Goal: Task Accomplishment & Management: Complete application form

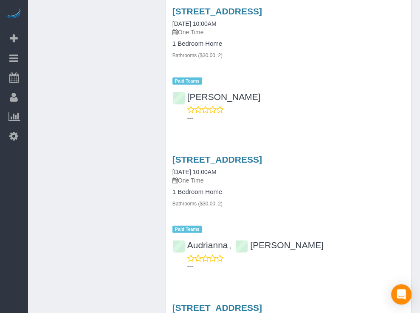
scroll to position [1430, 0]
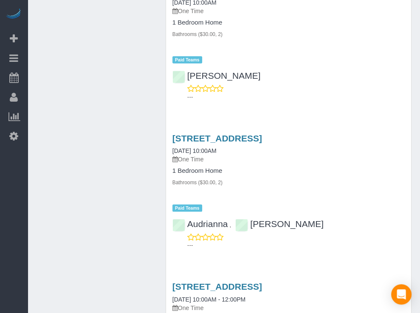
click at [3, 213] on div "Beta Add Booking Bookings Active Bookings Cancelled Bookings Quote Inquiries Do…" at bounding box center [14, 156] width 28 height 313
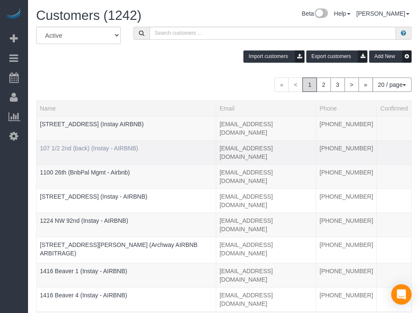
click at [21, 188] on div "Beta Add Booking Bookings Active Bookings Cancelled Bookings Quote Inquiries Do…" at bounding box center [14, 156] width 28 height 313
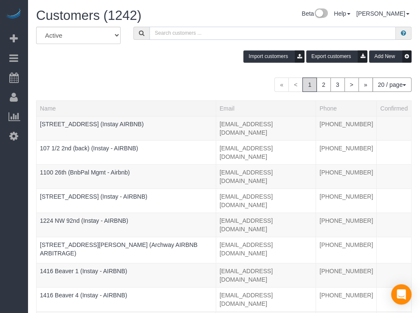
click at [180, 28] on input "text" at bounding box center [272, 33] width 246 height 13
paste input "R&T 414"
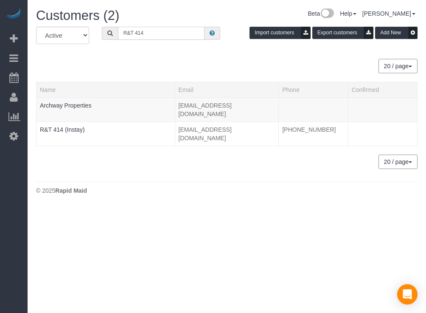
type input "R&T 414"
drag, startPoint x: 12, startPoint y: 199, endPoint x: 111, endPoint y: 154, distance: 108.6
click at [12, 199] on div "Beta Add Booking Bookings Active Bookings Cancelled Bookings Quote Inquiries Do…" at bounding box center [14, 156] width 28 height 313
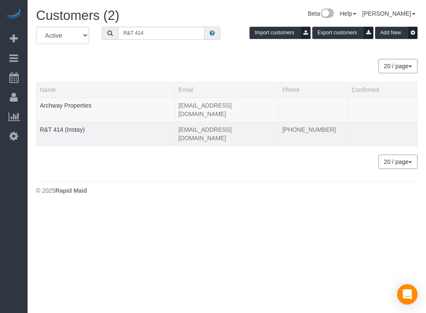
click at [64, 122] on td "R&T 414 (Instay)" at bounding box center [105, 134] width 139 height 24
click at [70, 126] on link "R&T 414 (Instay)" at bounding box center [62, 129] width 45 height 7
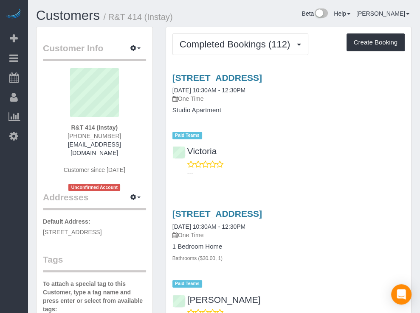
drag, startPoint x: 304, startPoint y: 22, endPoint x: 284, endPoint y: 21, distance: 19.6
drag, startPoint x: 284, startPoint y: 21, endPoint x: 266, endPoint y: 20, distance: 17.8
click at [256, 19] on div "Beta Help Help Docs Take a Tour Contact Support [PERSON_NAME] My Account Change…" at bounding box center [304, 15] width 226 height 15
click at [263, 20] on div "Beta Help Help Docs Take a Tour Contact Support [PERSON_NAME] My Account Change…" at bounding box center [304, 15] width 226 height 15
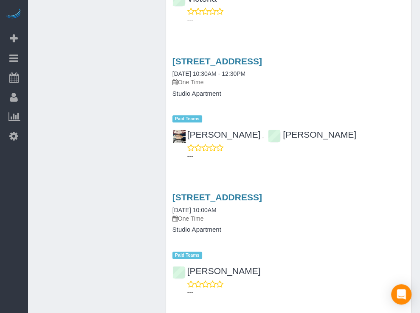
scroll to position [604, 0]
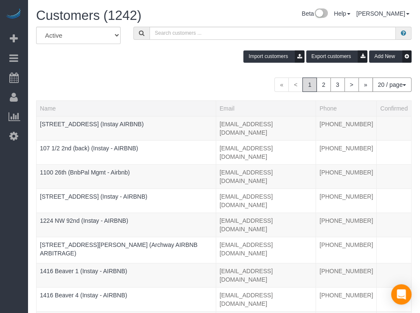
click at [0, 192] on div "Beta Add Booking Bookings Active Bookings Cancelled Bookings Quote Inquiries Do…" at bounding box center [14, 156] width 28 height 313
click at [149, 36] on input "text" at bounding box center [272, 33] width 246 height 13
paste input "Flux 312"
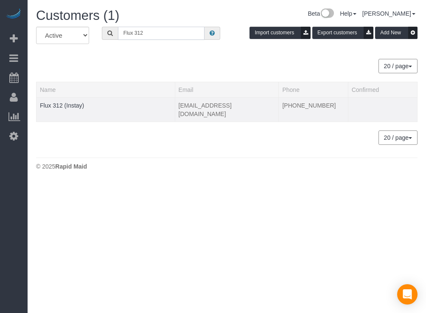
type input "Flux 312"
click at [68, 101] on td "Flux 312 (Instay)" at bounding box center [105, 110] width 139 height 24
click at [63, 113] on td "Flux 312 (Instay)" at bounding box center [105, 110] width 139 height 24
click at [64, 99] on td "Flux 312 (Instay)" at bounding box center [105, 110] width 139 height 24
click at [66, 103] on link "Flux 312 (Instay)" at bounding box center [62, 105] width 44 height 7
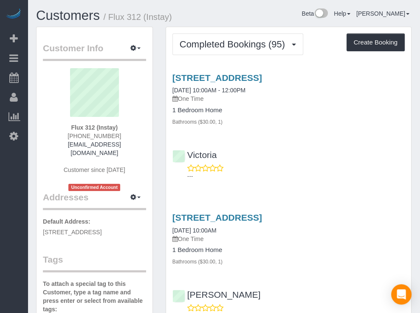
click at [5, 199] on div "Beta Add Booking Bookings Active Bookings Cancelled Bookings Quote Inquiries Do…" at bounding box center [14, 156] width 28 height 313
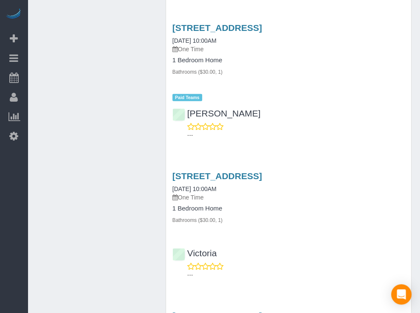
scroll to position [1328, 0]
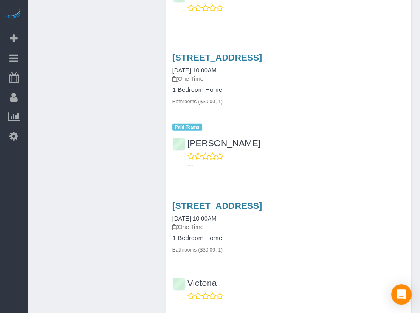
click at [15, 195] on div "Beta Add Booking Bookings Active Bookings Cancelled Bookings Quote Inquiries Do…" at bounding box center [14, 156] width 28 height 313
drag, startPoint x: 109, startPoint y: 58, endPoint x: 109, endPoint y: 3, distance: 55.1
click at [2, 238] on div "Beta Add Booking Bookings Active Bookings Cancelled Bookings Quote Inquiries Do…" at bounding box center [14, 156] width 28 height 313
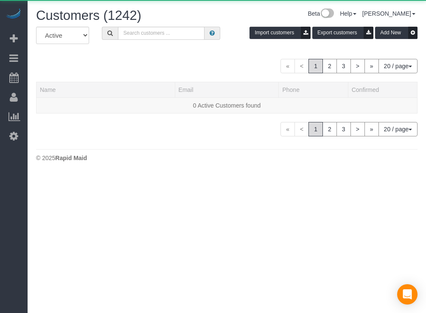
drag, startPoint x: 154, startPoint y: 53, endPoint x: 151, endPoint y: 46, distance: 7.6
click at [144, 53] on div "All Active Archived Import customers Export customers Add New « < 1 2 3 > » 20 …" at bounding box center [226, 82] width 381 height 110
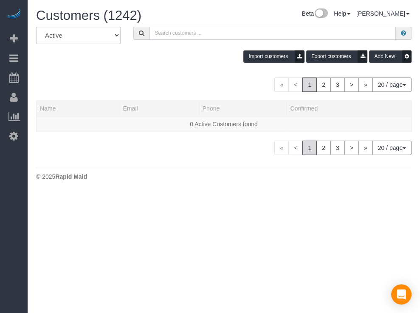
click at [165, 29] on input "text" at bounding box center [272, 33] width 246 height 13
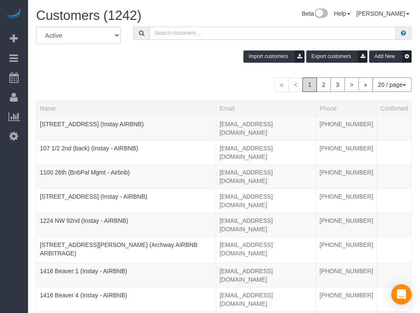
paste input "[STREET_ADDRESS][PERSON_NAME]"
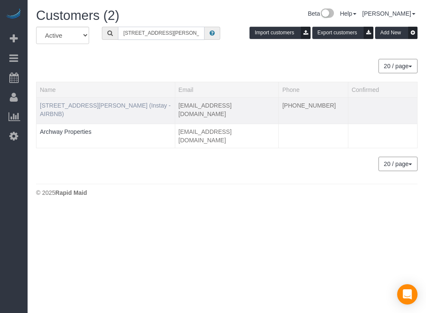
type input "[STREET_ADDRESS][PERSON_NAME]"
click at [119, 104] on link "[STREET_ADDRESS][PERSON_NAME] (Instay - AIRBNB)" at bounding box center [105, 109] width 131 height 15
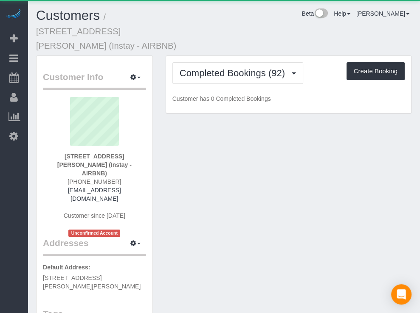
drag, startPoint x: 324, startPoint y: 33, endPoint x: 306, endPoint y: 28, distance: 18.3
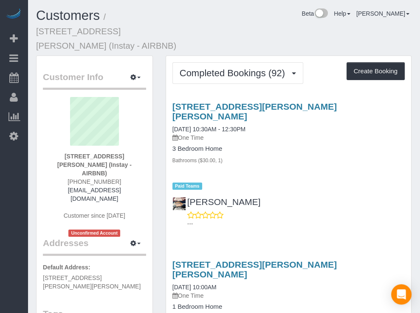
drag, startPoint x: 306, startPoint y: 28, endPoint x: 300, endPoint y: 26, distance: 6.3
click at [302, 27] on div "Customers / [STREET_ADDRESS][PERSON_NAME] (Instay - AIRBNB) Beta Help Help Docs…" at bounding box center [224, 31] width 388 height 47
drag, startPoint x: 288, startPoint y: 25, endPoint x: 307, endPoint y: 17, distance: 20.2
click at [287, 24] on div "Customers / [STREET_ADDRESS][PERSON_NAME] (Instay - AIRBNB) Beta Help Help Docs…" at bounding box center [224, 31] width 388 height 47
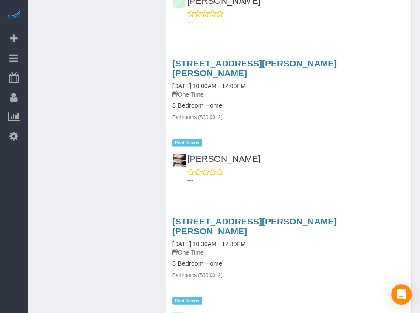
scroll to position [1111, 0]
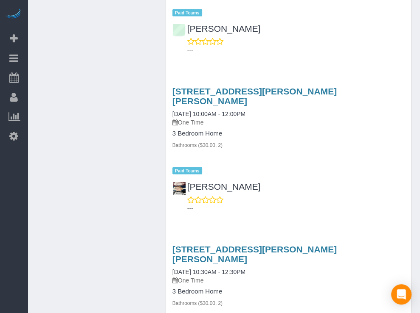
click at [21, 161] on div "Beta Add Booking Bookings Active Bookings Cancelled Bookings Quote Inquiries Do…" at bounding box center [14, 156] width 28 height 313
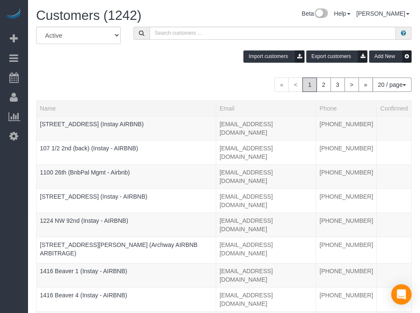
click at [18, 199] on div "Beta Add Booking Bookings Active Bookings Cancelled Bookings Quote Inquiries Do…" at bounding box center [14, 156] width 28 height 313
click at [149, 32] on input "text" at bounding box center [272, 33] width 246 height 13
paste input "1320 [PERSON_NAME]"
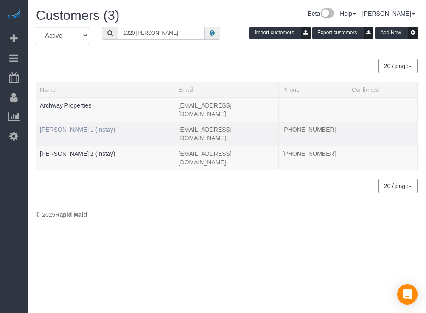
type input "1320 [PERSON_NAME]"
click at [78, 126] on link "[PERSON_NAME] 1 (Instay)" at bounding box center [77, 129] width 75 height 7
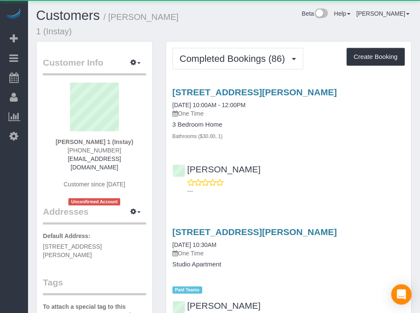
click at [265, 21] on div "Beta Help Help Docs Take a Tour Contact Support [PERSON_NAME] My Account Change…" at bounding box center [304, 15] width 226 height 15
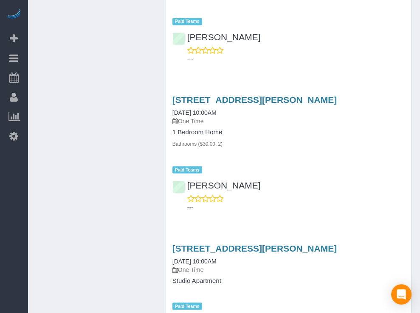
scroll to position [731, 0]
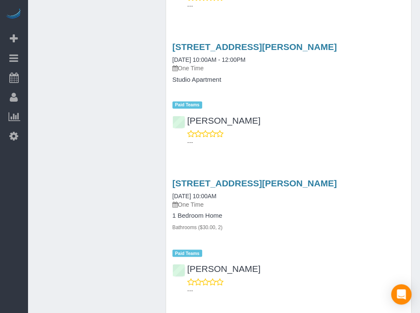
drag, startPoint x: 144, startPoint y: 102, endPoint x: 137, endPoint y: 59, distance: 43.5
drag, startPoint x: 10, startPoint y: 199, endPoint x: 17, endPoint y: 185, distance: 15.9
click at [10, 199] on div "Beta Add Booking Bookings Active Bookings Cancelled Bookings Quote Inquiries Do…" at bounding box center [14, 156] width 28 height 313
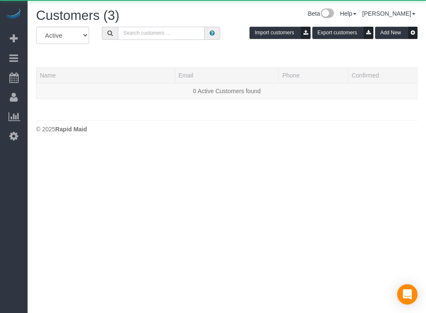
click at [176, 35] on input "text" at bounding box center [161, 33] width 87 height 13
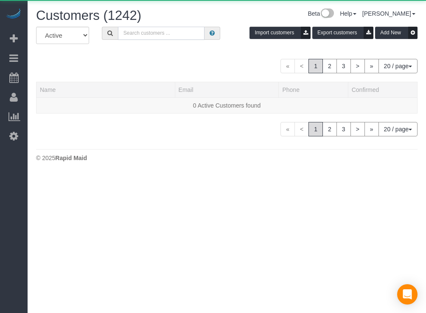
paste input "Flux 215"
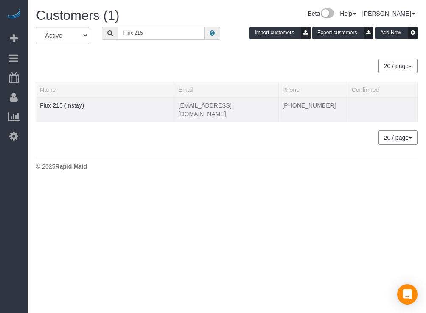
type input "Flux 215"
click at [76, 100] on td "Flux 215 (Instay)" at bounding box center [105, 110] width 139 height 24
click at [70, 103] on link "Flux 215 (Instay)" at bounding box center [62, 105] width 44 height 7
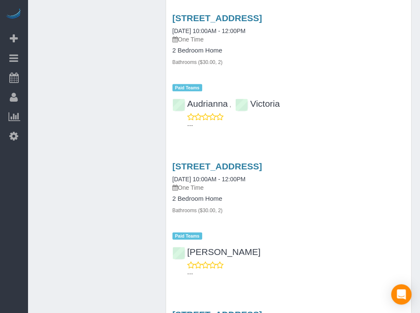
scroll to position [1254, 0]
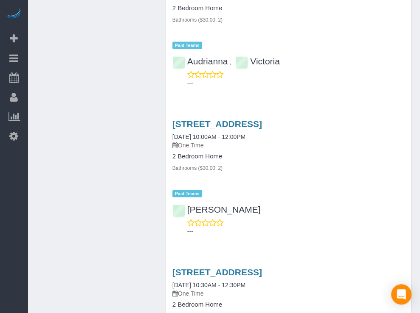
drag, startPoint x: 8, startPoint y: 232, endPoint x: 80, endPoint y: 223, distance: 72.4
click at [8, 232] on div "Beta Add Booking Bookings Active Bookings Cancelled Bookings Quote Inquiries Do…" at bounding box center [14, 156] width 28 height 313
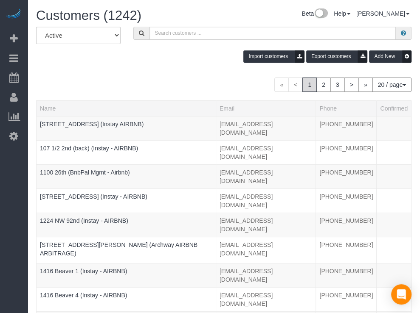
click at [11, 174] on div "Beta Add Booking Bookings Active Bookings Cancelled Bookings Quote Inquiries Do…" at bounding box center [14, 156] width 28 height 313
click at [153, 33] on input "text" at bounding box center [272, 33] width 246 height 13
paste input "2510 High"
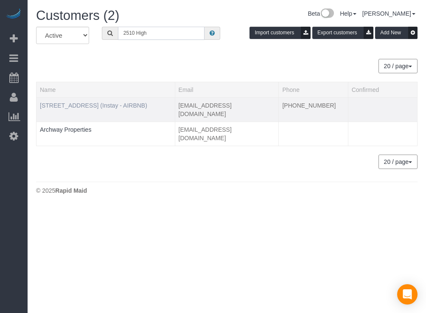
type input "2510 High"
click at [118, 106] on link "[STREET_ADDRESS] (Instay - AIRBNB)" at bounding box center [93, 105] width 107 height 7
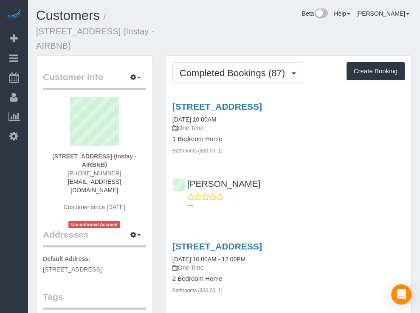
drag, startPoint x: 277, startPoint y: 39, endPoint x: 260, endPoint y: 33, distance: 17.3
click at [255, 33] on div "Customers / [STREET_ADDRESS] (Instay - AIRBNB) Beta Help Help Docs Take a Tour …" at bounding box center [224, 31] width 388 height 47
click at [15, 174] on div "Beta Add Booking Bookings Active Bookings Cancelled Bookings Quote Inquiries Do…" at bounding box center [14, 156] width 28 height 313
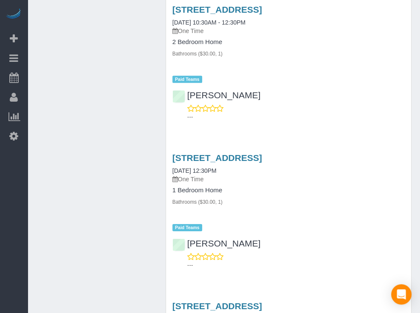
scroll to position [1699, 0]
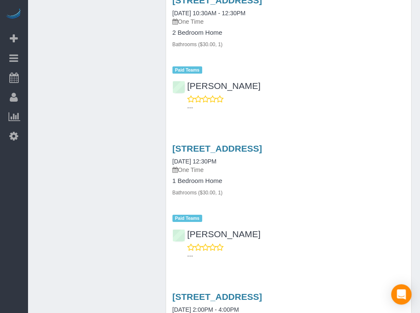
drag, startPoint x: 137, startPoint y: 159, endPoint x: 132, endPoint y: 151, distance: 9.1
drag, startPoint x: 132, startPoint y: 151, endPoint x: 91, endPoint y: 98, distance: 67.0
click at [104, 112] on div "Customer Info Edit Contact Info Send Message Email Preferences Special Sales Ta…" at bounding box center [224, 209] width 388 height 3705
drag, startPoint x: 87, startPoint y: 94, endPoint x: 79, endPoint y: 84, distance: 13.1
drag, startPoint x: 78, startPoint y: 82, endPoint x: 114, endPoint y: 51, distance: 46.9
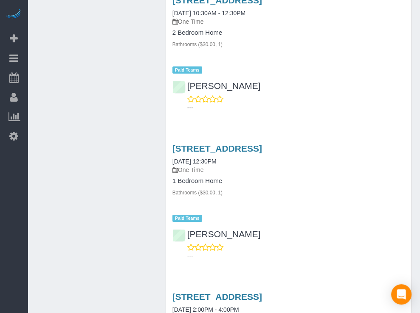
click at [73, 65] on div "Customer Info Edit Contact Info Send Message Email Preferences Special Sales Ta…" at bounding box center [224, 209] width 388 height 3705
drag, startPoint x: 136, startPoint y: 43, endPoint x: 144, endPoint y: 41, distance: 8.7
click at [137, 43] on div "Customer Info Edit Contact Info Send Message Email Preferences Special Sales Ta…" at bounding box center [224, 209] width 388 height 3705
click at [161, 39] on div "Completed Bookings (87) Completed Bookings (87) Upcoming Bookings (2) Cancelled…" at bounding box center [288, 209] width 258 height 3705
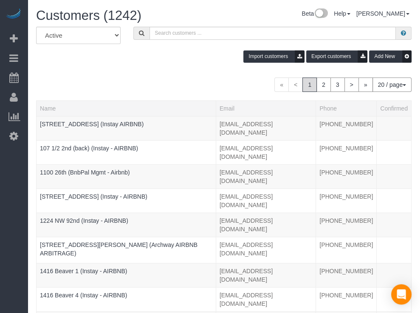
click at [2, 193] on div "Beta Add Booking Bookings Active Bookings Cancelled Bookings Quote Inquiries Do…" at bounding box center [14, 156] width 28 height 313
click at [154, 32] on input "text" at bounding box center [272, 33] width 246 height 13
paste input "Argonne 202"
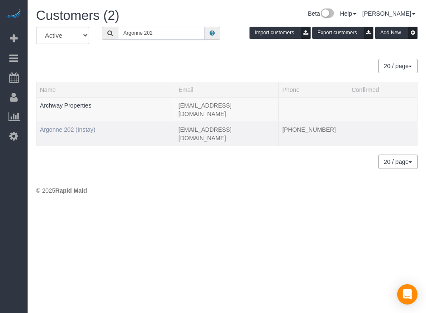
type input "Argonne 202"
click at [84, 126] on link "Argonne 202 (Instay)" at bounding box center [68, 129] width 56 height 7
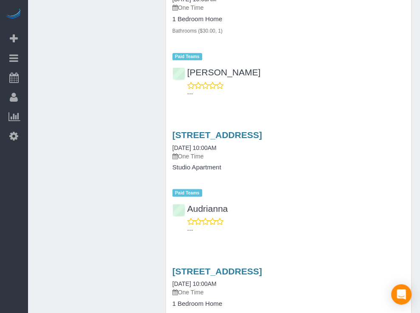
scroll to position [704, 0]
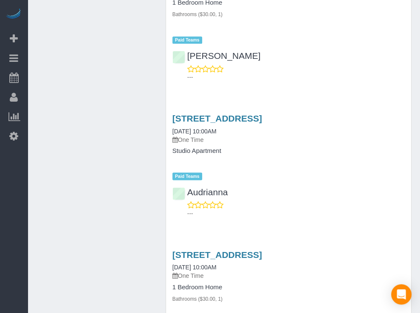
click at [21, 194] on div "Beta Add Booking Bookings Active Bookings Cancelled Bookings Quote Inquiries Do…" at bounding box center [14, 156] width 28 height 313
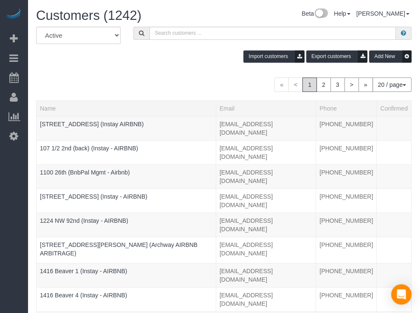
drag, startPoint x: 158, startPoint y: 46, endPoint x: 130, endPoint y: 61, distance: 31.3
drag, startPoint x: 130, startPoint y: 61, endPoint x: 119, endPoint y: 60, distance: 11.5
click at [116, 78] on div "« < 1 2 3 > » 20 / page 10 / page 20 / page 30 / page 40 / page 50 / page 100 /…" at bounding box center [223, 85] width 375 height 14
click at [134, 44] on div "All Active Archived Import customers Export customers Add New" at bounding box center [224, 48] width 388 height 42
click at [161, 28] on input "text" at bounding box center [272, 33] width 246 height 13
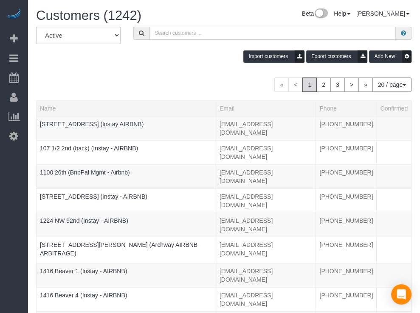
paste input "[GEOGRAPHIC_DATA] 512"
type input "[GEOGRAPHIC_DATA] 512"
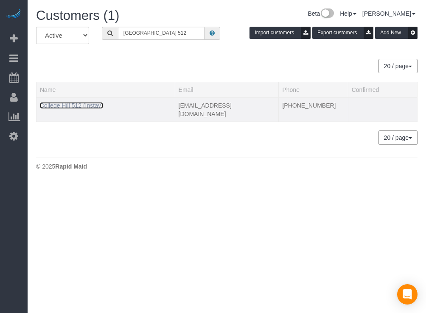
click at [90, 106] on link "College Hill 512 (Instay)" at bounding box center [71, 105] width 63 height 7
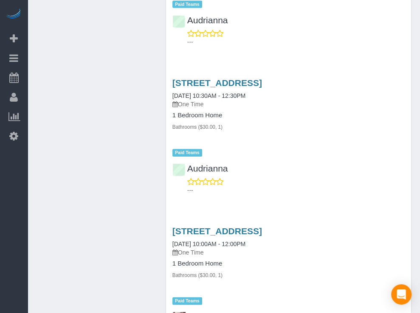
scroll to position [1379, 0]
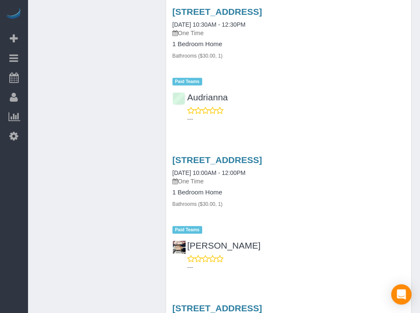
click at [22, 207] on div "Beta Add Booking Bookings Active Bookings Cancelled Bookings Quote Inquiries Do…" at bounding box center [14, 156] width 28 height 313
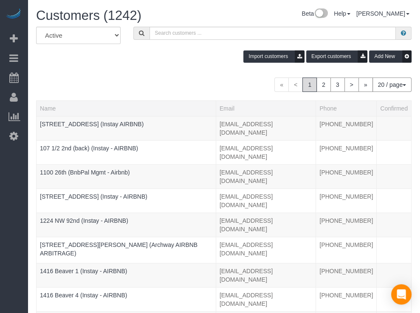
click at [0, 194] on div "Beta Add Booking Bookings Active Bookings Cancelled Bookings Quote Inquiries Do…" at bounding box center [14, 156] width 28 height 313
click at [152, 37] on input "text" at bounding box center [272, 33] width 246 height 13
paste input "[GEOGRAPHIC_DATA] 208"
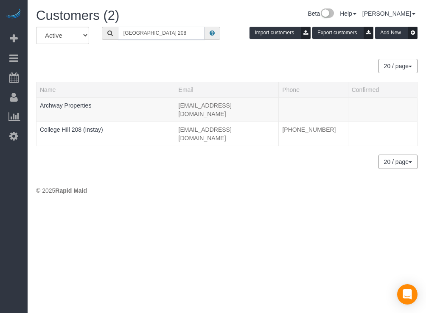
type input "[GEOGRAPHIC_DATA] 208"
drag, startPoint x: 137, startPoint y: 148, endPoint x: 119, endPoint y: 148, distance: 18.7
drag, startPoint x: 119, startPoint y: 148, endPoint x: 96, endPoint y: 126, distance: 31.8
click at [117, 155] on div "20 / page 10 / page 20 / page 30 / page 40 / page 50 / page 100 / page" at bounding box center [226, 162] width 381 height 14
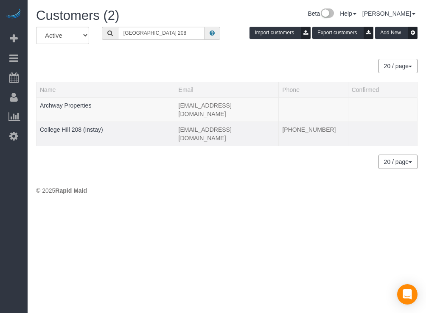
click at [90, 122] on td "College Hill 208 (Instay)" at bounding box center [105, 134] width 139 height 24
click at [88, 126] on link "College Hill 208 (Instay)" at bounding box center [71, 129] width 63 height 7
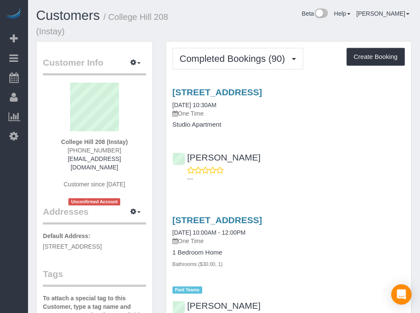
click at [273, 17] on div "Beta Help Help Docs Take a Tour Contact Support [PERSON_NAME] My Account Change…" at bounding box center [304, 15] width 226 height 15
click at [235, 22] on div "Beta Help Help Docs Take a Tour Contact Support [PERSON_NAME] My Account Change…" at bounding box center [304, 15] width 226 height 15
click at [274, 14] on div "Beta Help Help Docs Take a Tour Contact Support [PERSON_NAME] My Account Change…" at bounding box center [304, 15] width 226 height 15
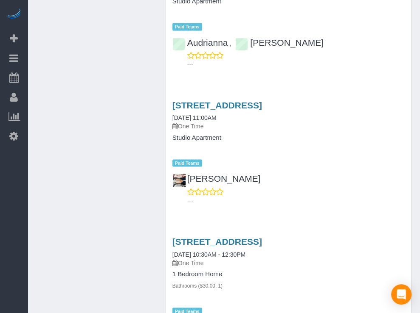
scroll to position [891, 0]
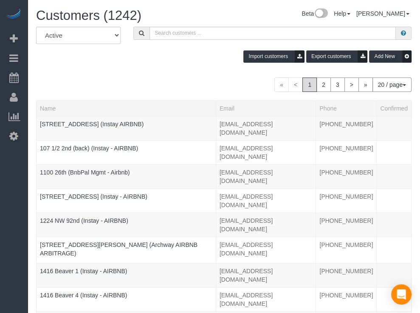
click at [23, 182] on div "Beta Add Booking Bookings Active Bookings Cancelled Bookings Quote Inquiries Do…" at bounding box center [14, 156] width 28 height 313
click at [156, 31] on input "text" at bounding box center [272, 33] width 246 height 13
paste input "Flux 404"
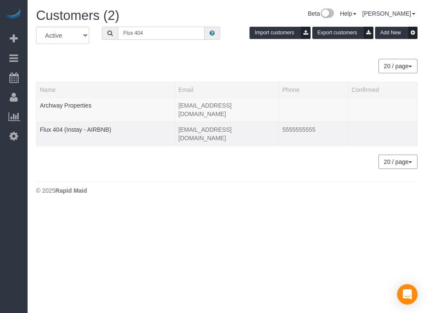
type input "Flux 404"
click at [78, 134] on div at bounding box center [106, 135] width 132 height 2
click at [80, 126] on link "Flux 404 (Instay - AIRBNB)" at bounding box center [75, 129] width 71 height 7
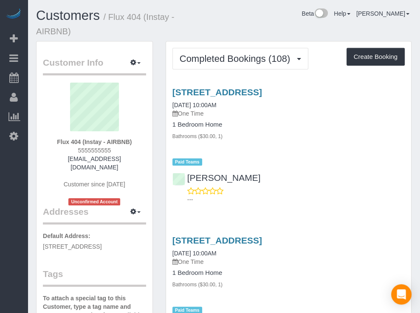
drag, startPoint x: 299, startPoint y: 17, endPoint x: 288, endPoint y: 16, distance: 11.2
click at [288, 16] on div "Beta Help Help Docs Take a Tour Contact Support [PERSON_NAME] My Account Change…" at bounding box center [304, 15] width 226 height 15
drag, startPoint x: 288, startPoint y: 16, endPoint x: 278, endPoint y: 17, distance: 9.5
drag, startPoint x: 278, startPoint y: 17, endPoint x: 269, endPoint y: 16, distance: 9.8
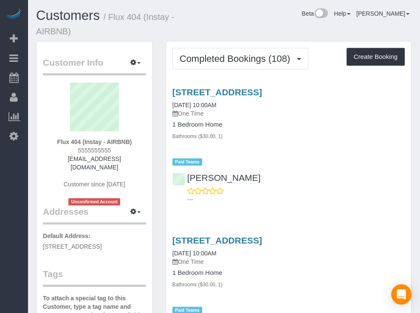
click at [269, 16] on div "Beta Help Help Docs Take a Tour Contact Support [PERSON_NAME] My Account Change…" at bounding box center [304, 15] width 226 height 15
click at [1, 193] on div "Beta Add Booking Bookings Active Bookings Cancelled Bookings Quote Inquiries Do…" at bounding box center [14, 156] width 28 height 313
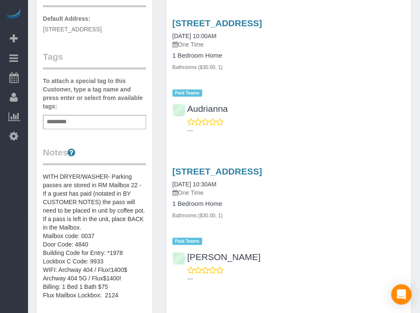
scroll to position [256, 0]
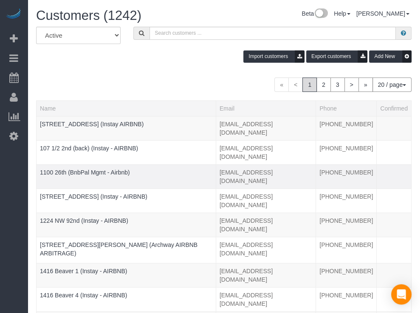
drag, startPoint x: 2, startPoint y: 227, endPoint x: 81, endPoint y: 145, distance: 114.0
click at [2, 227] on div "Beta Add Booking Bookings Active Bookings Cancelled Bookings Quote Inquiries Do…" at bounding box center [14, 156] width 28 height 313
click at [164, 30] on input "text" at bounding box center [272, 33] width 246 height 13
paste input "[STREET_ADDRESS]"
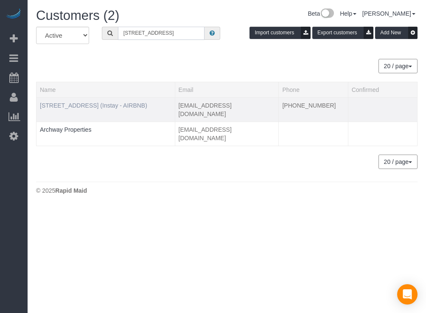
type input "[STREET_ADDRESS]"
click at [105, 108] on link "[STREET_ADDRESS] (Instay - AIRBNB)" at bounding box center [93, 105] width 107 height 7
click at [107, 104] on link "[STREET_ADDRESS] (Instay - AIRBNB)" at bounding box center [93, 105] width 107 height 7
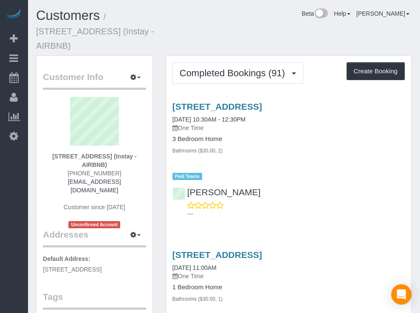
click at [3, 185] on div "Beta Add Booking Bookings Active Bookings Cancelled Bookings Quote Inquiries Do…" at bounding box center [14, 156] width 28 height 313
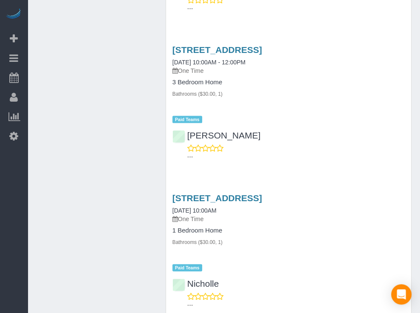
scroll to position [1120, 0]
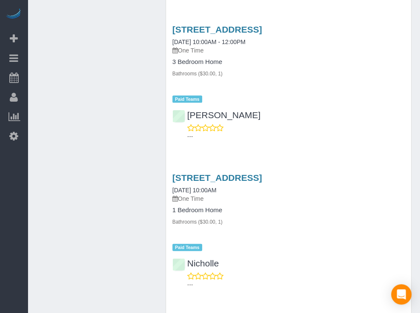
scroll to position [1078, 0]
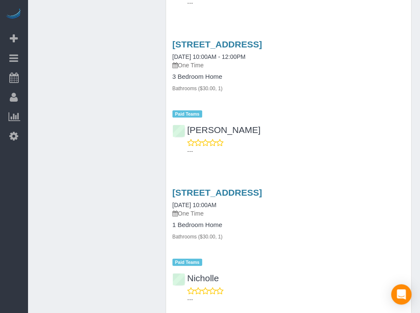
drag, startPoint x: 75, startPoint y: 41, endPoint x: 70, endPoint y: 31, distance: 11.4
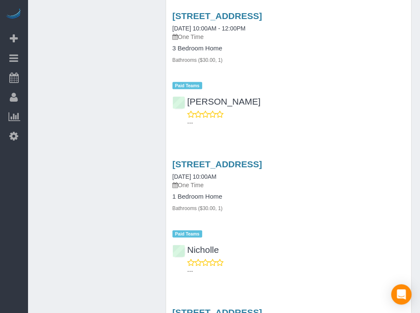
scroll to position [1120, 0]
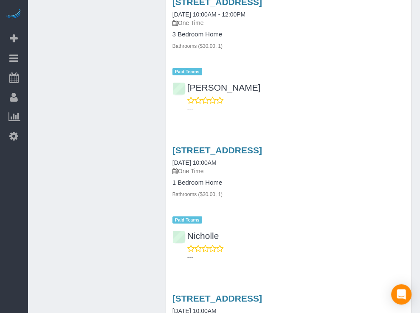
drag, startPoint x: 126, startPoint y: 39, endPoint x: 109, endPoint y: 37, distance: 17.1
drag, startPoint x: 109, startPoint y: 37, endPoint x: 83, endPoint y: 34, distance: 25.6
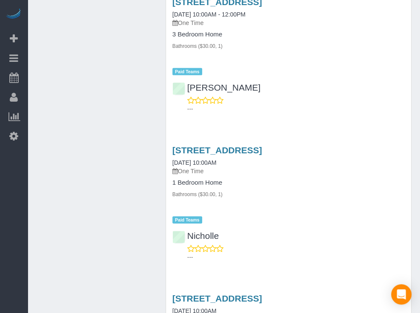
click at [23, 206] on div "Beta Add Booking Bookings Active Bookings Cancelled Bookings Quote Inquiries Do…" at bounding box center [14, 156] width 28 height 313
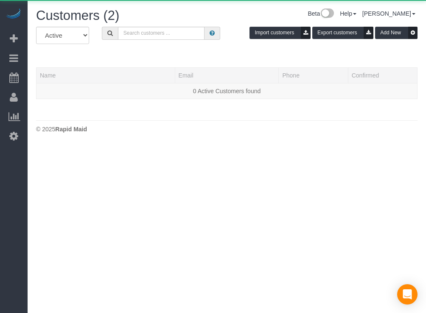
click at [166, 40] on div "All Active Archived Import customers Export customers Add New" at bounding box center [227, 39] width 394 height 24
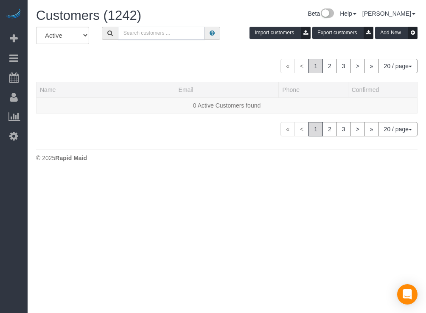
click at [169, 34] on input "text" at bounding box center [161, 33] width 87 height 13
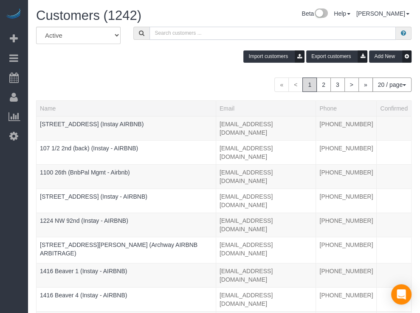
paste input "Argonne 206"
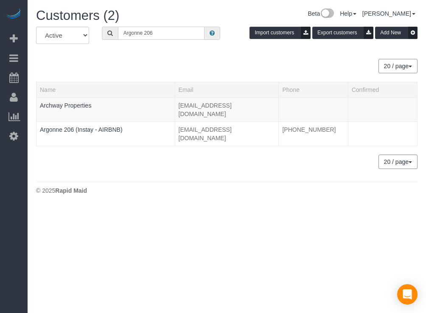
type input "Argonne 206"
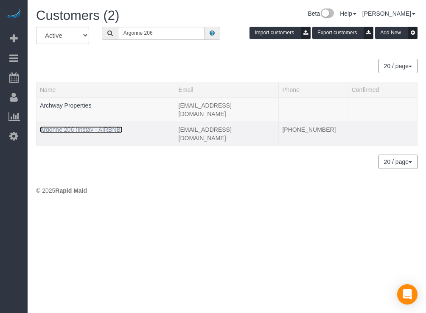
click at [81, 126] on link "Argonne 206 (Instay - AIRBNB)" at bounding box center [81, 129] width 83 height 7
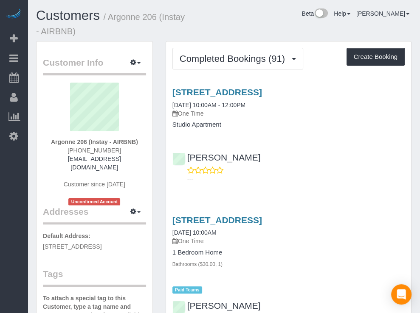
click at [288, 30] on div "Customers / Argonne 206 (Instay - AIRBNB) Beta Help Help Docs Take a Tour Conta…" at bounding box center [224, 24] width 388 height 33
drag, startPoint x: 281, startPoint y: 28, endPoint x: 277, endPoint y: 26, distance: 4.4
drag, startPoint x: 277, startPoint y: 26, endPoint x: 271, endPoint y: 25, distance: 5.2
click at [271, 25] on div "Customers / Argonne 206 (Instay - AIRBNB) Beta Help Help Docs Take a Tour Conta…" at bounding box center [224, 24] width 388 height 33
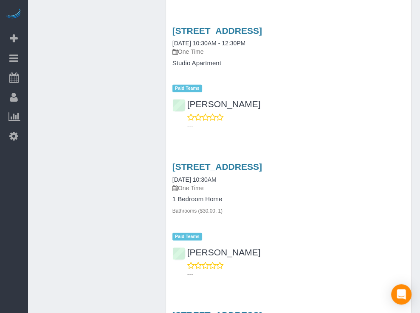
scroll to position [1284, 0]
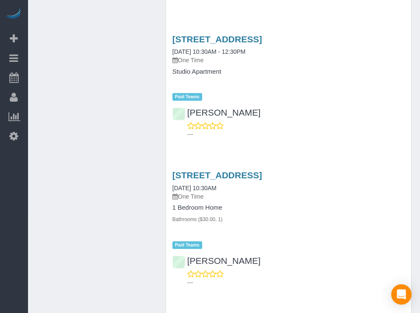
drag, startPoint x: 64, startPoint y: 51, endPoint x: 95, endPoint y: 3, distance: 56.8
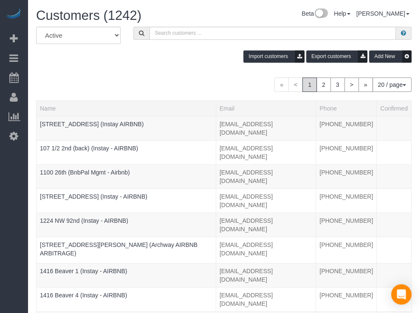
click at [5, 171] on div "Beta Add Booking Bookings Active Bookings Cancelled Bookings Quote Inquiries Do…" at bounding box center [14, 156] width 28 height 313
click at [151, 31] on input "text" at bounding box center [272, 33] width 246 height 13
paste input "[GEOGRAPHIC_DATA]"
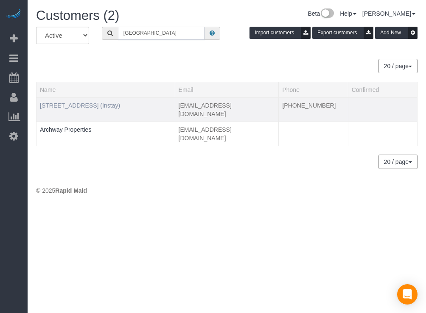
type input "[GEOGRAPHIC_DATA]"
click at [87, 104] on link "[STREET_ADDRESS] (Instay)" at bounding box center [80, 105] width 80 height 7
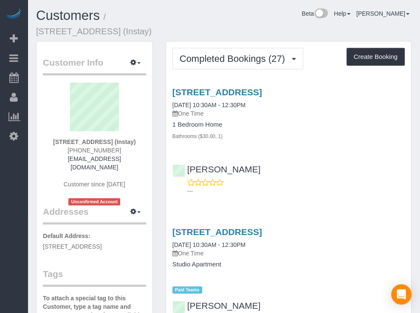
drag, startPoint x: 299, startPoint y: 34, endPoint x: 294, endPoint y: 32, distance: 6.3
click at [294, 32] on div "Customers / [STREET_ADDRESS] (Instay) Beta Help Help Docs Take a Tour Contact S…" at bounding box center [224, 24] width 388 height 33
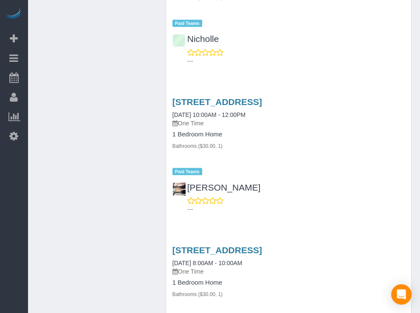
scroll to position [1006, 0]
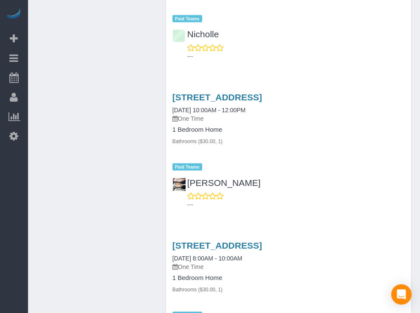
drag, startPoint x: 131, startPoint y: 38, endPoint x: 123, endPoint y: 34, distance: 8.4
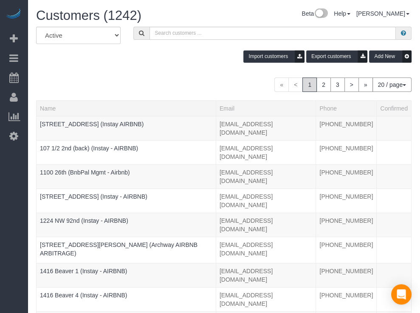
drag, startPoint x: 10, startPoint y: 191, endPoint x: 155, endPoint y: 91, distance: 175.7
click at [10, 191] on div "Beta Add Booking Bookings Active Bookings Cancelled Bookings Quote Inquiries Do…" at bounding box center [14, 156] width 28 height 313
click at [177, 33] on input "text" at bounding box center [272, 33] width 246 height 13
paste input "R&T 604"
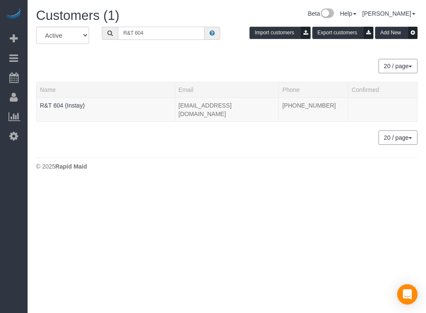
type input "R&T 604"
click at [20, 197] on div "Beta Add Booking Bookings Active Bookings Cancelled Bookings Quote Inquiries Do…" at bounding box center [14, 156] width 28 height 313
click at [45, 101] on td "R&T 604 (Instay)" at bounding box center [105, 110] width 139 height 24
click at [8, 176] on div "Beta Add Booking Bookings Active Bookings Cancelled Bookings Quote Inquiries Do…" at bounding box center [14, 156] width 28 height 313
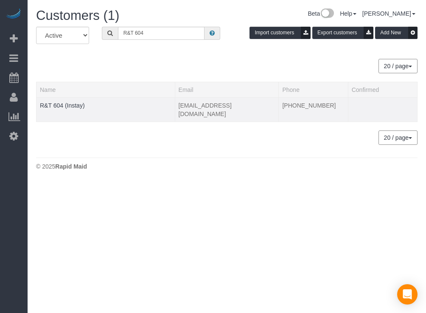
click at [73, 101] on td "R&T 604 (Instay)" at bounding box center [105, 110] width 139 height 24
click at [68, 108] on link "R&T 604 (Instay)" at bounding box center [62, 105] width 45 height 7
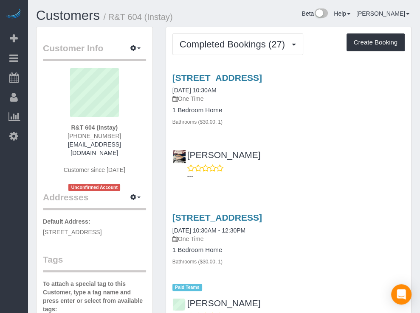
drag, startPoint x: 282, startPoint y: 24, endPoint x: 272, endPoint y: 17, distance: 12.0
drag, startPoint x: 270, startPoint y: 16, endPoint x: 260, endPoint y: 13, distance: 10.9
drag, startPoint x: 260, startPoint y: 13, endPoint x: 250, endPoint y: 2, distance: 14.7
click at [260, 13] on div "Beta Help Help Docs Take a Tour Contact Support [PERSON_NAME] My Account Change…" at bounding box center [304, 15] width 226 height 15
click at [8, 173] on div "Beta Add Booking Bookings Active Bookings Cancelled Bookings Quote Inquiries Do…" at bounding box center [14, 156] width 28 height 313
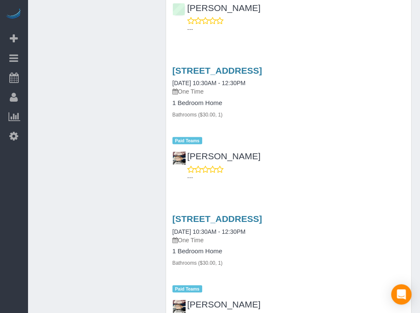
scroll to position [853, 0]
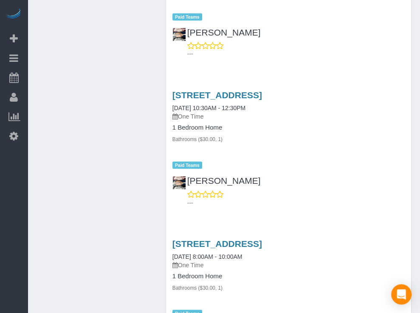
click at [7, 185] on div "Beta Add Booking Bookings Active Bookings Cancelled Bookings Quote Inquiries Do…" at bounding box center [14, 156] width 28 height 313
drag, startPoint x: 14, startPoint y: 195, endPoint x: 22, endPoint y: 146, distance: 49.9
click at [14, 195] on div "Beta Add Booking Bookings Active Bookings Cancelled Bookings Quote Inquiries Do…" at bounding box center [14, 156] width 28 height 313
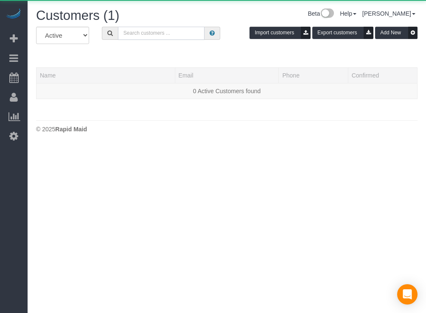
click at [142, 39] on input "text" at bounding box center [161, 33] width 87 height 13
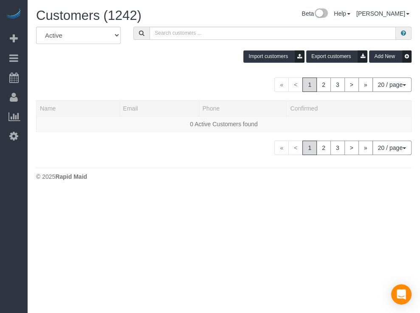
click at [100, 50] on div "All Active Archived Import customers Export customers Add New « < 1 2 3 > » 20 …" at bounding box center [223, 91] width 375 height 129
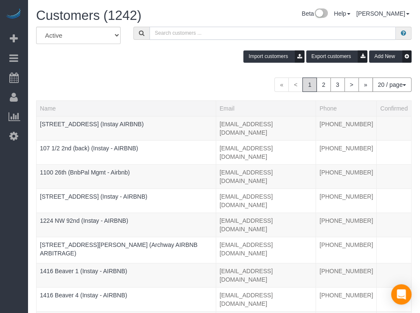
click at [149, 32] on input "text" at bounding box center [272, 33] width 246 height 13
paste input "Flux 114"
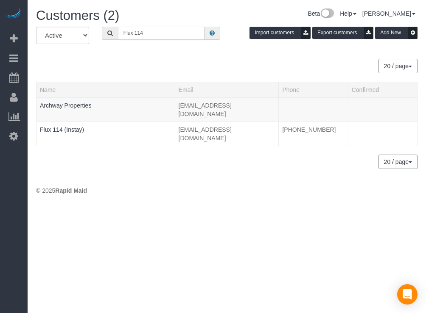
type input "Flux 114"
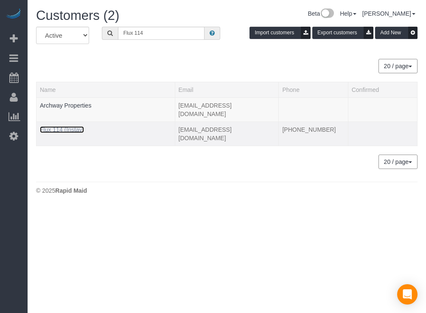
click at [76, 126] on link "Flux 114 (Instay)" at bounding box center [62, 129] width 44 height 7
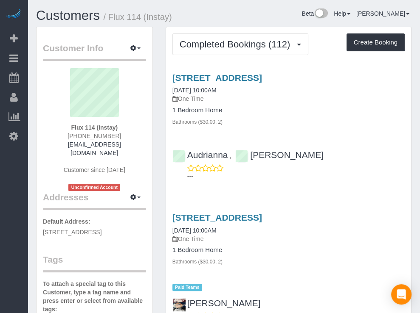
click at [25, 195] on div "Beta Add Booking Bookings Active Bookings Cancelled Bookings Quote Inquiries Do…" at bounding box center [14, 156] width 28 height 313
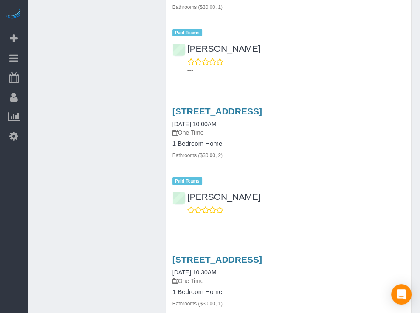
scroll to position [1444, 0]
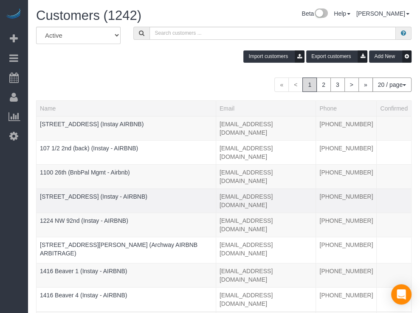
drag, startPoint x: 17, startPoint y: 223, endPoint x: 42, endPoint y: 166, distance: 62.3
click at [17, 223] on div "Beta Add Booking Bookings Active Bookings Cancelled Bookings Quote Inquiries Do…" at bounding box center [14, 156] width 28 height 313
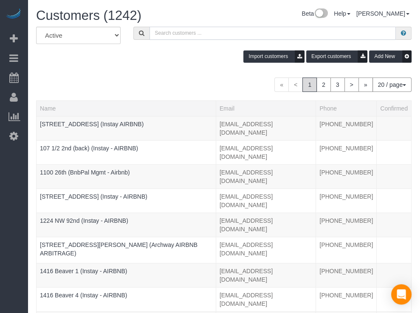
click at [149, 31] on input "text" at bounding box center [272, 33] width 246 height 13
paste input "Argonne 204"
type input "Argonne 204"
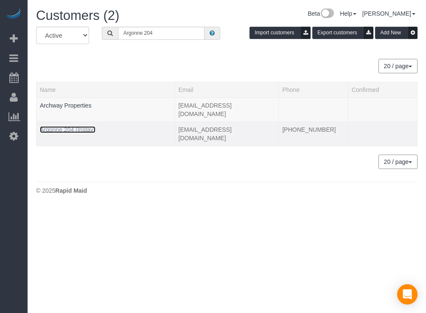
click at [87, 126] on link "Argonne 204 (Instay)" at bounding box center [68, 129] width 56 height 7
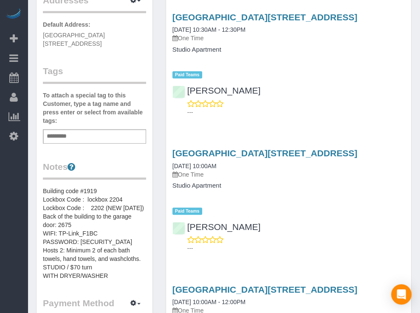
scroll to position [203, 0]
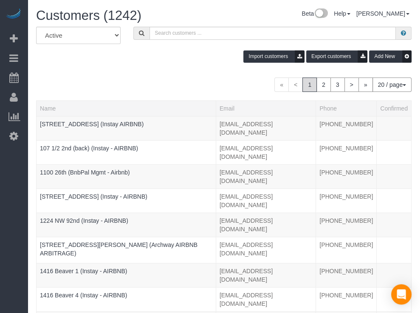
click at [17, 182] on div "Beta Add Booking Bookings Active Bookings Cancelled Bookings Quote Inquiries Do…" at bounding box center [14, 156] width 28 height 313
click at [149, 38] on input "text" at bounding box center [272, 33] width 246 height 13
paste input "Flux 114"
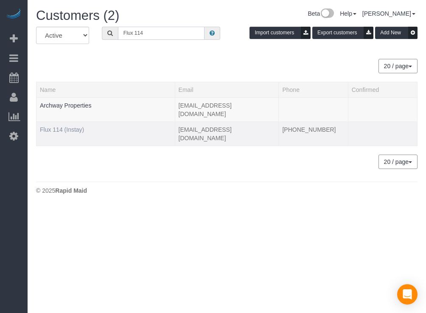
type input "Flux 114"
click at [71, 126] on link "Flux 114 (Instay)" at bounding box center [62, 129] width 44 height 7
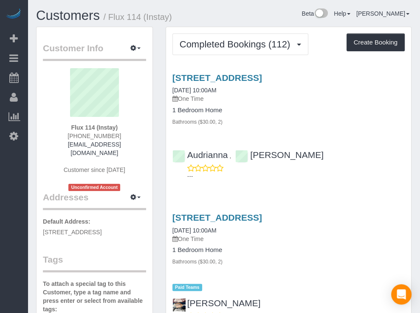
click at [10, 189] on div "Beta Add Booking Bookings Active Bookings Cancelled Bookings Quote Inquiries Do…" at bounding box center [14, 156] width 28 height 313
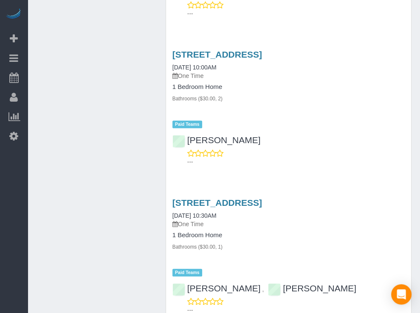
scroll to position [1518, 0]
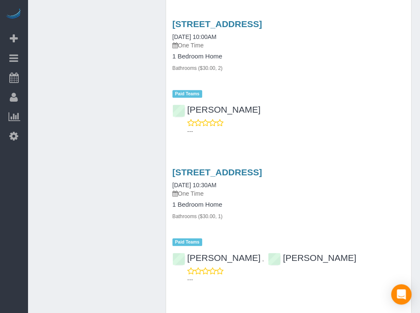
drag, startPoint x: 154, startPoint y: 69, endPoint x: 131, endPoint y: 63, distance: 24.1
drag, startPoint x: 115, startPoint y: 59, endPoint x: 111, endPoint y: 55, distance: 5.7
drag, startPoint x: 111, startPoint y: 55, endPoint x: 140, endPoint y: 45, distance: 30.0
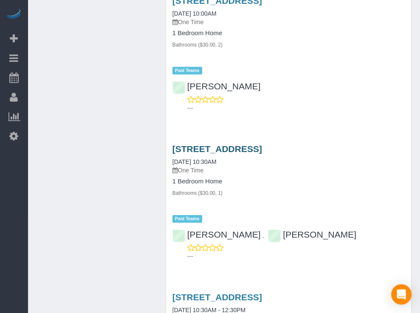
scroll to position [1561, 0]
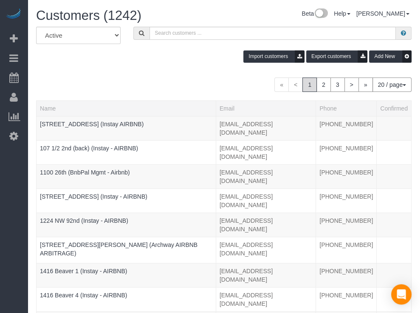
drag, startPoint x: 10, startPoint y: 201, endPoint x: 11, endPoint y: 197, distance: 4.4
click at [10, 201] on div "Beta Add Booking Bookings Active Bookings Cancelled Bookings Quote Inquiries Do…" at bounding box center [14, 156] width 28 height 313
click at [159, 33] on input "text" at bounding box center [272, 33] width 246 height 13
paste input "[STREET_ADDRESS]"
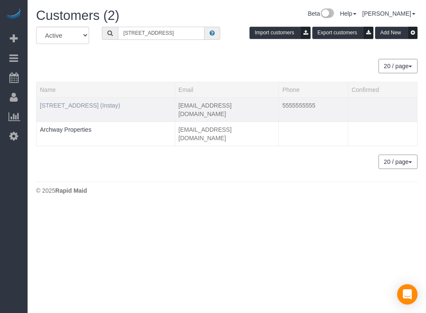
type input "[STREET_ADDRESS]"
click at [86, 104] on link "[STREET_ADDRESS] (Instay)" at bounding box center [80, 105] width 80 height 7
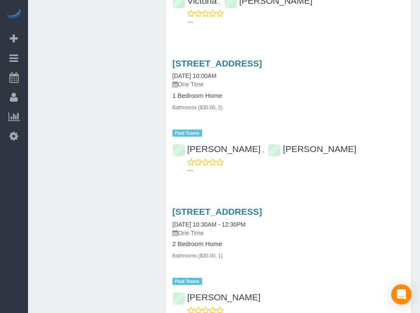
scroll to position [1493, 0]
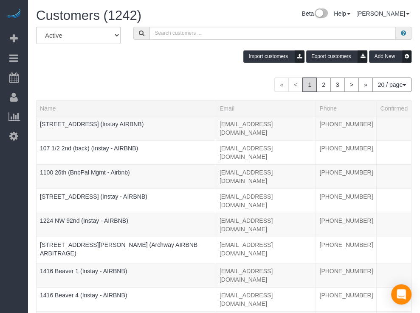
click at [6, 180] on div "Beta Add Booking Bookings Active Bookings Cancelled Bookings Quote Inquiries Do…" at bounding box center [14, 156] width 28 height 313
click at [149, 33] on input "text" at bounding box center [272, 33] width 246 height 13
paste input "Flux 312"
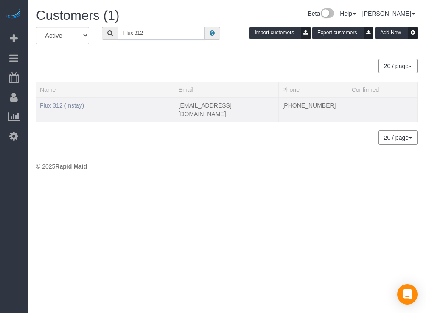
type input "Flux 312"
click at [67, 103] on link "Flux 312 (Instay)" at bounding box center [62, 105] width 44 height 7
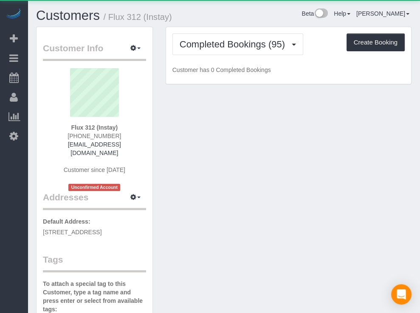
drag, startPoint x: 22, startPoint y: 162, endPoint x: 42, endPoint y: 153, distance: 21.8
click at [22, 163] on div "Beta Add Booking Bookings Active Bookings Cancelled Bookings Quote Inquiries Do…" at bounding box center [14, 156] width 28 height 313
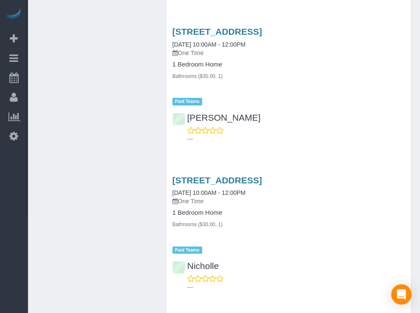
scroll to position [1877, 0]
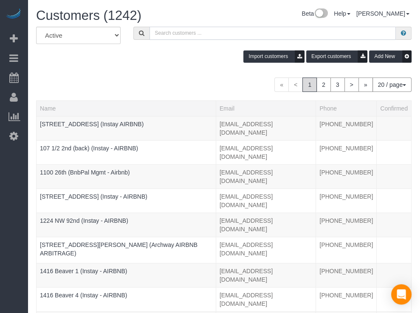
click at [149, 28] on input "text" at bounding box center [272, 33] width 246 height 13
paste input "R&T 414"
type input "R&T 414"
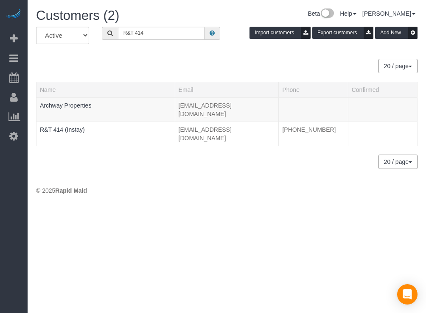
click at [2, 233] on div "Beta Add Booking Bookings Active Bookings Cancelled Bookings Quote Inquiries Do…" at bounding box center [14, 156] width 28 height 313
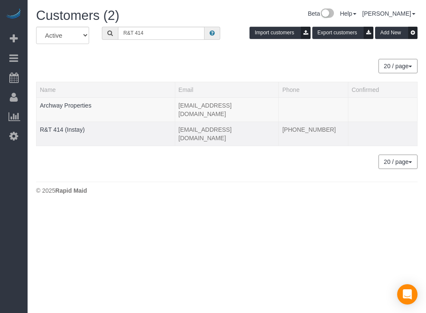
click at [81, 122] on td "R&T 414 (Instay)" at bounding box center [105, 134] width 139 height 24
click at [75, 126] on link "R&T 414 (Instay)" at bounding box center [62, 129] width 45 height 7
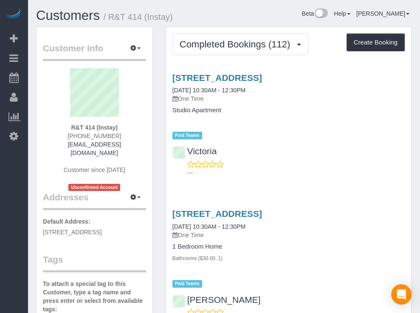
click at [11, 241] on div "Beta Add Booking Bookings Active Bookings Cancelled Bookings Quote Inquiries Do…" at bounding box center [14, 156] width 28 height 313
click at [229, 17] on div "Beta Help Help Docs Take a Tour Contact Support [PERSON_NAME] My Account Change…" at bounding box center [304, 15] width 226 height 15
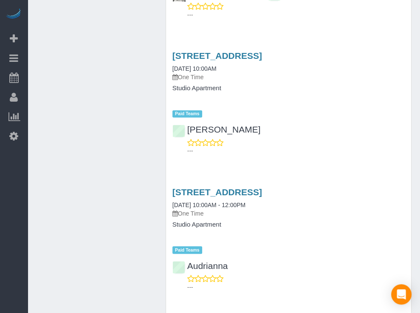
scroll to position [712, 0]
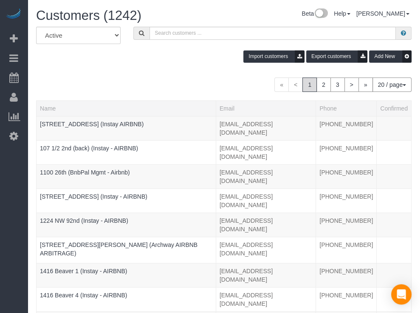
click at [17, 162] on div "Beta Add Booking Bookings Active Bookings Cancelled Bookings Quote Inquiries Do…" at bounding box center [14, 156] width 28 height 313
click at [155, 32] on input "text" at bounding box center [272, 33] width 246 height 13
paste input "[GEOGRAPHIC_DATA] 512"
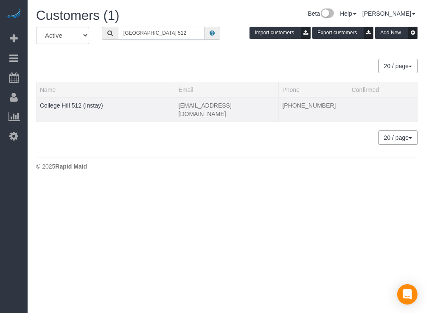
type input "[GEOGRAPHIC_DATA] 512"
click at [79, 101] on td "College Hill 512 (Instay)" at bounding box center [105, 110] width 139 height 24
click at [75, 106] on link "College Hill 512 (Instay)" at bounding box center [71, 105] width 63 height 7
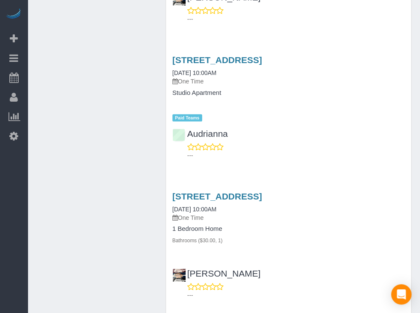
scroll to position [1654, 0]
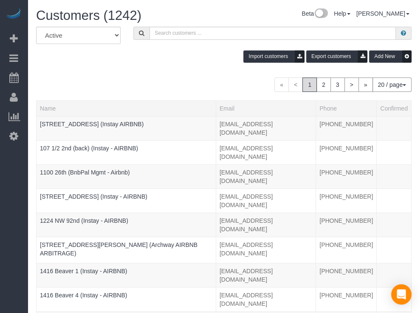
click at [3, 184] on div "Beta Add Booking Bookings Active Bookings Cancelled Bookings Quote Inquiries Do…" at bounding box center [14, 156] width 28 height 313
click at [180, 27] on input "text" at bounding box center [272, 33] width 246 height 13
paste input "Flux 414"
type input "Flux 414"
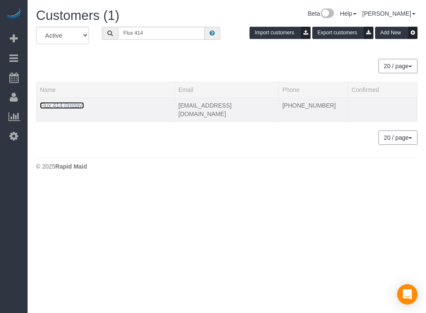
click at [70, 102] on link "Flux 414 (Instay)" at bounding box center [62, 105] width 44 height 7
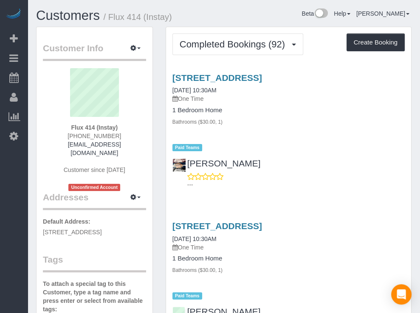
drag, startPoint x: 267, startPoint y: 17, endPoint x: 246, endPoint y: 14, distance: 21.6
click at [246, 14] on div "Beta Help Help Docs Take a Tour Contact Support [PERSON_NAME] My Account Change…" at bounding box center [304, 15] width 226 height 15
click at [249, 14] on div "Beta Help Help Docs Take a Tour Contact Support [PERSON_NAME] My Account Change…" at bounding box center [304, 15] width 226 height 15
drag, startPoint x: 249, startPoint y: 14, endPoint x: 235, endPoint y: 11, distance: 13.3
click at [235, 11] on div "Beta Help Help Docs Take a Tour Contact Support [PERSON_NAME] My Account Change…" at bounding box center [304, 15] width 226 height 15
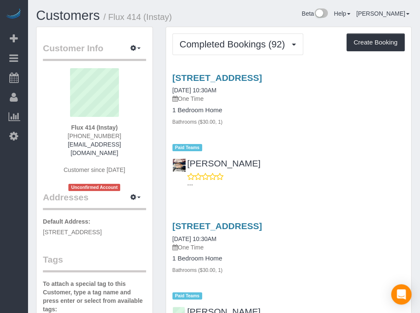
click at [249, 12] on div "Beta Help Help Docs Take a Tour Contact Support [PERSON_NAME] My Account Change…" at bounding box center [304, 15] width 226 height 15
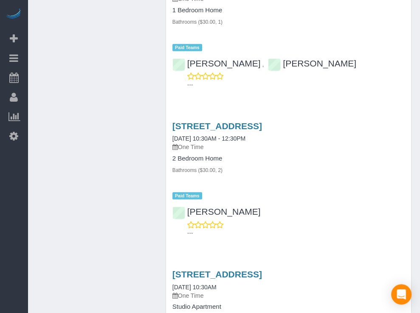
scroll to position [1581, 0]
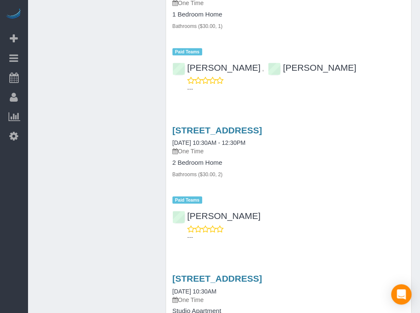
click at [1, 216] on div "Beta Add Booking Bookings Active Bookings Cancelled Bookings Quote Inquiries Do…" at bounding box center [14, 156] width 28 height 313
click at [10, 180] on div "Beta Add Booking Bookings Active Bookings Cancelled Bookings Quote Inquiries Do…" at bounding box center [14, 156] width 28 height 313
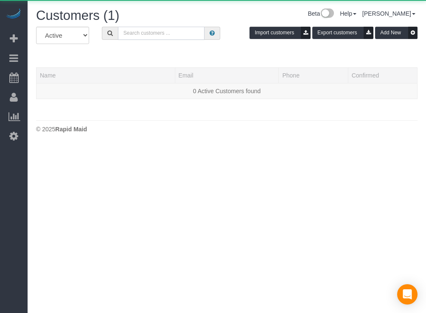
click at [134, 31] on input "text" at bounding box center [161, 33] width 87 height 13
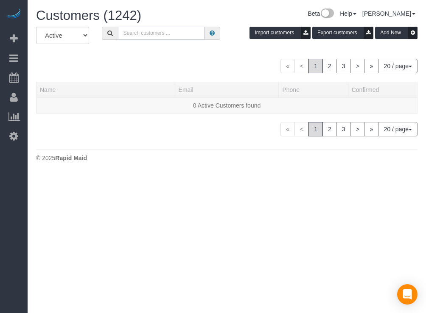
paste input "Flux 215"
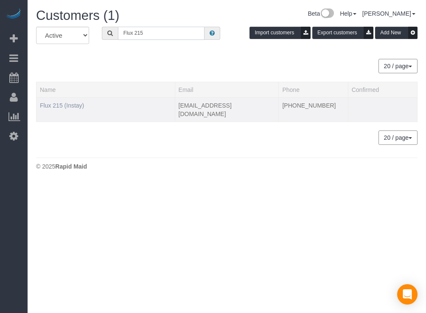
type input "Flux 215"
click at [64, 106] on link "Flux 215 (Instay)" at bounding box center [62, 105] width 44 height 7
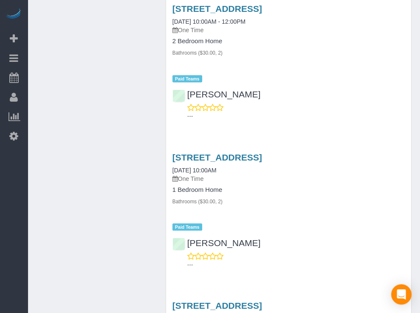
scroll to position [928, 0]
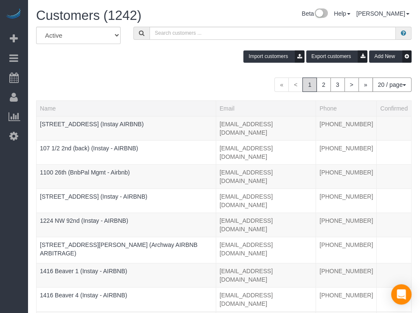
click at [10, 196] on div "Beta Add Booking Bookings Active Bookings Cancelled Bookings Quote Inquiries Do…" at bounding box center [14, 156] width 28 height 313
click at [158, 27] on input "text" at bounding box center [272, 33] width 246 height 13
paste input "Flux 215"
type input "Flux 215"
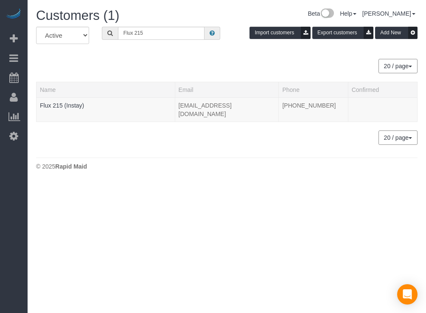
click at [2, 202] on div "Beta Add Booking Bookings Active Bookings Cancelled Bookings Quote Inquiries Do…" at bounding box center [14, 156] width 28 height 313
click at [8, 235] on div "Beta Add Booking Bookings Active Bookings Cancelled Bookings Quote Inquiries Do…" at bounding box center [14, 156] width 28 height 313
click at [76, 106] on link "Flux 215 (Instay)" at bounding box center [62, 105] width 44 height 7
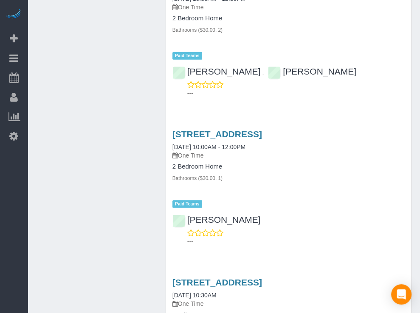
scroll to position [1558, 0]
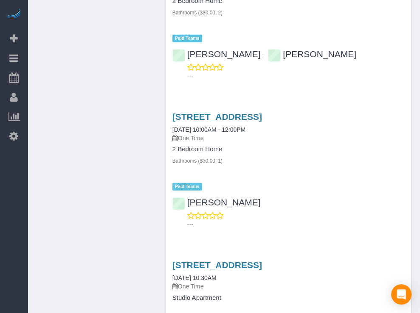
click at [14, 203] on div "Beta Add Booking Bookings Active Bookings Cancelled Bookings Quote Inquiries Do…" at bounding box center [14, 156] width 28 height 313
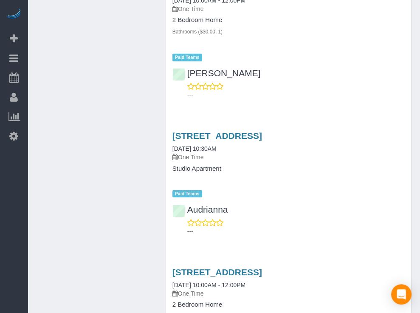
scroll to position [1643, 0]
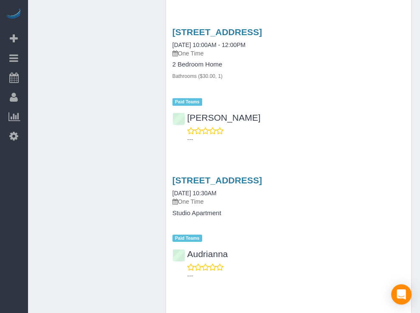
click at [102, 114] on div "Customer Info Edit Contact Info Send Message Email Preferences Special Sales Ta…" at bounding box center [224, 237] width 388 height 3707
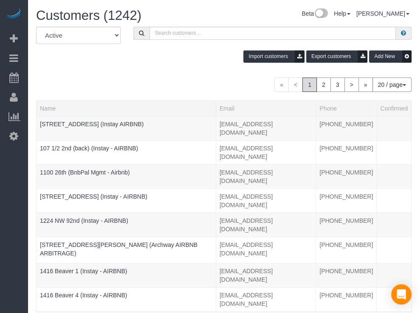
click at [8, 189] on div "Beta Add Booking Bookings Active Bookings Cancelled Bookings Quote Inquiries Do…" at bounding box center [14, 156] width 28 height 313
click at [149, 34] on input "text" at bounding box center [272, 33] width 246 height 13
paste input "[GEOGRAPHIC_DATA] 208"
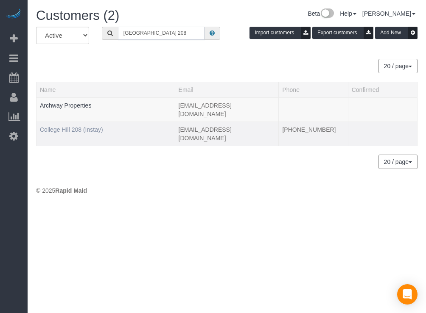
type input "[GEOGRAPHIC_DATA] 208"
click at [91, 126] on link "College Hill 208 (Instay)" at bounding box center [71, 129] width 63 height 7
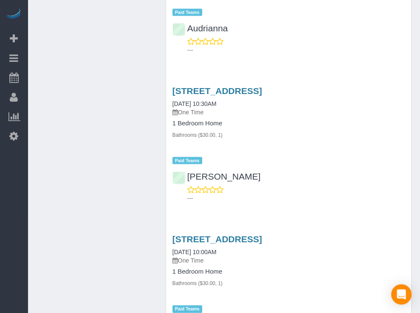
scroll to position [1145, 0]
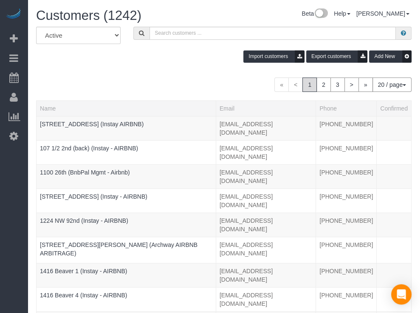
drag, startPoint x: 22, startPoint y: 221, endPoint x: 22, endPoint y: 212, distance: 9.8
click at [22, 221] on div "Beta Add Booking Bookings Active Bookings Cancelled Bookings Quote Inquiries Do…" at bounding box center [14, 156] width 28 height 313
click at [149, 37] on input "text" at bounding box center [272, 33] width 246 height 13
paste input "Flux 406"
type input "flux 406"
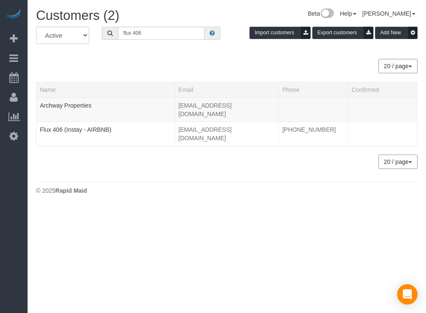
click at [19, 168] on div "Beta Add Booking Bookings Active Bookings Cancelled Bookings Quote Inquiries Do…" at bounding box center [14, 156] width 28 height 313
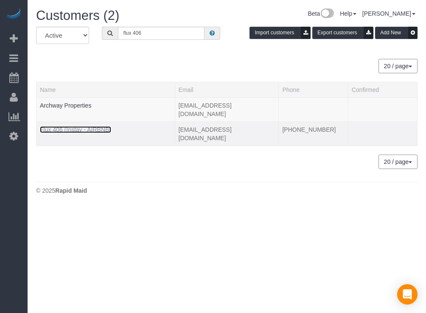
click at [76, 126] on link "Flux 406 (Instay - AIRBNB)" at bounding box center [75, 129] width 71 height 7
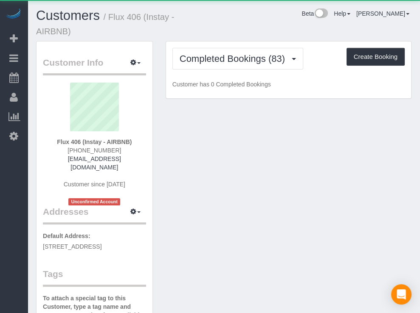
drag, startPoint x: 280, startPoint y: 23, endPoint x: 268, endPoint y: 22, distance: 12.0
drag, startPoint x: 268, startPoint y: 22, endPoint x: 297, endPoint y: 18, distance: 28.7
click at [252, 19] on div "Beta Help Help Docs Take a Tour Contact Support [PERSON_NAME] My Account Change…" at bounding box center [304, 15] width 226 height 15
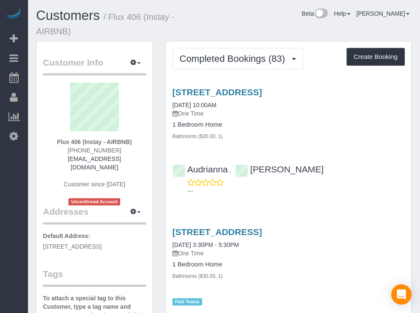
click at [253, 15] on div "Beta Help Help Docs Take a Tour Contact Support [PERSON_NAME] My Account Change…" at bounding box center [304, 15] width 226 height 15
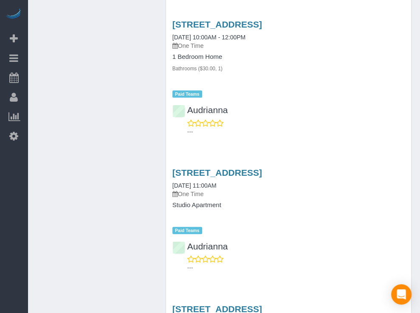
scroll to position [1074, 0]
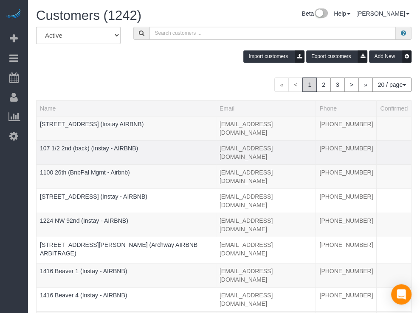
drag, startPoint x: 26, startPoint y: 201, endPoint x: 49, endPoint y: 128, distance: 76.5
click at [25, 201] on div "Beta Add Booking Bookings Active Bookings Cancelled Bookings Quote Inquiries Do…" at bounding box center [14, 156] width 28 height 313
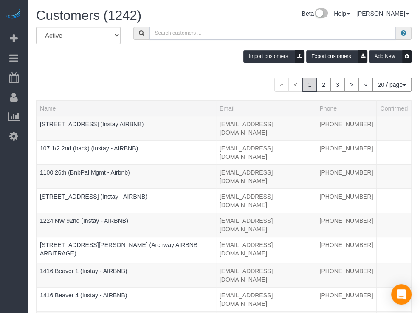
click at [149, 28] on input "text" at bounding box center [272, 33] width 246 height 13
paste input "Argonne 206"
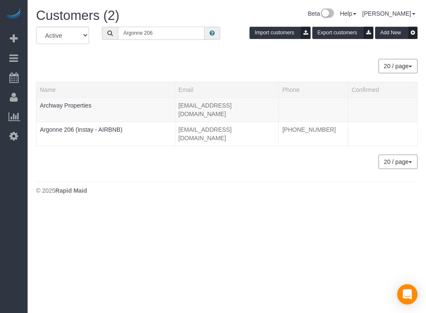
type input "Argonne 206"
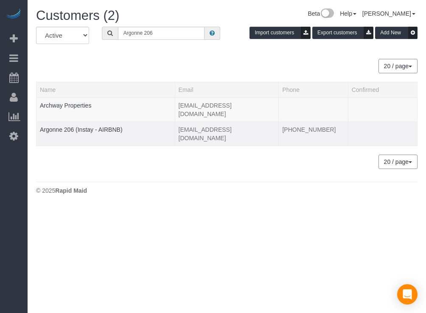
click at [93, 122] on td "Argonne 206 (Instay - AIRBNB)" at bounding box center [105, 134] width 139 height 24
click at [93, 126] on link "Argonne 206 (Instay - AIRBNB)" at bounding box center [81, 129] width 83 height 7
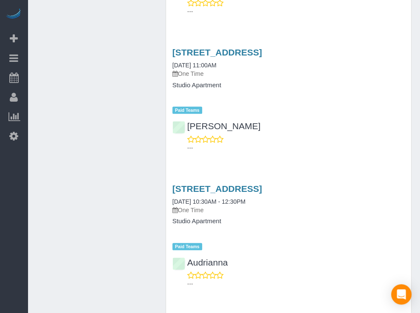
scroll to position [1570, 0]
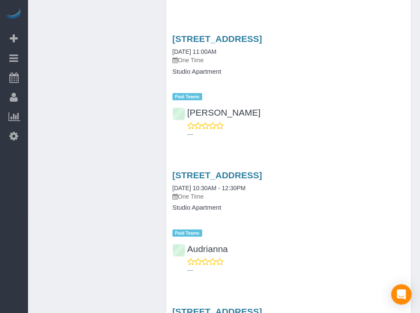
drag, startPoint x: 83, startPoint y: 92, endPoint x: 63, endPoint y: 9, distance: 84.8
click at [83, 92] on div "Customer Info Edit Contact Info Send Message Email Preferences Special Sales Ta…" at bounding box center [224, 204] width 388 height 3464
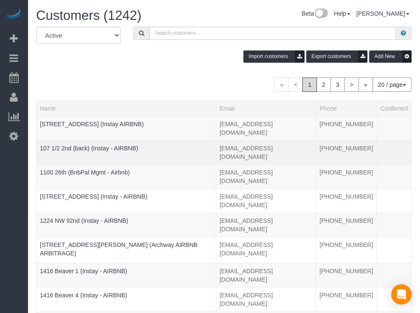
drag, startPoint x: 20, startPoint y: 180, endPoint x: 57, endPoint y: 132, distance: 60.2
click at [20, 180] on div "Beta Add Booking Bookings Active Bookings Cancelled Bookings Quote Inquiries Do…" at bounding box center [14, 156] width 28 height 313
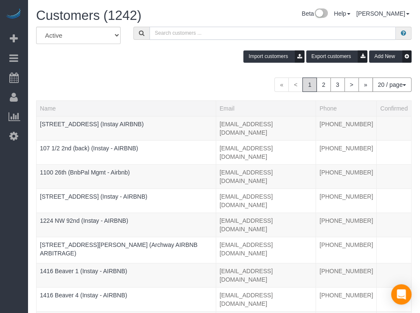
click at [152, 34] on input "text" at bounding box center [272, 33] width 246 height 13
paste input "[STREET_ADDRESS]"
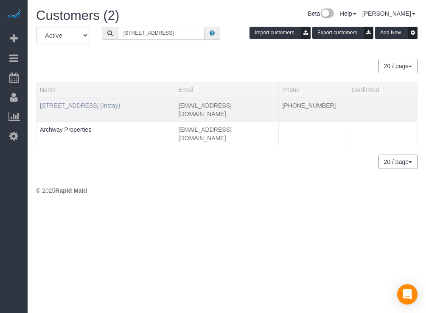
type input "[STREET_ADDRESS]"
click at [85, 108] on link "[STREET_ADDRESS] (Instay)" at bounding box center [80, 105] width 80 height 7
click at [81, 107] on link "[STREET_ADDRESS] (Instay)" at bounding box center [80, 105] width 80 height 7
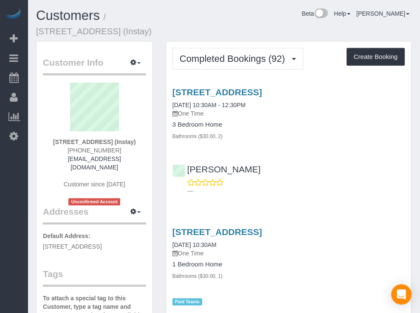
drag, startPoint x: 279, startPoint y: 14, endPoint x: 273, endPoint y: 12, distance: 6.6
drag, startPoint x: 273, startPoint y: 12, endPoint x: 262, endPoint y: 11, distance: 10.7
click at [262, 11] on div "Beta Help Help Docs Take a Tour Contact Support [PERSON_NAME] My Account Change…" at bounding box center [304, 15] width 226 height 15
click at [296, 15] on div "Beta Help Help Docs Take a Tour Contact Support [PERSON_NAME] My Account Change…" at bounding box center [304, 15] width 226 height 15
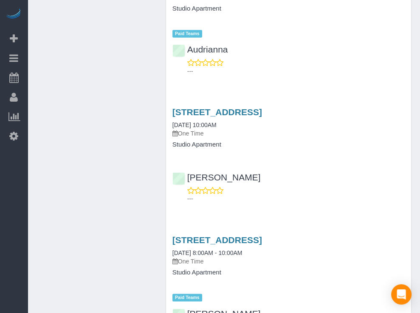
scroll to position [1442, 0]
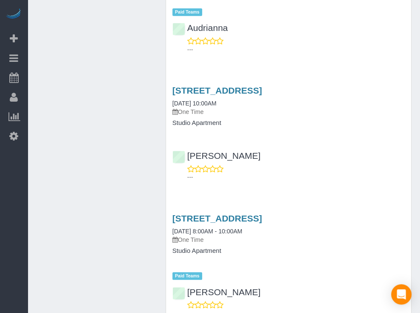
drag, startPoint x: 20, startPoint y: 173, endPoint x: 24, endPoint y: 170, distance: 4.5
click at [20, 173] on div "Beta Add Booking Bookings Active Bookings Cancelled Bookings Quote Inquiries Do…" at bounding box center [14, 156] width 28 height 313
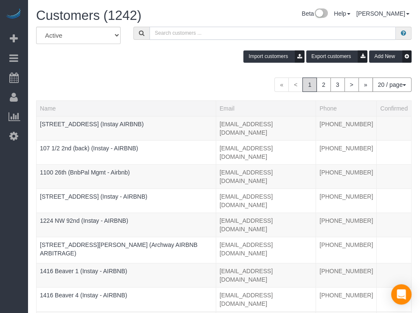
click at [178, 31] on input "text" at bounding box center [272, 33] width 246 height 13
paste input "[GEOGRAPHIC_DATA] 318"
type input "[GEOGRAPHIC_DATA] 318"
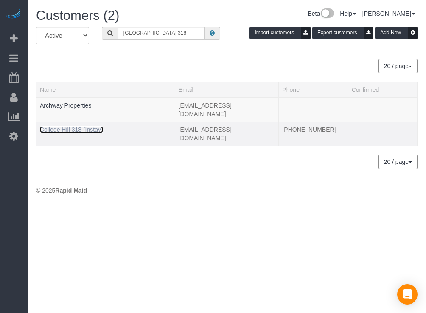
click at [95, 126] on link "College Hill 318 (Instay)" at bounding box center [71, 129] width 63 height 7
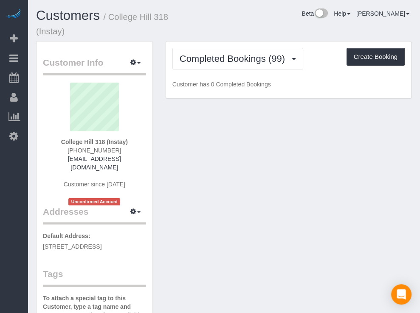
drag, startPoint x: 246, startPoint y: 26, endPoint x: 211, endPoint y: 19, distance: 35.4
click at [243, 20] on div "Beta Help Help Docs Take a Tour Contact Support [PERSON_NAME] My Account Change…" at bounding box center [304, 15] width 226 height 15
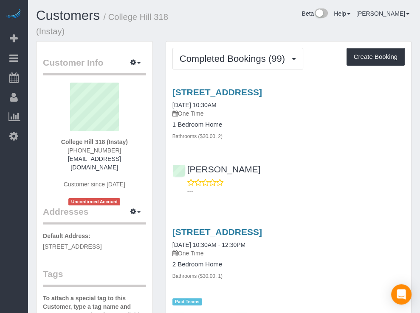
click at [249, 15] on div "Beta Help Help Docs Take a Tour Contact Support [PERSON_NAME] My Account Change…" at bounding box center [304, 15] width 226 height 15
click at [260, 14] on div "Beta Help Help Docs Take a Tour Contact Support [PERSON_NAME] My Account Change…" at bounding box center [304, 15] width 226 height 15
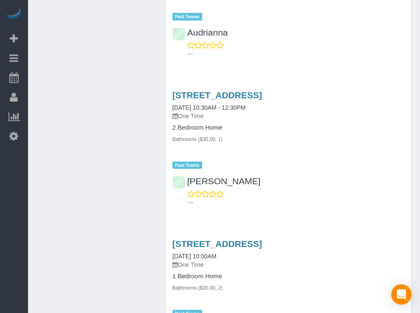
scroll to position [1056, 0]
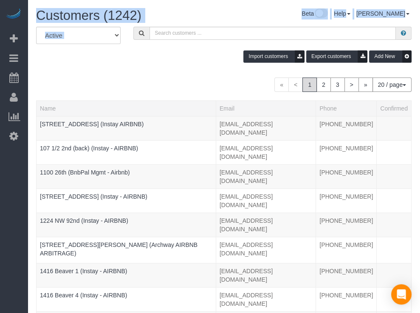
drag, startPoint x: 12, startPoint y: 169, endPoint x: 155, endPoint y: 33, distance: 198.0
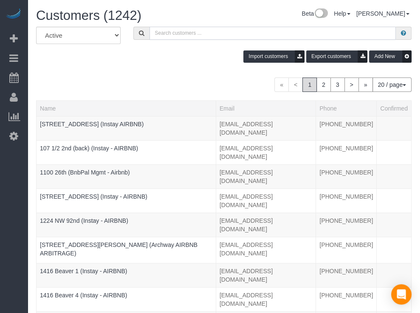
paste input "[GEOGRAPHIC_DATA]"
click at [155, 33] on input "[GEOGRAPHIC_DATA]" at bounding box center [272, 33] width 246 height 13
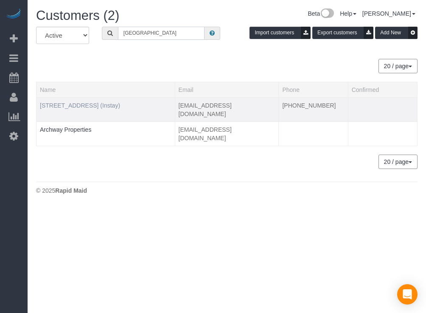
type input "[GEOGRAPHIC_DATA]"
click at [91, 106] on link "[STREET_ADDRESS] (Instay)" at bounding box center [80, 105] width 80 height 7
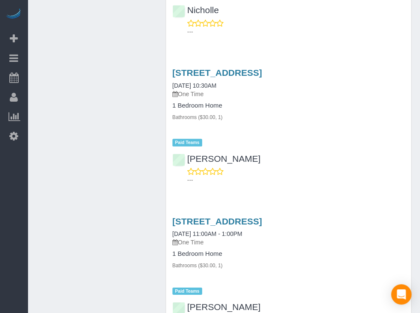
scroll to position [1624, 0]
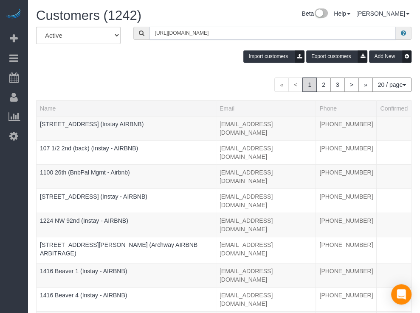
click at [157, 36] on input "[URL][DOMAIN_NAME]" at bounding box center [272, 33] width 246 height 13
paste input "Flux 212"
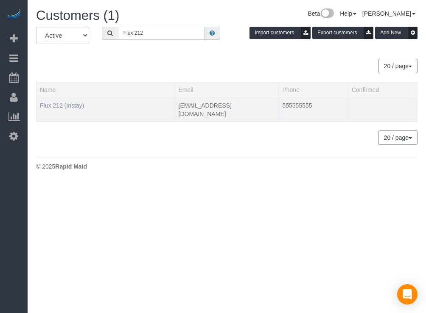
type input "Flux 212"
click at [71, 106] on link "Flux 212 (Instay)" at bounding box center [62, 105] width 44 height 7
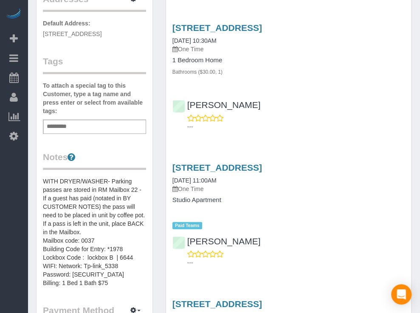
scroll to position [199, 0]
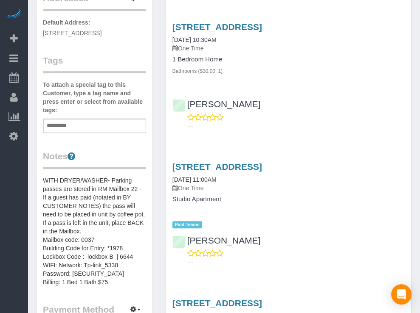
click at [8, 206] on div "Beta Add Booking Bookings Active Bookings Cancelled Bookings Quote Inquiries Do…" at bounding box center [14, 156] width 28 height 313
click at [11, 163] on div "Beta Add Booking Bookings Active Bookings Cancelled Bookings Quote Inquiries Do…" at bounding box center [14, 156] width 28 height 313
click at [6, 182] on div "Beta Add Booking Bookings Active Bookings Cancelled Bookings Quote Inquiries Do…" at bounding box center [14, 156] width 28 height 313
click at [20, 201] on div "Beta Add Booking Bookings Active Bookings Cancelled Bookings Quote Inquiries Do…" at bounding box center [14, 156] width 28 height 313
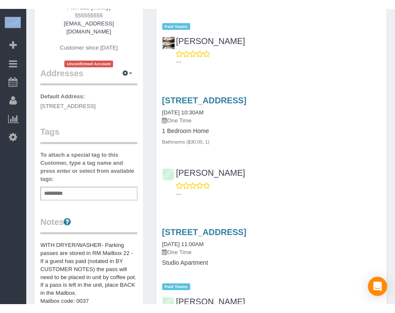
scroll to position [0, 0]
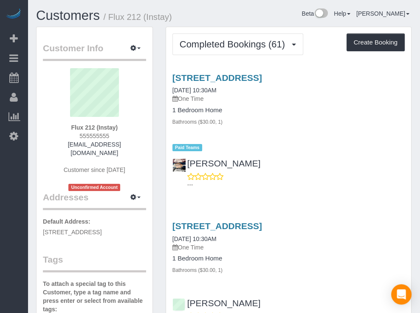
click at [185, 0] on html "Beta Add Booking Bookings Active Bookings Cancelled Bookings Quote Inquiries Do…" at bounding box center [210, 156] width 420 height 313
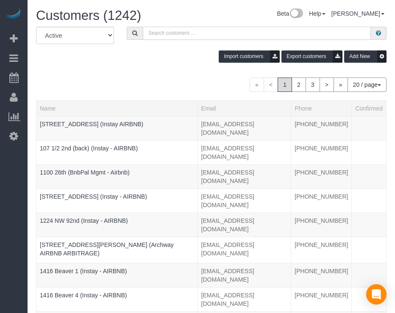
click at [206, 33] on input "text" at bounding box center [257, 33] width 228 height 13
paste input "Flux 312"
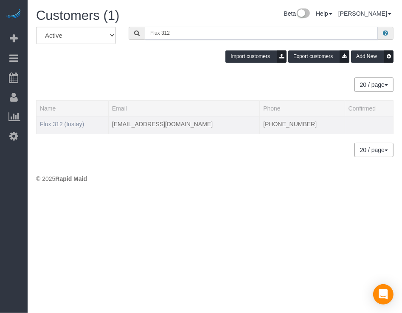
type input "Flux 312"
click at [75, 126] on link "Flux 312 (Instay)" at bounding box center [62, 124] width 44 height 7
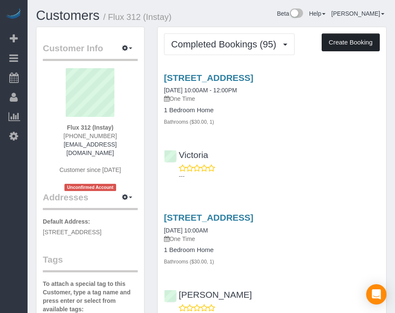
drag, startPoint x: 256, startPoint y: 13, endPoint x: 327, endPoint y: 38, distance: 75.0
click at [257, 13] on div "Beta Help Help Docs Take a Tour Contact Support [PERSON_NAME] My Account Change…" at bounding box center [287, 15] width 212 height 15
click at [339, 45] on button "Create Booking" at bounding box center [351, 43] width 58 height 18
select select "IA"
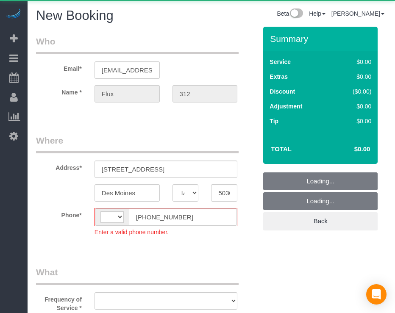
select select "string:[GEOGRAPHIC_DATA]"
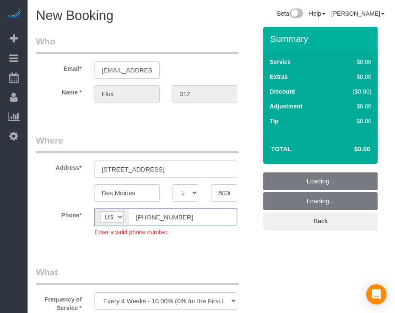
select select "object:44742"
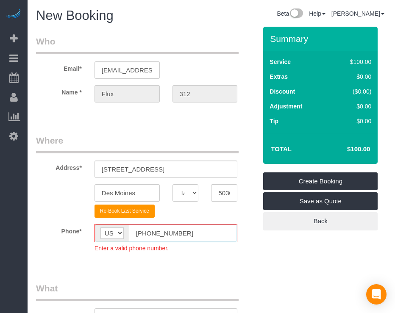
click at [146, 236] on input "[PHONE_NUMBER]" at bounding box center [183, 233] width 109 height 17
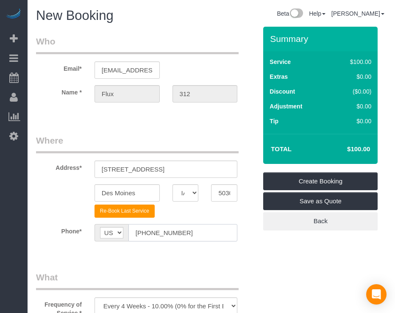
type input "[PHONE_NUMBER]"
click at [210, 246] on sui-booking-location "Phone* AF AL DZ AD AO AI AQ AG AR AM AW AU AT AZ BS BH BD BB BY BE BZ BJ BM BT …" at bounding box center [146, 236] width 221 height 24
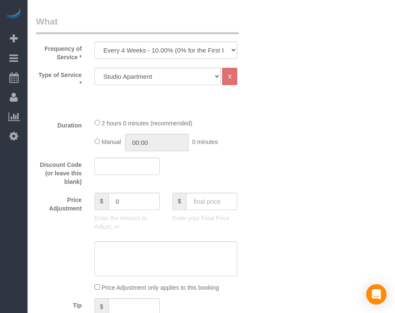
scroll to position [253, 0]
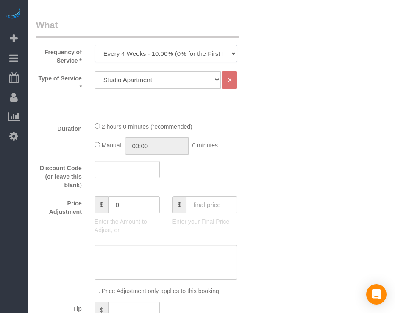
drag, startPoint x: 181, startPoint y: 52, endPoint x: 177, endPoint y: 62, distance: 10.5
click at [181, 52] on select "Every 6 Weeks (0% for the First Booking) One Time Every 8 Weeks (0% for the Fir…" at bounding box center [166, 53] width 143 height 17
select select "object:44744"
click at [95, 45] on select "Every 6 Weeks (0% for the First Booking) One Time Every 8 Weeks (0% for the Fir…" at bounding box center [166, 53] width 143 height 17
click at [202, 79] on select "Studio Apartment 1 Bedroom Home 2 Bedroom Home 3 Bedroom Home 4 Bedroom Home 5 …" at bounding box center [158, 79] width 127 height 17
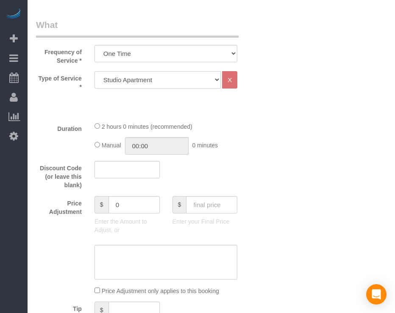
click at [95, 71] on select "Studio Apartment 1 Bedroom Home 2 Bedroom Home 3 Bedroom Home 4 Bedroom Home 5 …" at bounding box center [158, 79] width 127 height 17
drag, startPoint x: 179, startPoint y: 82, endPoint x: 178, endPoint y: 87, distance: 5.1
click at [179, 81] on select "Studio Apartment 1 Bedroom Home 2 Bedroom Home 3 Bedroom Home 4 Bedroom Home 5 …" at bounding box center [158, 79] width 127 height 17
select select "25"
click at [95, 71] on select "Studio Apartment 1 Bedroom Home 2 Bedroom Home 3 Bedroom Home 4 Bedroom Home 5 …" at bounding box center [158, 79] width 127 height 17
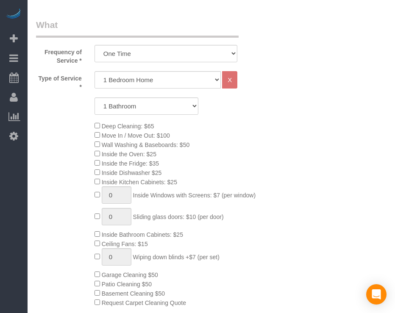
click at [258, 101] on div "1 Bathroom 2 Bathrooms 3 Bathrooms 4 Bathrooms 5 Bathrooms 6 Bathrooms" at bounding box center [147, 106] width 234 height 17
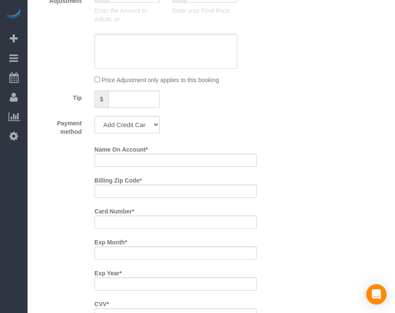
scroll to position [677, 0]
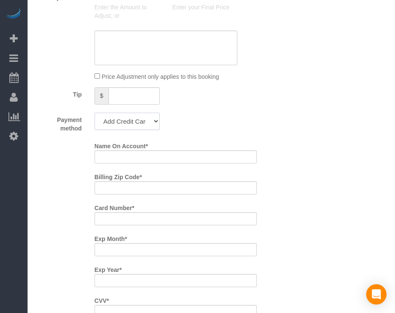
click at [139, 130] on select "Add Credit Card Cash Check Paypal" at bounding box center [127, 121] width 65 height 17
select select "string:check"
click at [95, 124] on select "Add Credit Card Cash Check Paypal" at bounding box center [127, 121] width 65 height 17
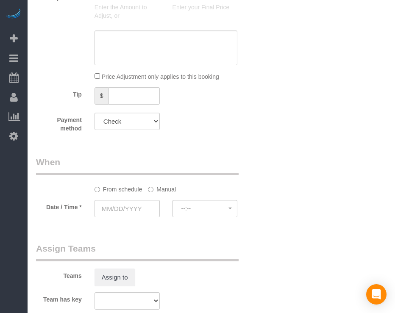
drag, startPoint x: 232, startPoint y: 155, endPoint x: 153, endPoint y: 197, distance: 89.9
click at [137, 218] on input "text" at bounding box center [127, 208] width 65 height 17
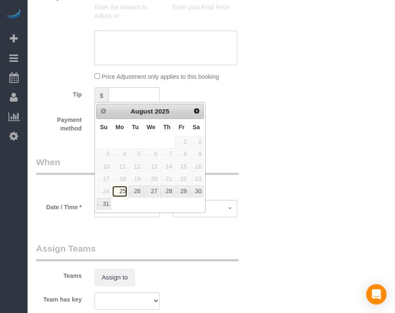
click at [122, 193] on link "25" at bounding box center [120, 191] width 16 height 11
type input "[DATE]"
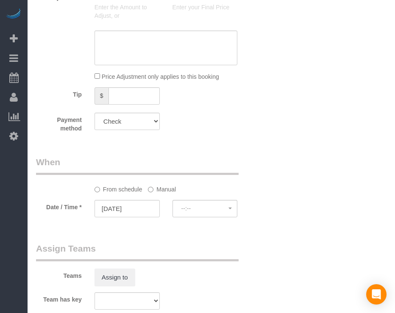
click at [205, 226] on fieldset "When From schedule Manual Date / Time * [DATE] --:-- --:--" at bounding box center [146, 191] width 221 height 70
click at [207, 212] on span "--:--" at bounding box center [206, 208] width 48 height 7
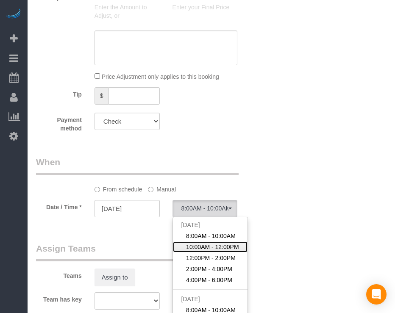
click at [203, 252] on span "10:00AM - 12:00PM" at bounding box center [212, 247] width 53 height 8
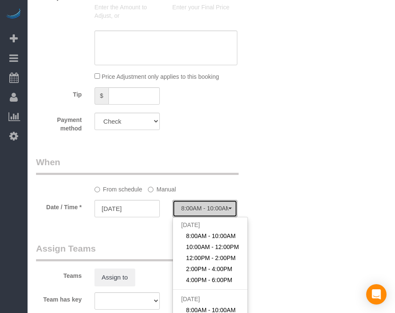
select select "spot2"
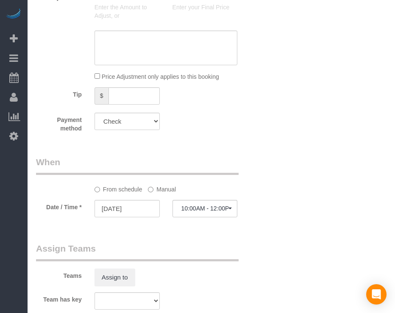
click at [164, 207] on sui-booking-spot "From schedule Manual Date / Time * [DATE] 10:00AM - 12:00PM [DATE] 8:00AM - 10:…" at bounding box center [146, 187] width 221 height 63
click at [165, 194] on label "Manual" at bounding box center [162, 187] width 28 height 11
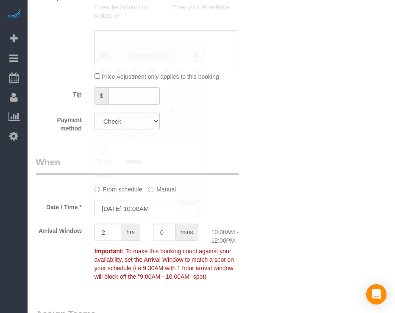
click at [151, 218] on input "[DATE] 10:00AM" at bounding box center [147, 208] width 104 height 17
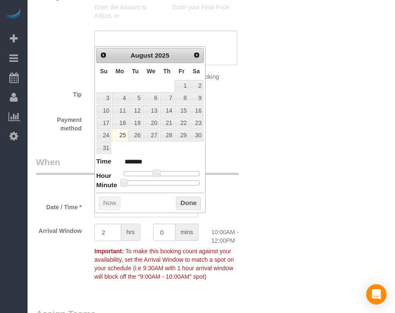
type input "[DATE] 10:30AM"
type input "*******"
click at [167, 182] on div at bounding box center [162, 183] width 76 height 5
click at [180, 202] on button "Done" at bounding box center [188, 204] width 25 height 14
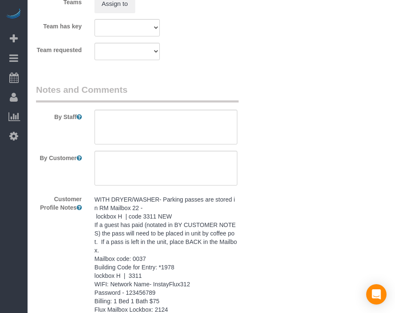
scroll to position [1043, 0]
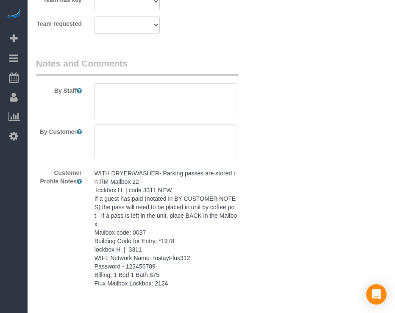
click at [171, 213] on pre "WITH DRYER/WASHER- Parking passes are stored in RM Mailbox 22 - lockbox H | cod…" at bounding box center [166, 228] width 143 height 119
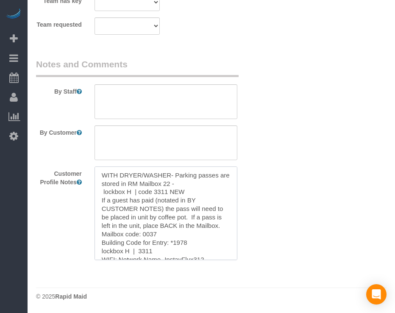
click at [171, 213] on textarea "WITH DRYER/WASHER- Parking passes are stored in RM Mailbox 22 - lockbox H | cod…" at bounding box center [166, 214] width 143 height 94
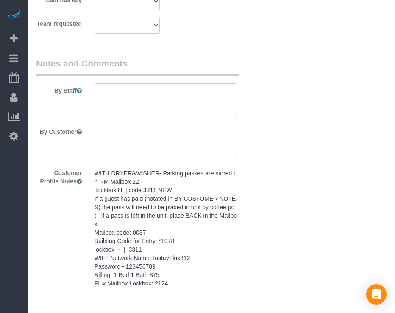
click at [200, 105] on textarea at bounding box center [166, 101] width 143 height 35
paste textarea "WITH DRYER/WASHER- Parking passes are stored in RM Mailbox 22 - lockbox H | cod…"
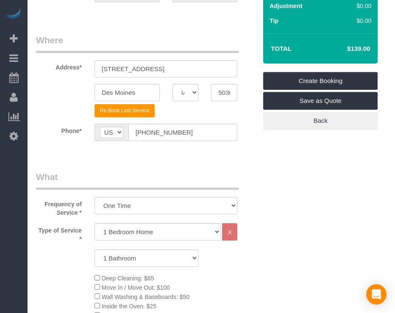
scroll to position [59, 0]
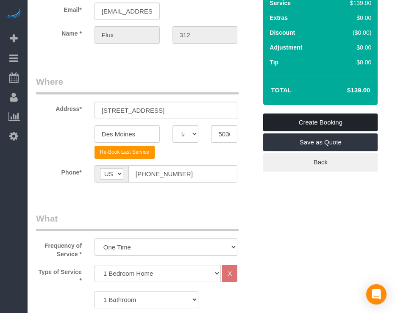
type textarea "WITH DRYER/WASHER- Parking passes are stored in RM Mailbox 22 - lockbox H | cod…"
click at [338, 121] on link "Create Booking" at bounding box center [320, 123] width 115 height 18
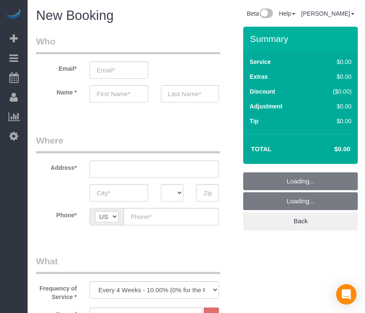
select select "object:45774"
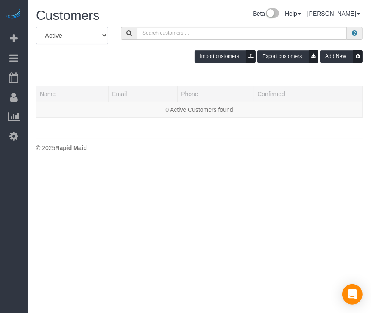
drag, startPoint x: 105, startPoint y: 40, endPoint x: 119, endPoint y: 45, distance: 14.2
click at [105, 40] on select "All Active Archived" at bounding box center [72, 35] width 72 height 17
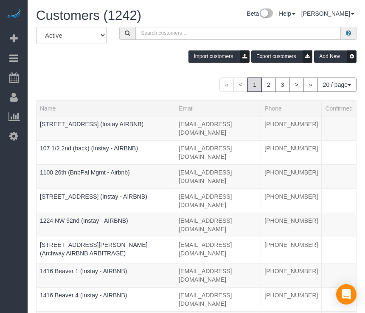
drag, startPoint x: 120, startPoint y: 45, endPoint x: 97, endPoint y: 64, distance: 29.9
click at [97, 64] on div "All Active Archived Import customers Export customers Add New" at bounding box center [196, 48] width 333 height 42
click at [147, 52] on div "Import customers Export customers Add New" at bounding box center [196, 56] width 333 height 12
click at [171, 37] on input "text" at bounding box center [237, 33] width 205 height 13
paste input "Flux 414"
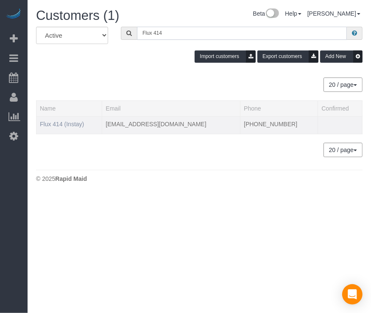
type input "Flux 414"
click at [74, 123] on link "Flux 414 (Instay)" at bounding box center [62, 124] width 44 height 7
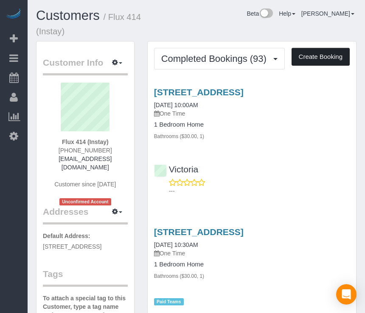
click at [322, 54] on button "Create Booking" at bounding box center [320, 57] width 58 height 18
select select "IA"
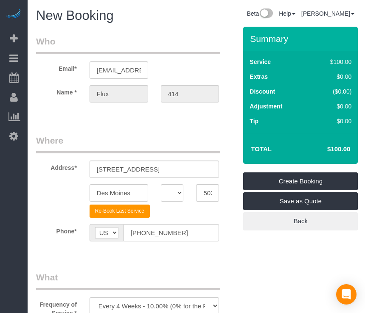
click at [240, 236] on div "Summary Service $100.00 Extras $0.00 Discount ($0.00) Adjustment $0.00 Tip $0.00" at bounding box center [277, 137] width 80 height 221
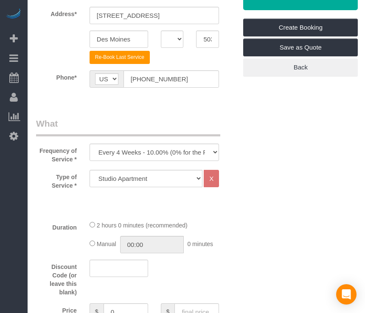
scroll to position [170, 0]
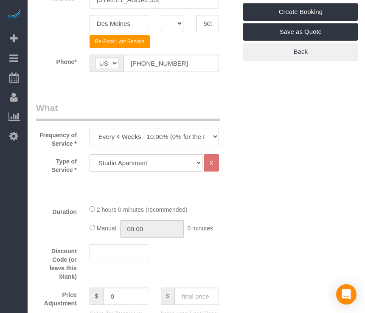
click at [151, 143] on select "Every 6 Weeks (0% for the First Booking) One Time Every 8 Weeks (0% for the Fir…" at bounding box center [155, 136] width 130 height 17
select select "object:48561"
click at [90, 128] on select "Every 6 Weeks (0% for the First Booking) One Time Every 8 Weeks (0% for the Fir…" at bounding box center [155, 136] width 130 height 17
click at [161, 159] on select "Studio Apartment 1 Bedroom Home 2 Bedroom Home 3 Bedroom Home 4 Bedroom Home 5 …" at bounding box center [146, 162] width 113 height 17
select select "18"
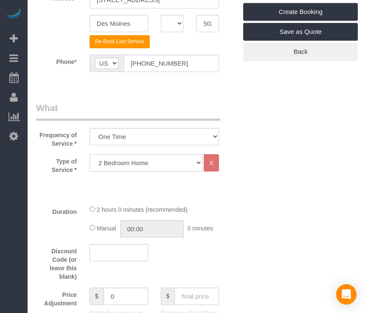
click at [90, 154] on select "Studio Apartment 1 Bedroom Home 2 Bedroom Home 3 Bedroom Home 4 Bedroom Home 5 …" at bounding box center [146, 162] width 113 height 17
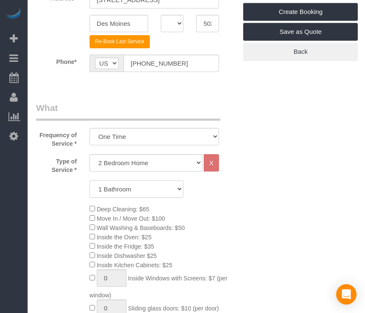
click at [148, 184] on select "1 Bathroom 2 Bathrooms 3 Bathrooms 4 Bathrooms 5 Bathrooms 6 Bathrooms" at bounding box center [137, 189] width 94 height 17
select select "2"
click at [90, 181] on select "1 Bathroom 2 Bathrooms 3 Bathrooms 4 Bathrooms 5 Bathrooms 6 Bathrooms" at bounding box center [137, 189] width 94 height 17
click at [217, 212] on div "Deep Cleaning: $65 Move In / Move Out: $100 Wall Washing & Baseboards: $50 Insi…" at bounding box center [163, 301] width 160 height 195
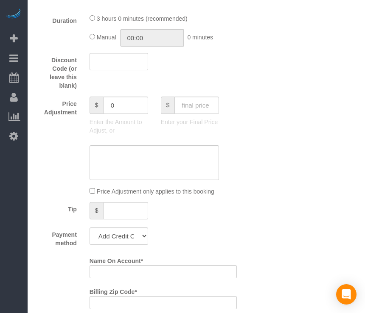
scroll to position [594, 0]
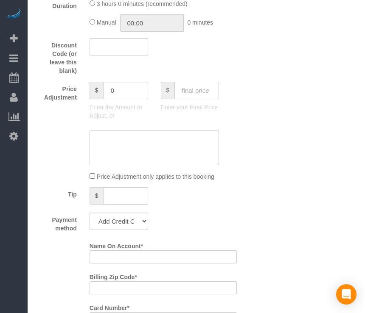
click at [197, 90] on input "text" at bounding box center [196, 90] width 45 height 17
type input "95"
click at [261, 109] on div "Who Email* [EMAIL_ADDRESS][DOMAIN_NAME] Name * Flux 414 Where Address* [STREET_…" at bounding box center [196, 188] width 320 height 1511
click at [118, 227] on select "Add Credit Card Cash Check Paypal" at bounding box center [119, 221] width 59 height 17
type input "-94"
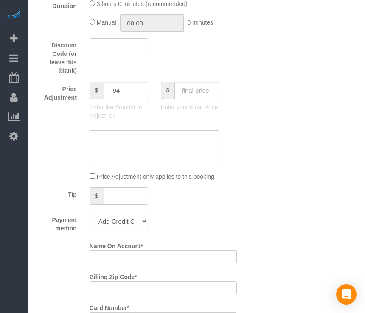
select select "string:check"
click at [90, 216] on select "Add Credit Card Cash Check Paypal" at bounding box center [119, 221] width 59 height 17
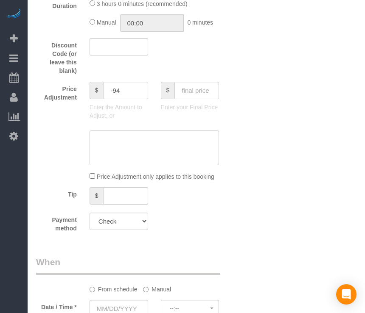
drag, startPoint x: 218, startPoint y: 232, endPoint x: 160, endPoint y: 257, distance: 63.2
click at [160, 257] on div "Who Email* [EMAIL_ADDRESS][DOMAIN_NAME] Name * Flux 414 Where Address* [STREET_…" at bounding box center [136, 67] width 213 height 1269
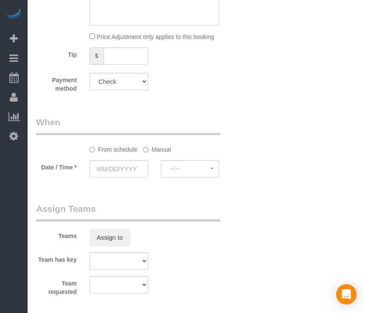
scroll to position [891, 0]
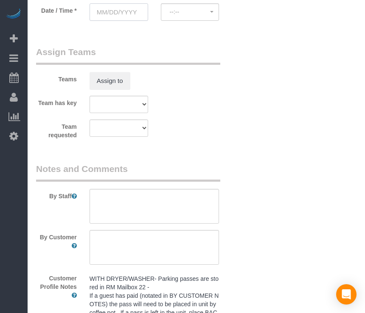
click at [117, 19] on input "text" at bounding box center [119, 11] width 59 height 17
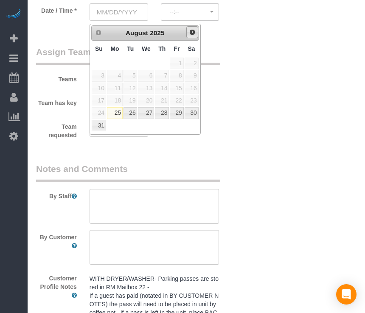
click at [193, 32] on span "Next" at bounding box center [192, 32] width 7 height 7
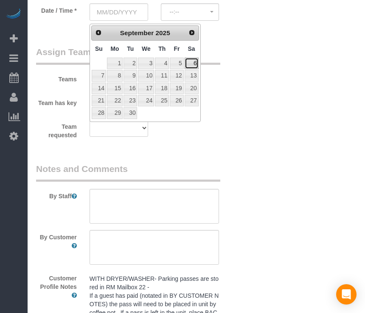
click at [192, 64] on link "6" at bounding box center [192, 63] width 14 height 11
type input "[DATE]"
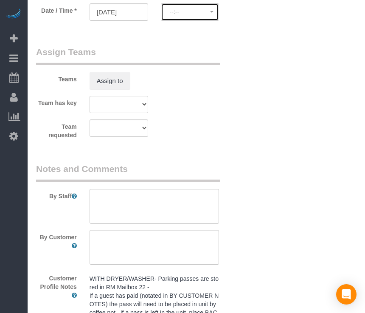
click at [181, 9] on button "--:--" at bounding box center [190, 11] width 59 height 17
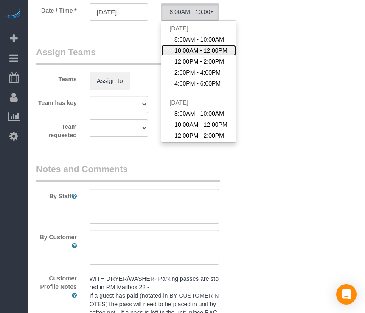
click at [191, 51] on span "10:00AM - 12:00PM" at bounding box center [200, 50] width 53 height 8
select select "spot27"
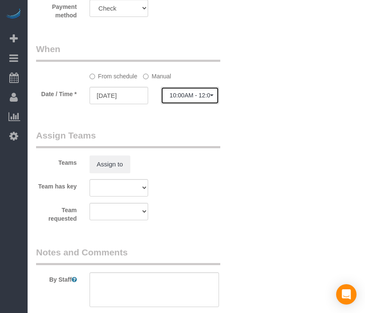
scroll to position [806, 0]
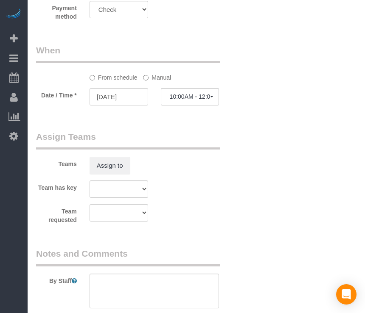
click at [155, 82] on label "Manual" at bounding box center [157, 75] width 28 height 11
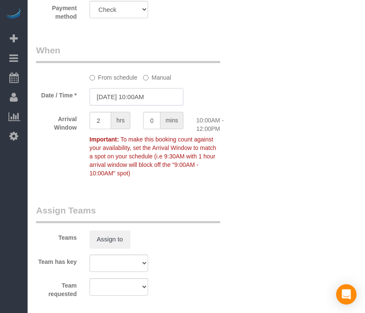
click at [152, 101] on input "[DATE] 10:00AM" at bounding box center [137, 96] width 94 height 17
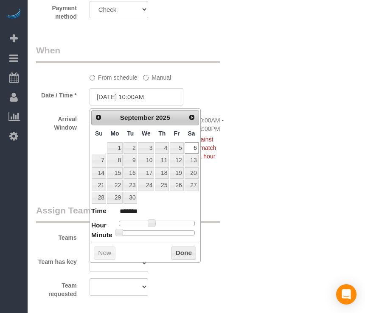
type input "[DATE] 10:30AM"
type input "*******"
click at [160, 231] on div at bounding box center [157, 233] width 76 height 5
click at [178, 249] on button "Done" at bounding box center [183, 254] width 25 height 14
click at [207, 249] on div "Teams Assign to" at bounding box center [136, 226] width 213 height 44
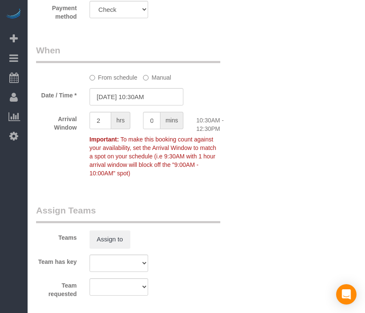
drag, startPoint x: 209, startPoint y: 253, endPoint x: 179, endPoint y: 264, distance: 31.7
click at [179, 264] on div "Team has key Alexsa [GEOGRAPHIC_DATA] Audrianna [PERSON_NAME][GEOGRAPHIC_DATA] …" at bounding box center [136, 263] width 213 height 17
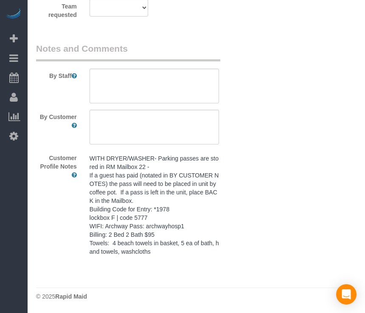
click at [173, 258] on div "WITH DRYER/WASHER- Parking passes are stored in RM Mailbox 22 - If a guest has …" at bounding box center [154, 205] width 143 height 109
click at [170, 240] on pre "WITH DRYER/WASHER- Parking passes are stored in RM Mailbox 22 - If a guest has …" at bounding box center [155, 205] width 130 height 102
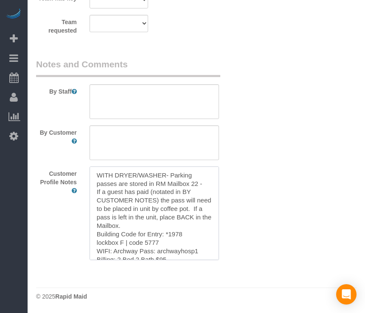
click at [170, 239] on textarea "WITH DRYER/WASHER- Parking passes are stored in RM Mailbox 22 - If a guest has …" at bounding box center [155, 214] width 130 height 94
click at [192, 90] on textarea at bounding box center [155, 101] width 130 height 35
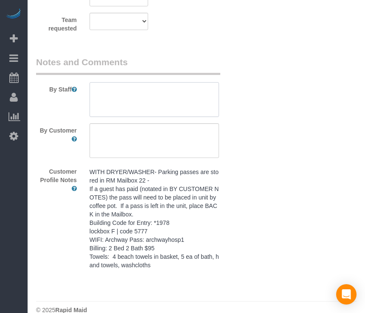
paste textarea "WITH DRYER/WASHER- Parking passes are stored in RM Mailbox 22 - If a guest has …"
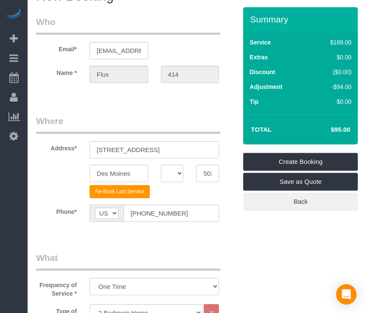
scroll to position [5, 0]
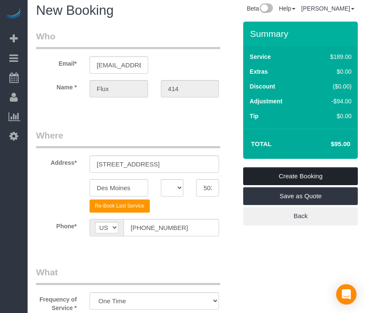
type textarea "WITH DRYER/WASHER- Parking passes are stored in RM Mailbox 22 - If a guest has …"
click at [290, 176] on link "Create Booking" at bounding box center [300, 177] width 115 height 18
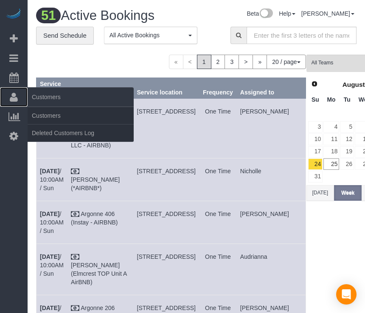
click at [15, 97] on icon at bounding box center [14, 97] width 8 height 10
click at [51, 117] on link "Customers" at bounding box center [81, 115] width 106 height 17
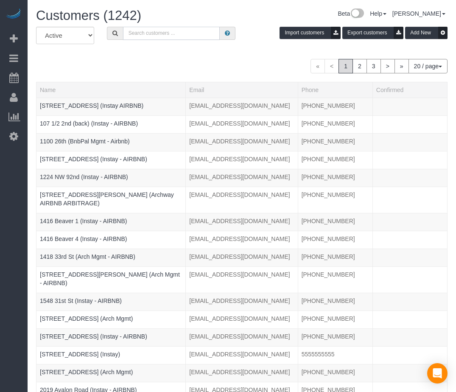
click at [184, 32] on input "text" at bounding box center [171, 33] width 97 height 13
paste input "[GEOGRAPHIC_DATA] 512"
type input "[GEOGRAPHIC_DATA] 512"
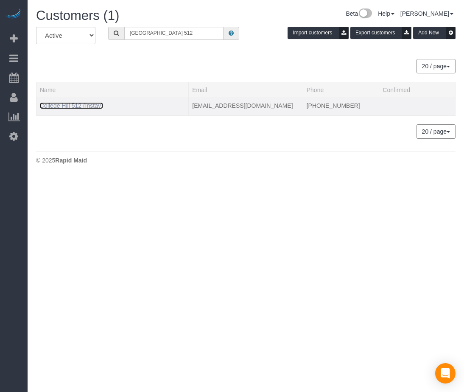
click at [93, 103] on link "College Hill 512 (Instay)" at bounding box center [71, 105] width 63 height 7
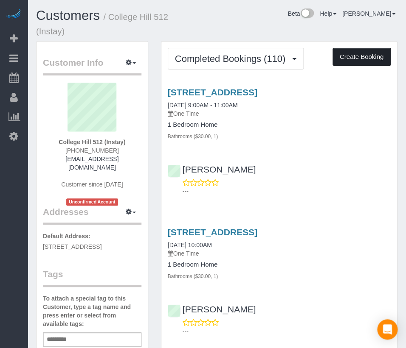
click at [358, 59] on button "Create Booking" at bounding box center [361, 57] width 58 height 18
click at [361, 56] on button "Create Booking" at bounding box center [361, 57] width 58 height 18
select select "IA"
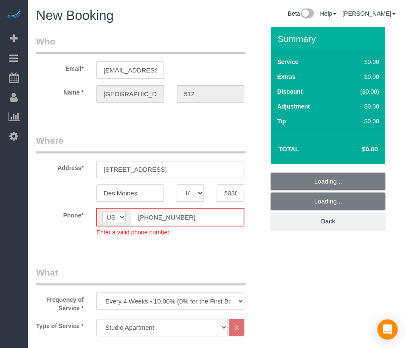
select select "object:50886"
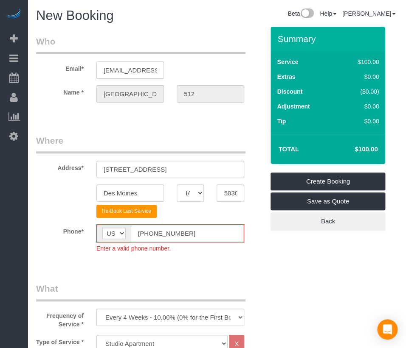
click at [149, 234] on input "[PHONE_NUMBER]" at bounding box center [187, 233] width 113 height 17
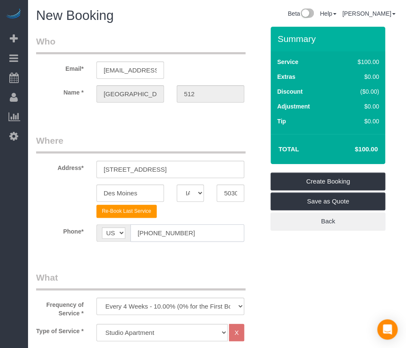
type input "[PHONE_NUMBER]"
click at [201, 253] on fieldset "Where Address* [STREET_ADDRESS] [GEOGRAPHIC_DATA] AK AL AR AZ CA CO CT DC DE [G…" at bounding box center [150, 194] width 228 height 120
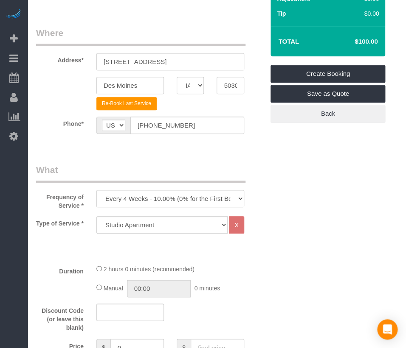
scroll to position [141, 0]
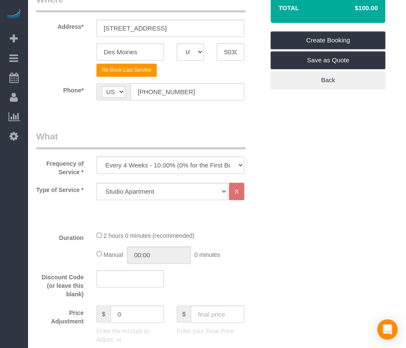
drag, startPoint x: 184, startPoint y: 139, endPoint x: 142, endPoint y: 131, distance: 42.3
click at [142, 131] on legend "What" at bounding box center [140, 139] width 209 height 19
click at [159, 160] on select "Every 6 Weeks (0% for the First Booking) One Time Every 8 Weeks (0% for the Fir…" at bounding box center [170, 165] width 148 height 17
click at [96, 157] on select "Every 6 Weeks (0% for the First Booking) One Time Every 8 Weeks (0% for the Fir…" at bounding box center [170, 165] width 148 height 17
click at [202, 172] on div "Frequency of Service * Every 6 Weeks (0% for the First Booking) One Time Every …" at bounding box center [150, 153] width 241 height 46
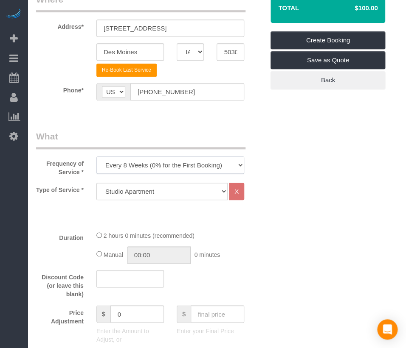
drag, startPoint x: 202, startPoint y: 172, endPoint x: 217, endPoint y: 165, distance: 15.9
click at [217, 165] on select "Every 6 Weeks (0% for the First Booking) One Time Every 8 Weeks (0% for the Fir…" at bounding box center [170, 165] width 148 height 17
select select "object:50888"
click at [96, 157] on select "Every 6 Weeks (0% for the First Booking) One Time Every 8 Weeks (0% for the Fir…" at bounding box center [170, 165] width 148 height 17
click at [196, 187] on select "Studio Apartment 1 Bedroom Home 2 Bedroom Home 3 Bedroom Home 4 Bedroom Home 5 …" at bounding box center [161, 191] width 131 height 17
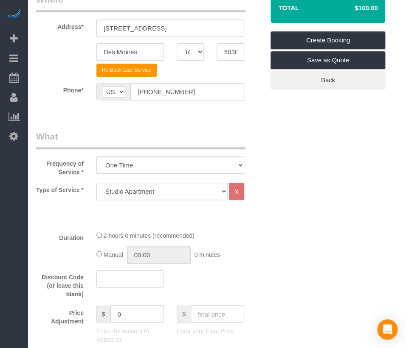
select select "25"
click at [96, 183] on select "Studio Apartment 1 Bedroom Home 2 Bedroom Home 3 Bedroom Home 4 Bedroom Home 5 …" at bounding box center [161, 191] width 131 height 17
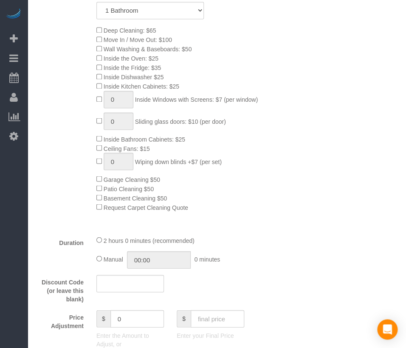
scroll to position [518, 0]
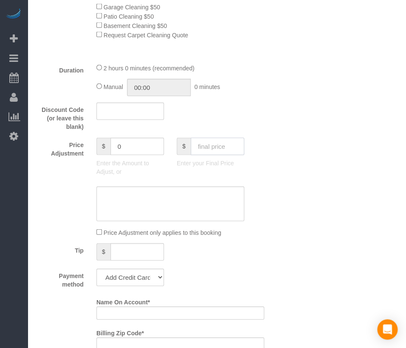
click at [231, 155] on input "text" at bounding box center [216, 146] width 53 height 17
type input "75"
click at [264, 256] on div "Tip $" at bounding box center [150, 252] width 241 height 19
click at [125, 284] on select "Add Credit Card Cash Check Paypal" at bounding box center [129, 277] width 67 height 17
type input "-64"
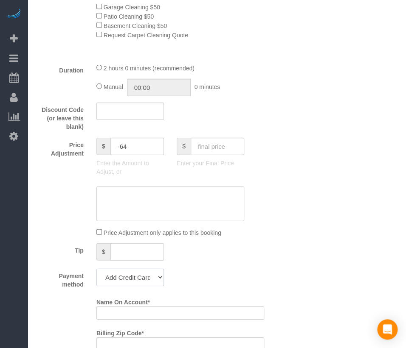
select select "string:check"
click at [96, 275] on select "Add Credit Card Cash Check Paypal" at bounding box center [129, 277] width 67 height 17
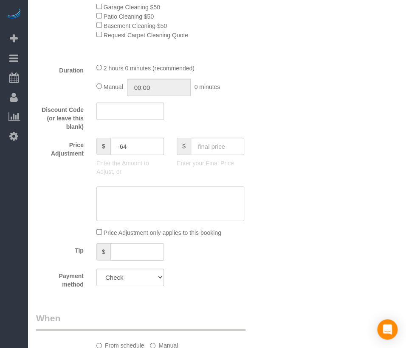
click at [207, 284] on div "Payment method Add Credit Card Cash Check Paypal" at bounding box center [150, 279] width 241 height 20
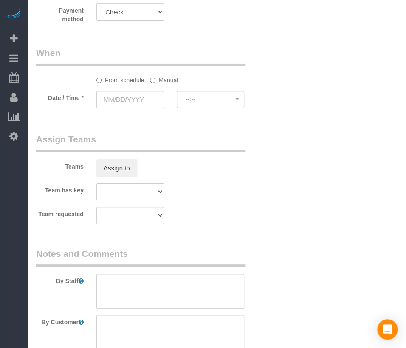
scroll to position [801, 0]
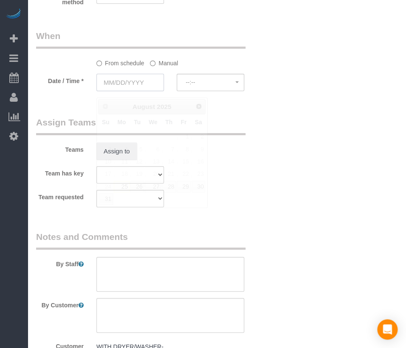
click at [145, 90] on input "text" at bounding box center [129, 82] width 67 height 17
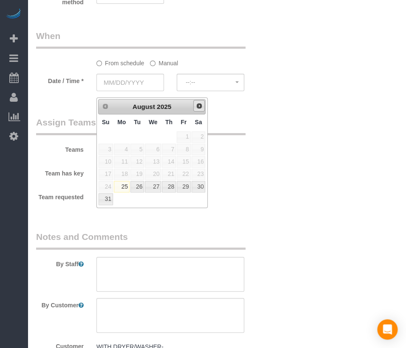
click at [201, 106] on span "Next" at bounding box center [199, 106] width 7 height 7
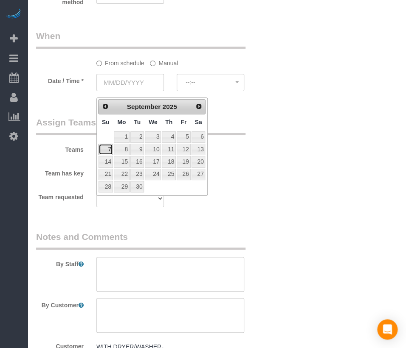
click at [112, 148] on link "7" at bounding box center [105, 149] width 14 height 11
type input "[DATE]"
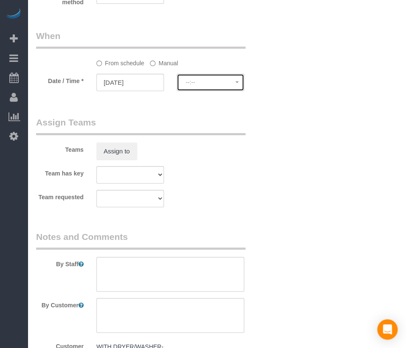
select select "spot51"
click at [201, 91] on button "8:00AM - 10:00AM" at bounding box center [209, 82] width 67 height 17
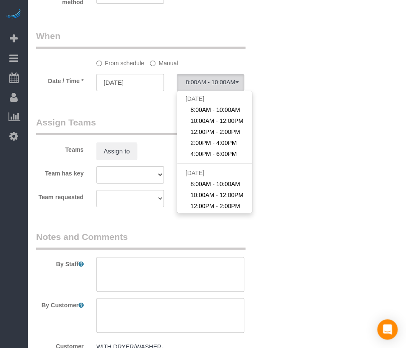
click at [165, 67] on label "Manual" at bounding box center [164, 61] width 28 height 11
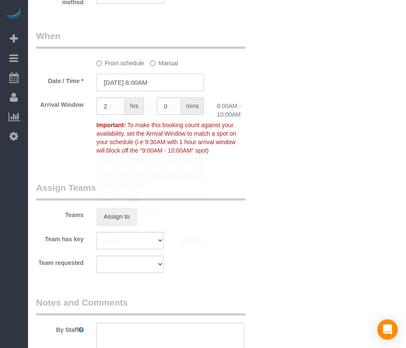
click at [154, 91] on input "[DATE] 8:00AM" at bounding box center [150, 82] width 108 height 17
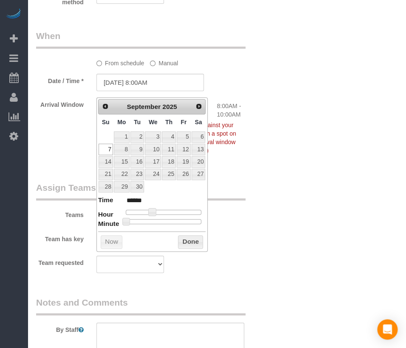
type input "[DATE] 8:25AM"
type input "******"
click at [162, 222] on div at bounding box center [164, 221] width 76 height 5
click at [168, 207] on dl "Time ****** Hour Minute Second Millisecond Microsecond Time Zone ***** ***** **…" at bounding box center [152, 210] width 108 height 29
type input "[DATE] 2:25PM"
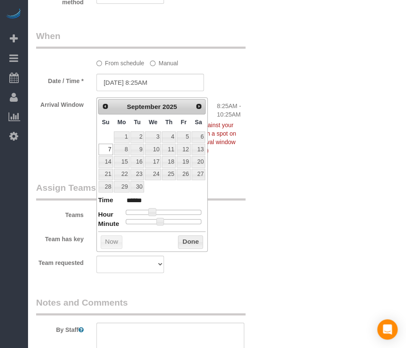
type input "******"
click at [171, 212] on div at bounding box center [164, 212] width 76 height 5
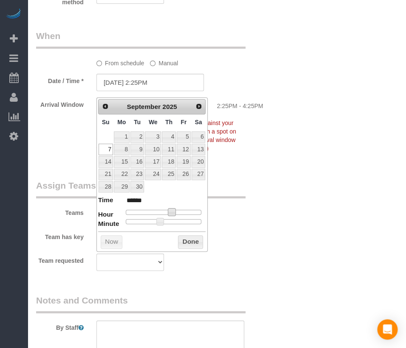
type input "[DATE] 12:25PM"
type input "*******"
click at [165, 210] on div at bounding box center [164, 212] width 76 height 5
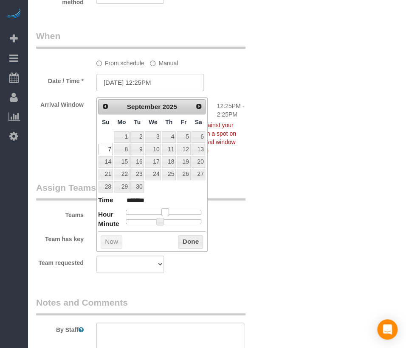
click at [160, 210] on div at bounding box center [164, 212] width 76 height 5
type input "[DATE] 9:25AM"
type input "******"
click at [156, 210] on div at bounding box center [164, 212] width 76 height 5
type input "[DATE] 10:25AM"
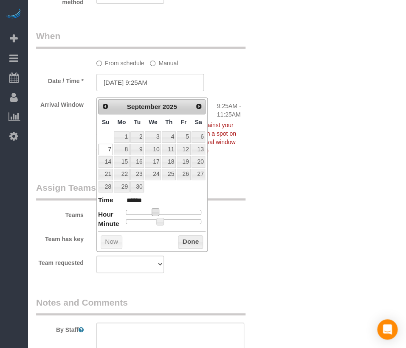
type input "*******"
drag, startPoint x: 154, startPoint y: 212, endPoint x: 159, endPoint y: 210, distance: 4.8
click at [159, 210] on span at bounding box center [158, 212] width 8 height 8
type input "[DATE] 10:30AM"
type input "*******"
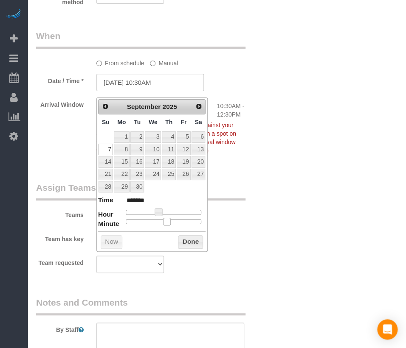
click at [165, 222] on div at bounding box center [164, 221] width 76 height 5
click at [187, 238] on button "Done" at bounding box center [190, 242] width 25 height 14
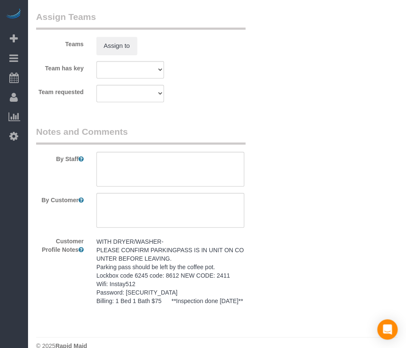
scroll to position [1000, 0]
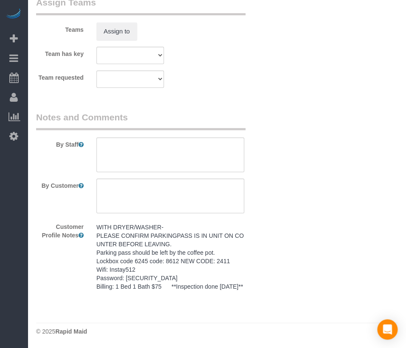
click at [153, 272] on pre "WITH DRYER/WASHER- PLEASE CONFIRM PARKINGPASS IS IN UNIT ON COUNTER BEFORE LEAV…" at bounding box center [170, 257] width 148 height 68
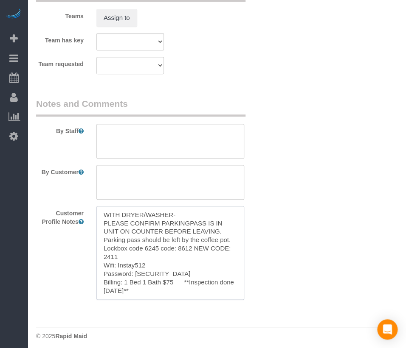
click at [151, 270] on textarea "WITH DRYER/WASHER- PLEASE CONFIRM PARKINGPASS IS IN UNIT ON COUNTER BEFORE LEAV…" at bounding box center [170, 253] width 148 height 94
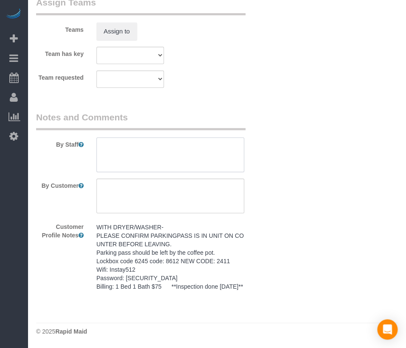
click at [174, 138] on textarea at bounding box center [170, 154] width 148 height 35
paste textarea "WITH DRYER/WASHER- PLEASE CONFIRM PARKINGPASS IS IN UNIT ON COUNTER BEFORE LEAV…"
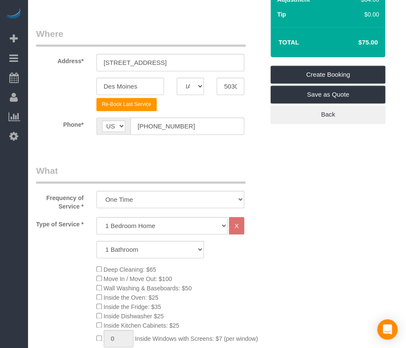
scroll to position [0, 0]
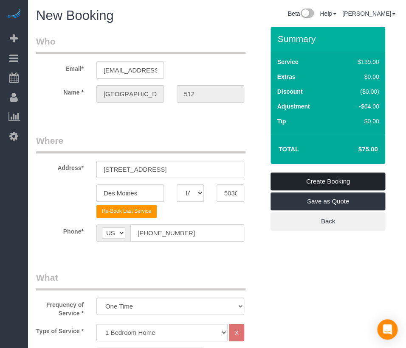
type textarea "WITH DRYER/WASHER- PLEASE CONFIRM PARKINGPASS IS IN UNIT ON COUNTER BEFORE LEAV…"
click at [335, 181] on link "Create Booking" at bounding box center [327, 182] width 115 height 18
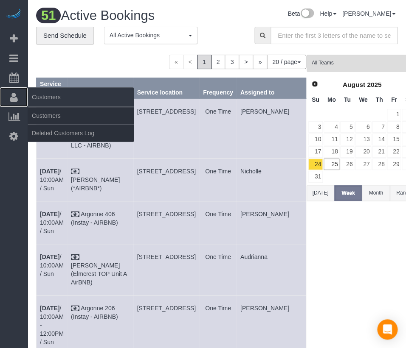
drag, startPoint x: 17, startPoint y: 93, endPoint x: 24, endPoint y: 96, distance: 7.8
click at [17, 93] on icon at bounding box center [14, 97] width 8 height 10
click at [42, 110] on link "Customers" at bounding box center [81, 115] width 106 height 17
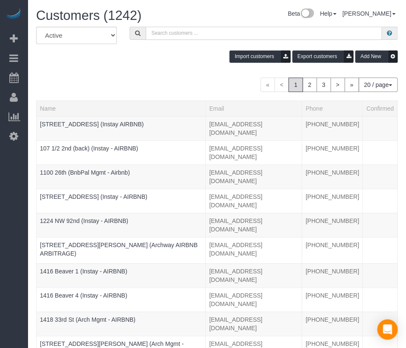
click at [214, 30] on input "text" at bounding box center [264, 33] width 236 height 13
paste input "2510 High"
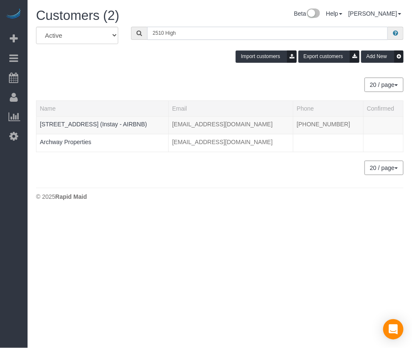
type input "2510 High"
drag, startPoint x: 147, startPoint y: 165, endPoint x: 123, endPoint y: 163, distance: 24.3
click at [123, 163] on div "20 / page 10 / page 20 / page 30 / page 40 / page 50 / page 100 / page" at bounding box center [220, 168] width 368 height 14
click at [113, 122] on link "[STREET_ADDRESS] (Instay - AIRBNB)" at bounding box center [93, 124] width 107 height 7
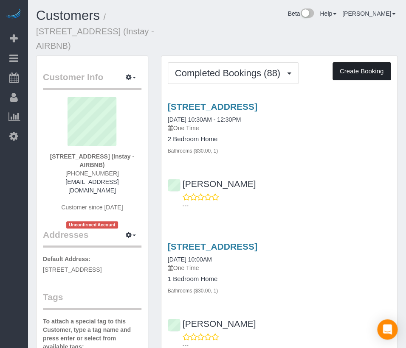
click at [339, 62] on button "Create Booking" at bounding box center [361, 71] width 58 height 18
select select "IA"
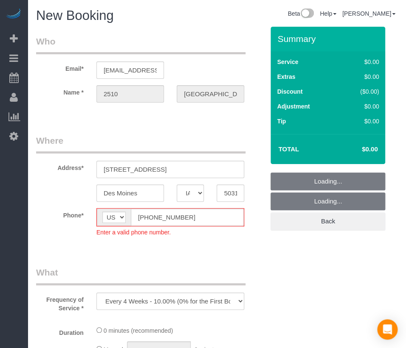
select select "object:53262"
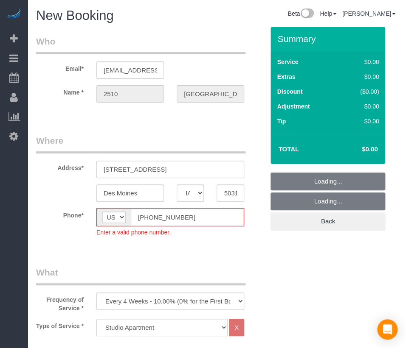
click at [146, 218] on input "[PHONE_NUMBER]" at bounding box center [187, 217] width 113 height 17
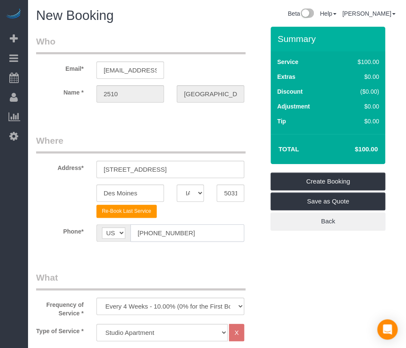
type input "[PHONE_NUMBER]"
click at [227, 249] on fieldset "Where Address* [STREET_ADDRESS] [GEOGRAPHIC_DATA] AK AL AR AZ CA CO CT DC DE [G…" at bounding box center [150, 194] width 228 height 120
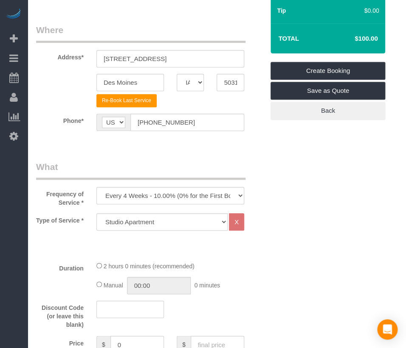
scroll to position [141, 0]
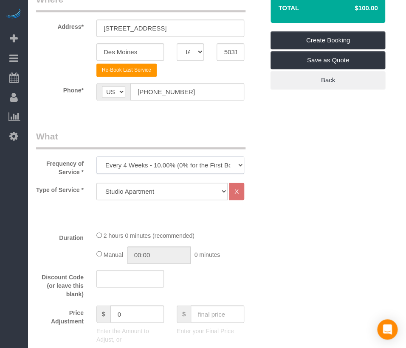
click at [229, 164] on select "Every 6 Weeks (0% for the First Booking) One Time Every 8 Weeks (0% for the Fir…" at bounding box center [170, 165] width 148 height 17
click at [96, 157] on select "Every 6 Weeks (0% for the First Booking) One Time Every 8 Weeks (0% for the Fir…" at bounding box center [170, 165] width 148 height 17
click at [219, 151] on div "Frequency of Service * Every 6 Weeks (0% for the First Booking) One Time Every …" at bounding box center [150, 153] width 241 height 46
click at [214, 164] on select "Every 6 Weeks (0% for the First Booking) One Time Every 8 Weeks (0% for the Fir…" at bounding box center [170, 165] width 148 height 17
select select "object:53264"
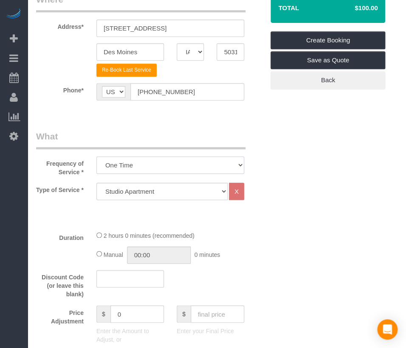
click at [96, 157] on select "Every 6 Weeks (0% for the First Booking) One Time Every 8 Weeks (0% for the Fir…" at bounding box center [170, 165] width 148 height 17
click at [187, 200] on div "Type of Service * Studio Apartment 1 Bedroom Home 2 Bedroom Home 3 Bedroom Home…" at bounding box center [150, 191] width 241 height 17
click at [187, 191] on select "Studio Apartment 1 Bedroom Home 2 Bedroom Home 3 Bedroom Home 4 Bedroom Home 5 …" at bounding box center [161, 191] width 131 height 17
select select "18"
click at [96, 183] on select "Studio Apartment 1 Bedroom Home 2 Bedroom Home 3 Bedroom Home 4 Bedroom Home 5 …" at bounding box center [161, 191] width 131 height 17
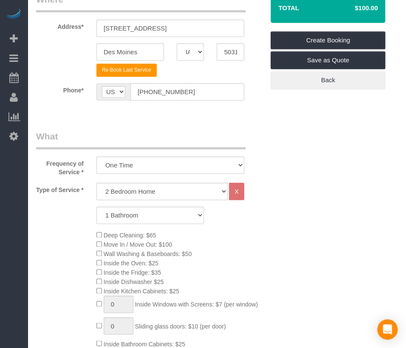
drag, startPoint x: 262, startPoint y: 224, endPoint x: 230, endPoint y: 258, distance: 46.5
click at [230, 256] on div "Deep Cleaning: $65 Move In / Move Out: $100 Wall Washing & Baseboards: $50 Insi…" at bounding box center [180, 323] width 180 height 186
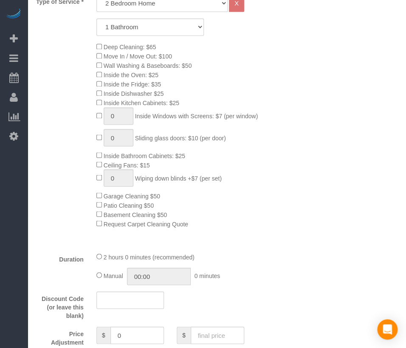
scroll to position [471, 0]
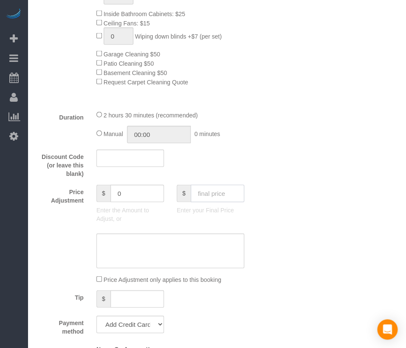
click at [233, 195] on input "text" at bounding box center [216, 193] width 53 height 17
type input "80"
click at [273, 250] on div "Who Email* [EMAIL_ADDRESS][DOMAIN_NAME] Name * 2510 [GEOGRAPHIC_DATA] Where Add…" at bounding box center [216, 304] width 361 height 1498
click at [116, 313] on select "Add Credit Card Cash Check Paypal" at bounding box center [129, 324] width 67 height 17
type input "-79"
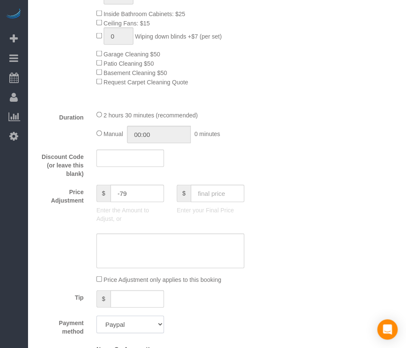
click at [96, 313] on select "Add Credit Card Cash Check Paypal" at bounding box center [129, 324] width 67 height 17
click at [130, 313] on select "Add Credit Card Cash Check Paypal" at bounding box center [129, 324] width 67 height 17
select select "string:check"
click at [96, 313] on select "Add Credit Card Cash Check Paypal" at bounding box center [129, 324] width 67 height 17
click at [175, 305] on div "Tip $" at bounding box center [150, 300] width 241 height 19
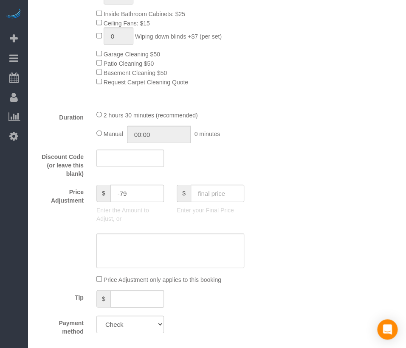
scroll to position [707, 0]
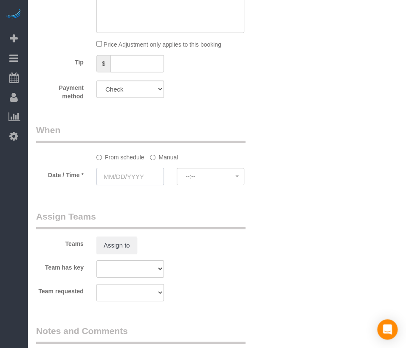
click at [124, 182] on input "text" at bounding box center [129, 176] width 67 height 17
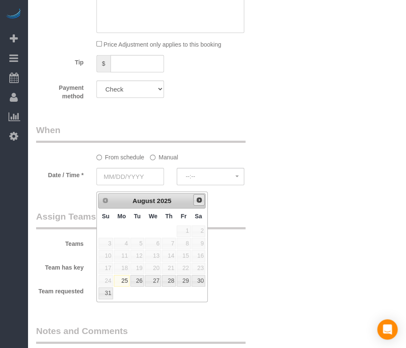
click at [198, 198] on span "Next" at bounding box center [199, 200] width 7 height 7
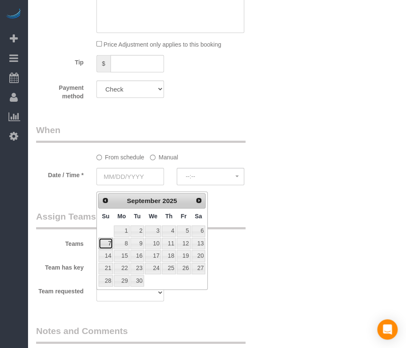
click at [101, 243] on link "7" at bounding box center [105, 243] width 14 height 11
type input "[DATE]"
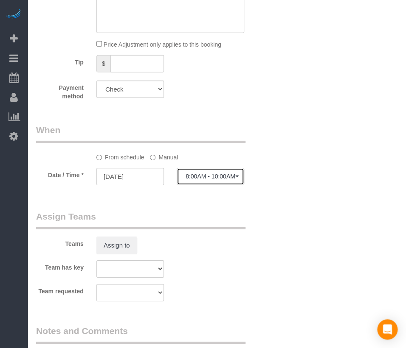
click at [224, 179] on span "8:00AM - 10:00AM" at bounding box center [210, 176] width 50 height 7
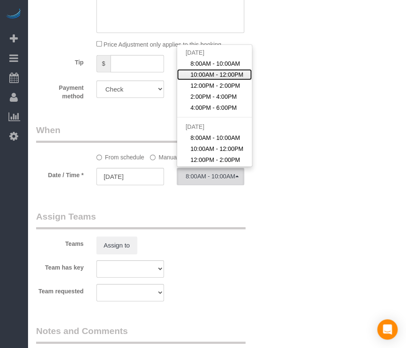
click at [230, 77] on span "10:00AM - 12:00PM" at bounding box center [216, 74] width 53 height 8
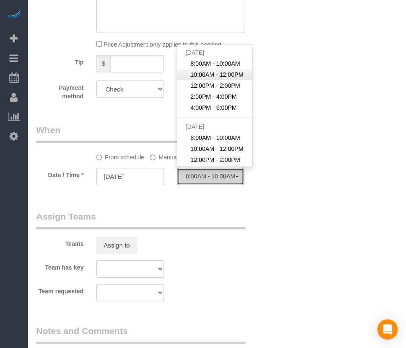
select select "spot77"
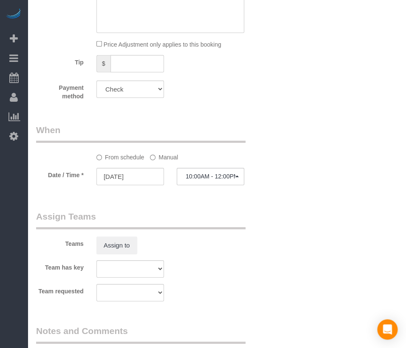
click at [167, 162] on label "Manual" at bounding box center [164, 155] width 28 height 11
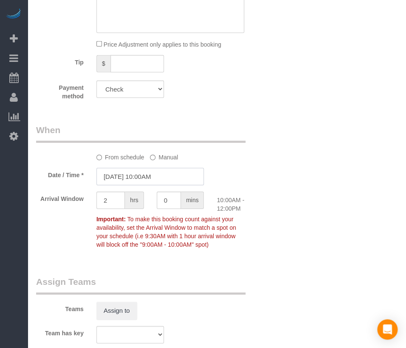
click at [154, 183] on input "[DATE] 10:00AM" at bounding box center [150, 176] width 108 height 17
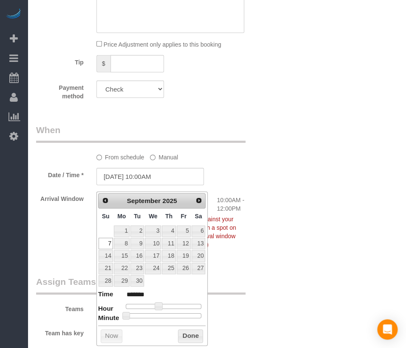
type input "[DATE] 10:30AM"
type input "*******"
click at [168, 313] on div at bounding box center [164, 315] width 76 height 5
click at [178, 313] on button "Done" at bounding box center [190, 337] width 25 height 14
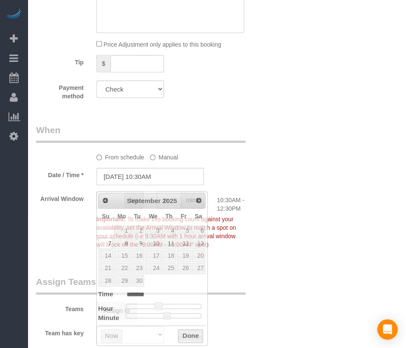
click at [222, 313] on div "Teams Assign to" at bounding box center [150, 298] width 241 height 44
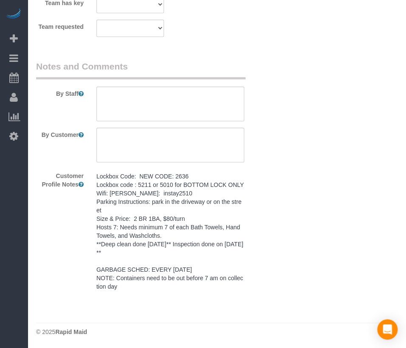
click at [206, 250] on pre "Lockbox Code: NEW CODE: 2636 Lockbox code : 5211 or 5010 for BOTTOM LOCK ONLY W…" at bounding box center [170, 231] width 148 height 119
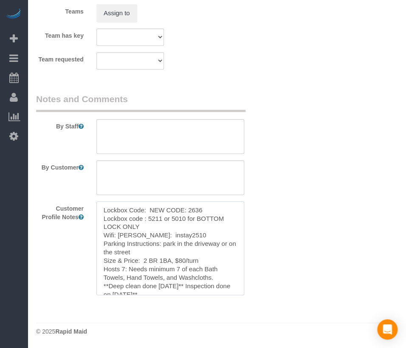
click at [203, 249] on textarea "Lockbox Code: NEW CODE: 2636 Lockbox code : 5211 or 5010 for BOTTOM LOCK ONLY W…" at bounding box center [170, 248] width 148 height 94
click at [200, 150] on textarea at bounding box center [170, 136] width 148 height 35
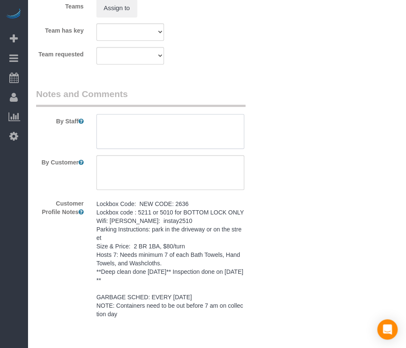
paste textarea "Lockbox Code: NEW CODE: 2636 Lockbox code : 5211 or 5010 for BOTTOM LOCK ONLY W…"
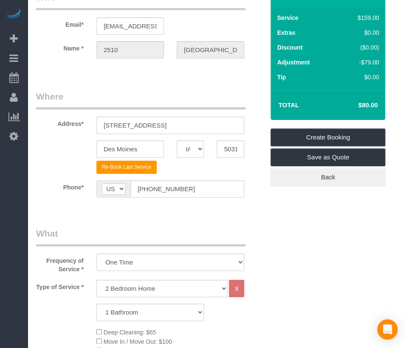
scroll to position [0, 0]
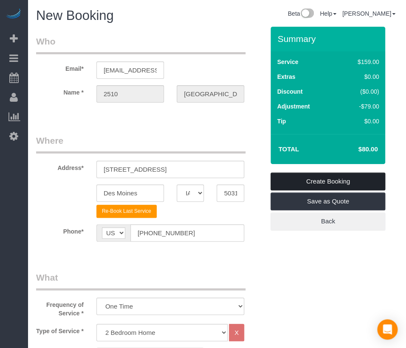
type textarea "Lockbox Code: NEW CODE: 2636 Lockbox code : 5211 or 5010 for BOTTOM LOCK ONLY W…"
click at [316, 179] on link "Create Booking" at bounding box center [327, 182] width 115 height 18
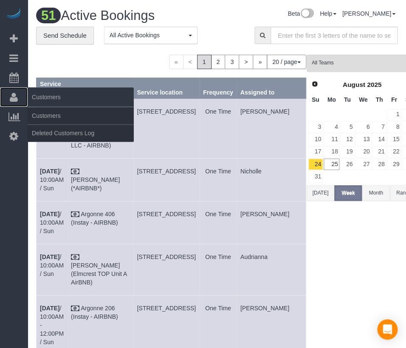
click at [20, 99] on link "Customers" at bounding box center [14, 97] width 28 height 20
click at [35, 114] on link "Customers" at bounding box center [81, 115] width 106 height 17
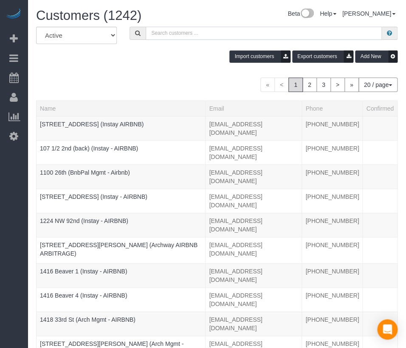
click at [180, 31] on input "text" at bounding box center [264, 33] width 236 height 13
paste input "Flux 312"
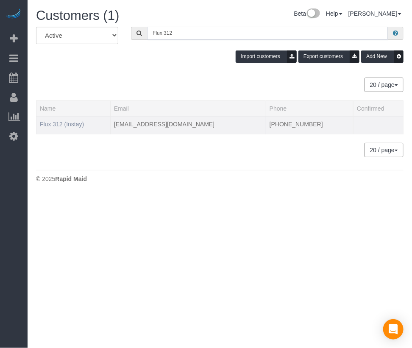
type input "Flux 312"
click at [61, 122] on link "Flux 312 (Instay)" at bounding box center [62, 124] width 44 height 7
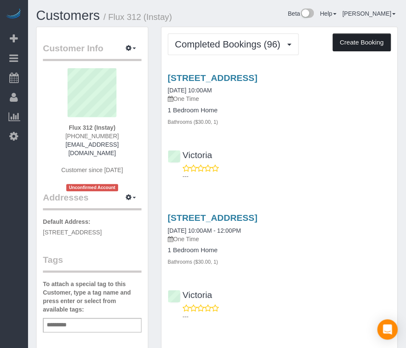
click at [350, 38] on button "Create Booking" at bounding box center [361, 43] width 58 height 18
select select "IA"
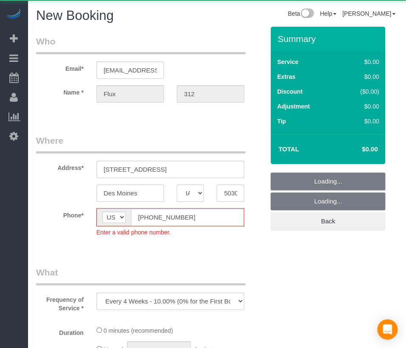
select select "object:55537"
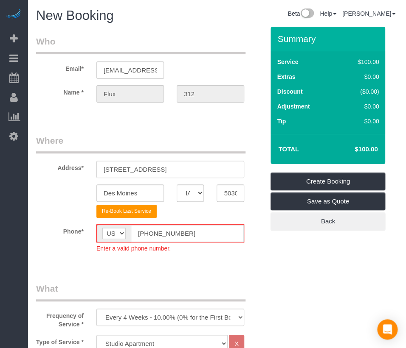
drag, startPoint x: 148, startPoint y: 227, endPoint x: 183, endPoint y: 257, distance: 46.3
click at [183, 257] on sui-booking-location "Phone* AF AL DZ AD AO AI AQ AG AR AM AW AU AT AZ BS BH BD BB BY BE BZ BJ BM BT …" at bounding box center [150, 241] width 228 height 35
click at [146, 233] on input "[PHONE_NUMBER]" at bounding box center [187, 233] width 113 height 17
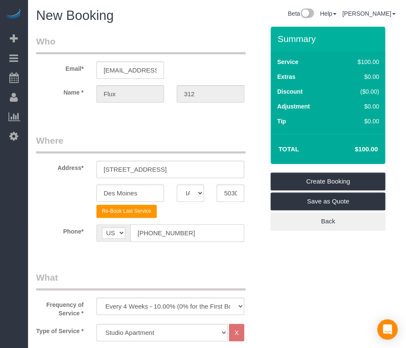
type input "[PHONE_NUMBER]"
click at [262, 252] on fieldset "Where Address* [STREET_ADDRESS] [GEOGRAPHIC_DATA] AK AL AR AZ CA CO CT DC DE [G…" at bounding box center [150, 194] width 228 height 120
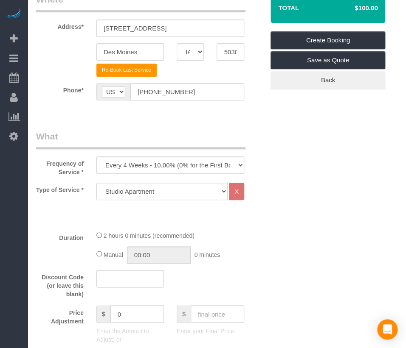
drag, startPoint x: 225, startPoint y: 130, endPoint x: 179, endPoint y: 138, distance: 46.4
click at [172, 163] on select "Every 6 Weeks (0% for the First Booking) One Time Every 8 Weeks (0% for the Fir…" at bounding box center [170, 165] width 148 height 17
click at [198, 132] on legend "What" at bounding box center [140, 139] width 209 height 19
click at [198, 171] on select "Every 6 Weeks (0% for the First Booking) One Time Every 8 Weeks (0% for the Fir…" at bounding box center [170, 165] width 148 height 17
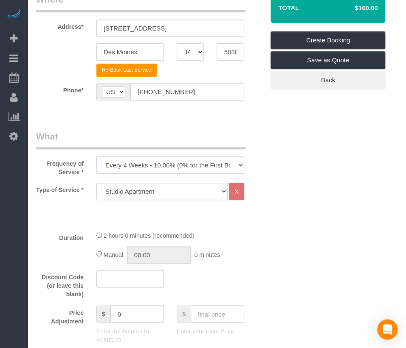
select select "object:55539"
click at [96, 157] on select "Every 6 Weeks (0% for the First Booking) One Time Every 8 Weeks (0% for the Fir…" at bounding box center [170, 165] width 148 height 17
drag, startPoint x: 183, startPoint y: 186, endPoint x: 182, endPoint y: 193, distance: 7.8
click at [183, 186] on select "Studio Apartment 1 Bedroom Home 2 Bedroom Home 3 Bedroom Home 4 Bedroom Home 5 …" at bounding box center [161, 191] width 131 height 17
select select "25"
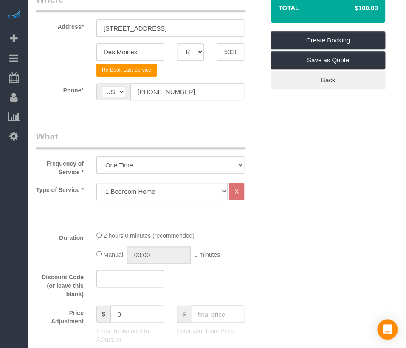
click at [96, 183] on select "Studio Apartment 1 Bedroom Home 2 Bedroom Home 3 Bedroom Home 4 Bedroom Home 5 …" at bounding box center [161, 191] width 131 height 17
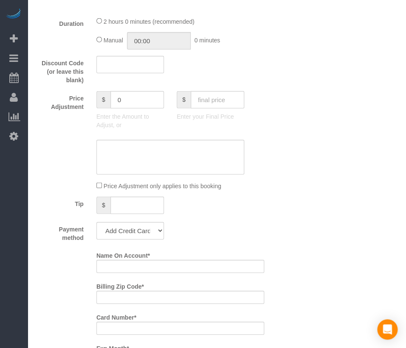
scroll to position [660, 0]
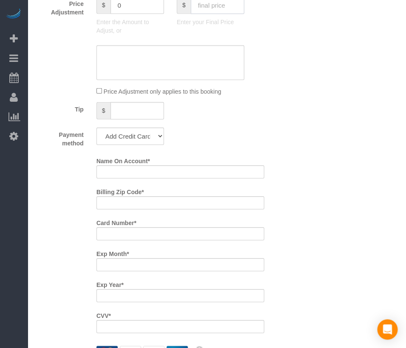
click at [226, 14] on input "text" at bounding box center [216, 5] width 53 height 17
type input "75"
click at [235, 109] on div "Tip $" at bounding box center [150, 111] width 241 height 19
click at [119, 119] on input "text" at bounding box center [136, 110] width 53 height 17
click at [123, 145] on select "Add Credit Card Cash Check Paypal" at bounding box center [129, 136] width 67 height 17
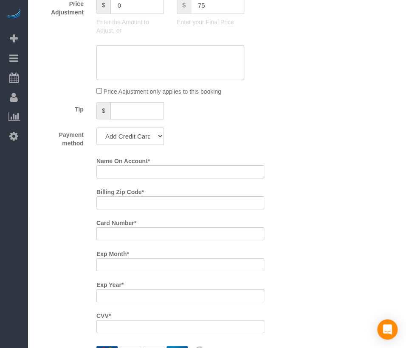
type input "-64"
select select "string:check"
click at [96, 134] on select "Add Credit Card Cash Check Paypal" at bounding box center [129, 136] width 67 height 17
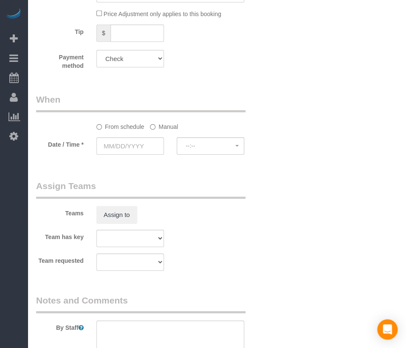
scroll to position [848, 0]
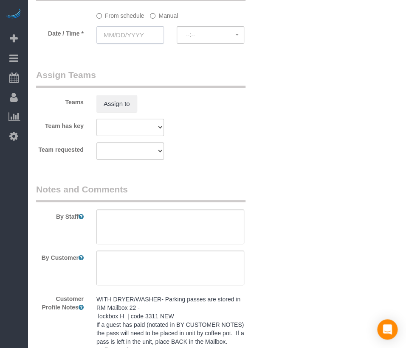
click at [123, 35] on input "text" at bounding box center [129, 34] width 67 height 17
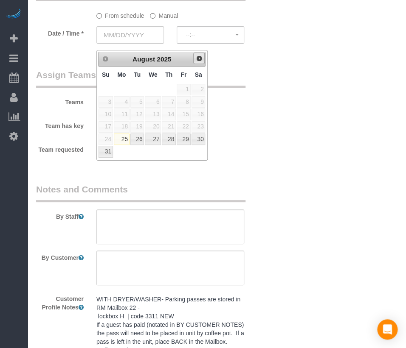
click at [193, 59] on link "Next" at bounding box center [199, 59] width 12 height 12
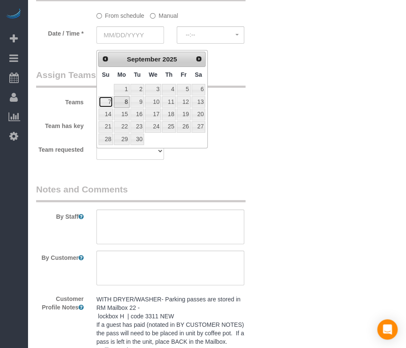
click at [112, 102] on link "7" at bounding box center [105, 101] width 14 height 11
type input "[DATE]"
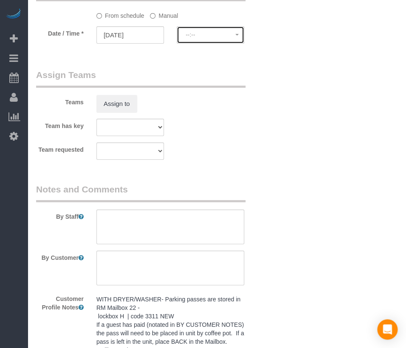
click at [178, 38] on button "--:--" at bounding box center [209, 34] width 67 height 17
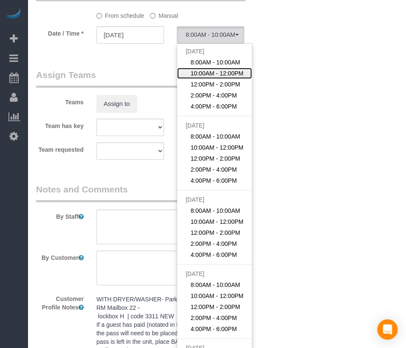
click at [210, 79] on link "10:00AM - 12:00PM" at bounding box center [214, 73] width 75 height 11
select select "spot102"
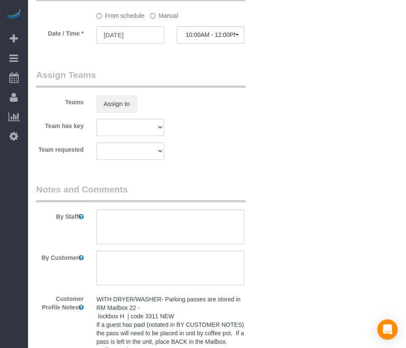
click at [159, 16] on label "Manual" at bounding box center [164, 13] width 28 height 11
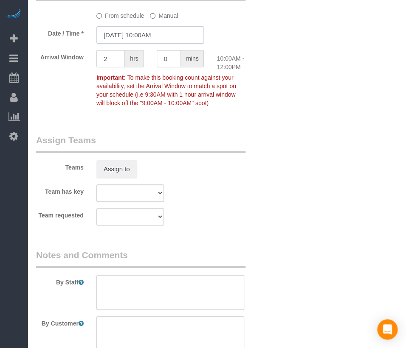
click at [154, 42] on input "[DATE] 10:00AM" at bounding box center [150, 34] width 108 height 17
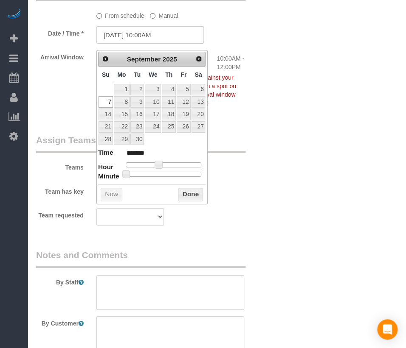
type input "[DATE] 10:30AM"
type input "*******"
click at [166, 172] on div at bounding box center [164, 174] width 76 height 5
click at [190, 192] on button "Done" at bounding box center [190, 195] width 25 height 14
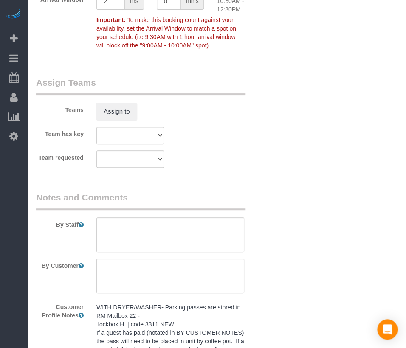
scroll to position [943, 0]
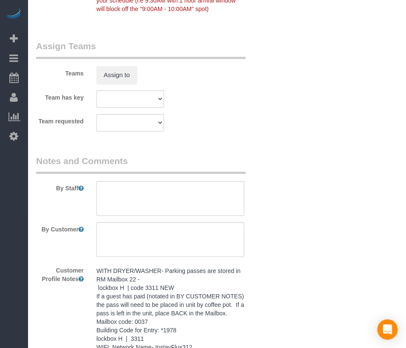
click at [211, 296] on pre "WITH DRYER/WASHER- Parking passes are stored in RM Mailbox 22 - lockbox H | cod…" at bounding box center [170, 322] width 148 height 110
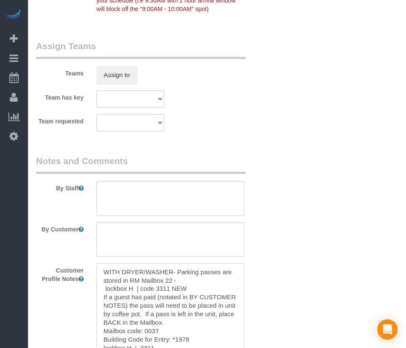
click at [210, 297] on textarea "WITH DRYER/WASHER- Parking passes are stored in RM Mailbox 22 - lockbox H | cod…" at bounding box center [170, 310] width 148 height 94
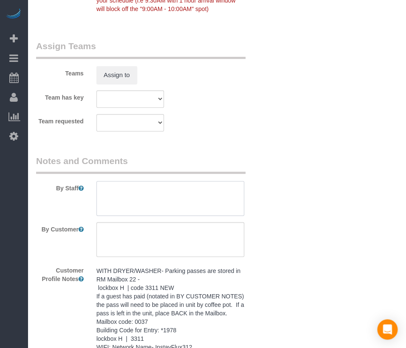
click at [215, 208] on textarea at bounding box center [170, 198] width 148 height 35
paste textarea "WITH DRYER/WASHER- Parking passes are stored in RM Mailbox 22 - lockbox H | cod…"
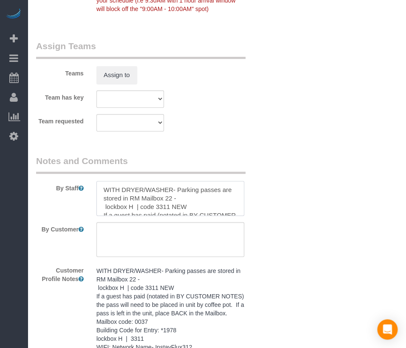
scroll to position [88, 0]
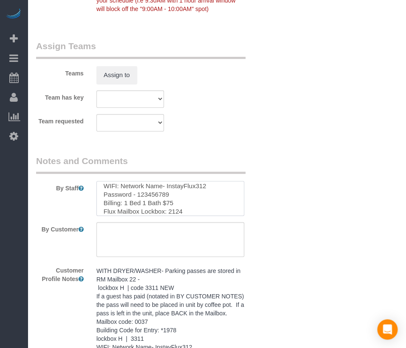
type textarea "WITH DRYER/WASHER- Parking passes are stored in RM Mailbox 22 - lockbox H | cod…"
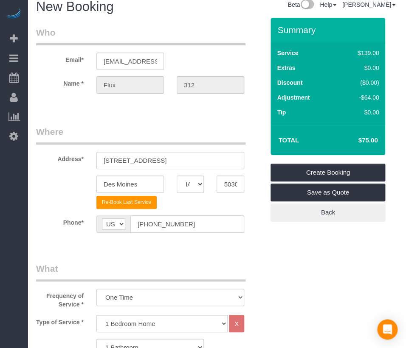
scroll to position [0, 0]
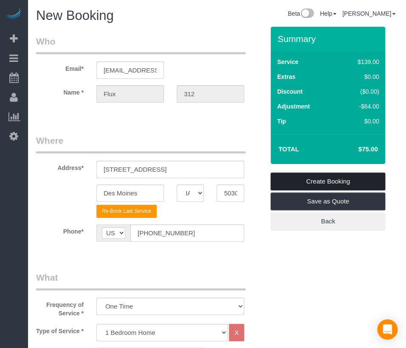
click at [328, 174] on link "Create Booking" at bounding box center [327, 182] width 115 height 18
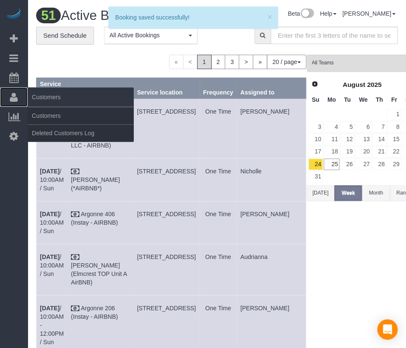
click at [13, 87] on link "Customers" at bounding box center [14, 97] width 28 height 20
click at [43, 115] on link "Customers" at bounding box center [81, 115] width 106 height 17
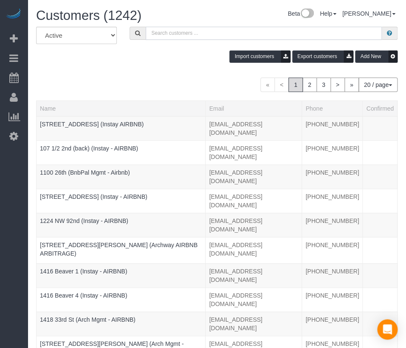
click at [185, 31] on input "text" at bounding box center [264, 33] width 236 height 13
type input "v"
paste input "Flux 406"
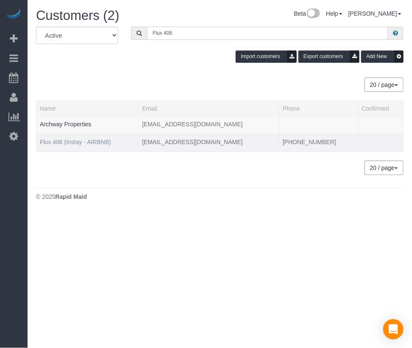
type input "Flux 406"
click at [76, 144] on link "Flux 406 (Instay - AIRBNB)" at bounding box center [75, 142] width 71 height 7
click at [78, 143] on link "Flux 406 (Instay - AIRBNB)" at bounding box center [75, 142] width 71 height 7
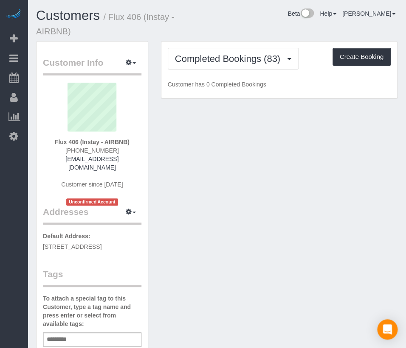
click at [268, 31] on div "Customers / Flux 406 (Instay - AIRBNB) Beta Help Help Docs Take a Tour Contact …" at bounding box center [217, 24] width 374 height 33
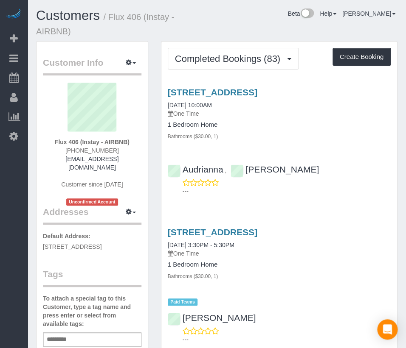
drag, startPoint x: 257, startPoint y: 29, endPoint x: 251, endPoint y: 28, distance: 6.1
drag, startPoint x: 251, startPoint y: 28, endPoint x: 275, endPoint y: 30, distance: 24.3
click at [239, 25] on div "Customers / Flux 406 (Instay - AIRBNB) Beta Help Help Docs Take a Tour Contact …" at bounding box center [217, 24] width 374 height 33
click at [280, 31] on div "Customers / Flux 406 (Instay - AIRBNB) Beta Help Help Docs Take a Tour Contact …" at bounding box center [217, 24] width 374 height 33
click at [347, 54] on button "Create Booking" at bounding box center [361, 57] width 58 height 18
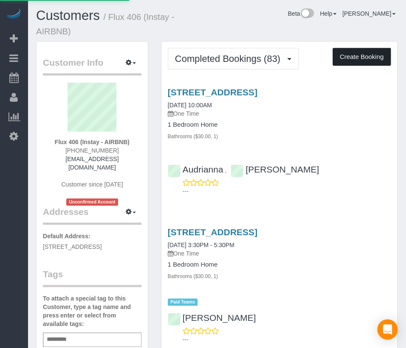
select select "IA"
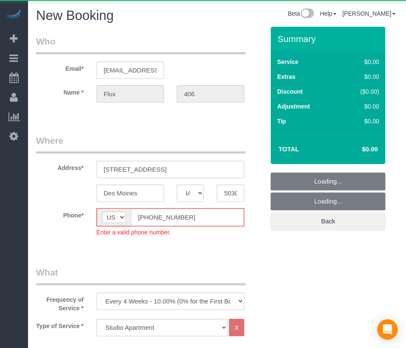
select select "object:57786"
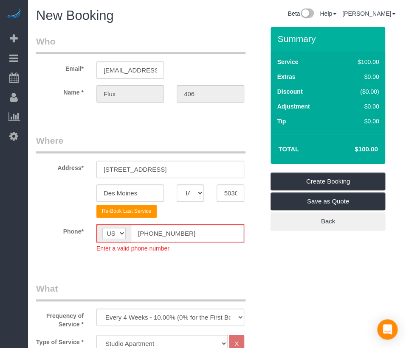
click at [146, 235] on input "[PHONE_NUMBER]" at bounding box center [187, 233] width 113 height 17
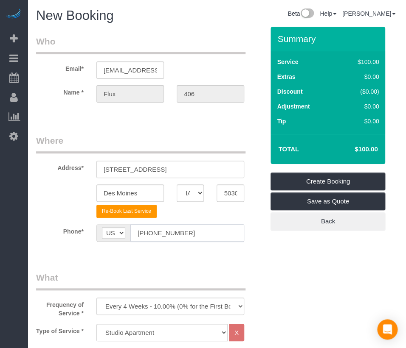
type input "[PHONE_NUMBER]"
click at [246, 248] on fieldset "Where Address* [STREET_ADDRESS] [GEOGRAPHIC_DATA] AK AL AR AZ CA CO CT DC DE [G…" at bounding box center [150, 194] width 228 height 120
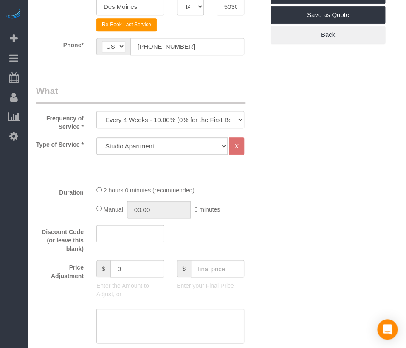
scroll to position [188, 0]
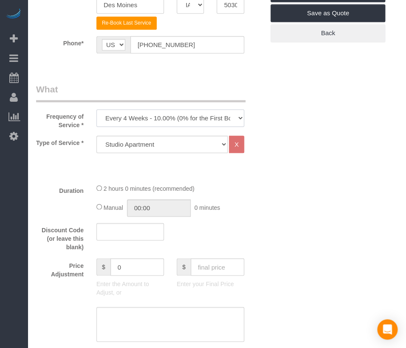
click at [203, 115] on select "Every 6 Weeks (0% for the First Booking) One Time Every 8 Weeks (0% for the Fir…" at bounding box center [170, 117] width 148 height 17
select select "object:57788"
click at [96, 109] on select "Every 6 Weeks (0% for the First Booking) One Time Every 8 Weeks (0% for the Fir…" at bounding box center [170, 117] width 148 height 17
click at [193, 145] on select "Studio Apartment 1 Bedroom Home 2 Bedroom Home 3 Bedroom Home 4 Bedroom Home 5 …" at bounding box center [161, 144] width 131 height 17
select select "25"
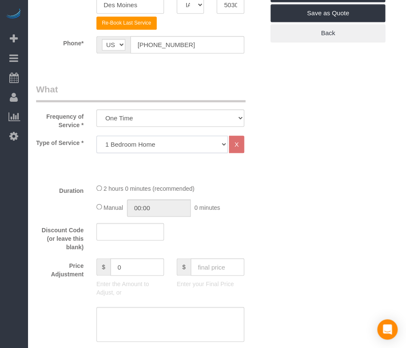
click at [96, 136] on select "Studio Apartment 1 Bedroom Home 2 Bedroom Home 3 Bedroom Home 4 Bedroom Home 5 …" at bounding box center [161, 144] width 131 height 17
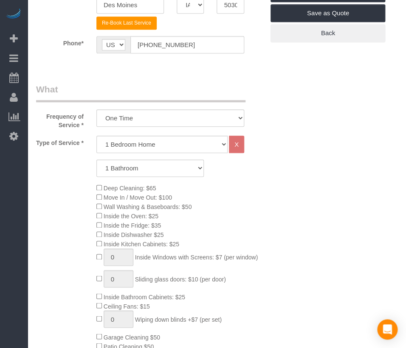
click at [254, 180] on div "Type of Service * Studio Apartment 1 Bedroom Home 2 Bedroom Home 3 Bedroom Home…" at bounding box center [150, 261] width 228 height 251
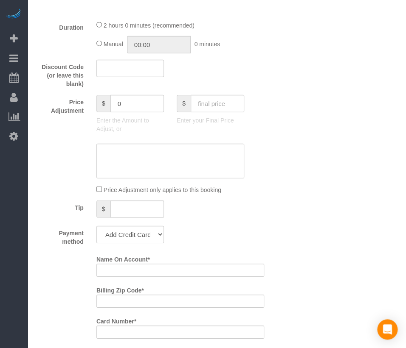
scroll to position [565, 0]
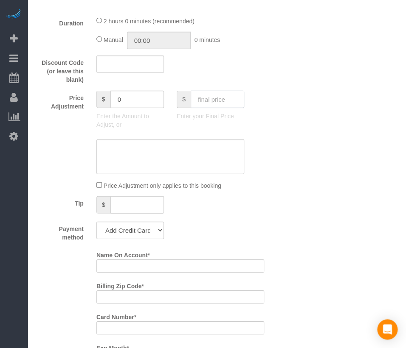
click at [237, 108] on input "text" at bounding box center [216, 99] width 53 height 17
type input "75"
drag, startPoint x: 275, startPoint y: 174, endPoint x: 280, endPoint y: 177, distance: 5.3
click at [275, 176] on div "Who Email* [EMAIL_ADDRESS][DOMAIN_NAME] Name * Flux 406 Where Address* [STREET_…" at bounding box center [216, 210] width 361 height 1498
click at [145, 236] on select "Add Credit Card Cash Check Paypal" at bounding box center [129, 230] width 67 height 17
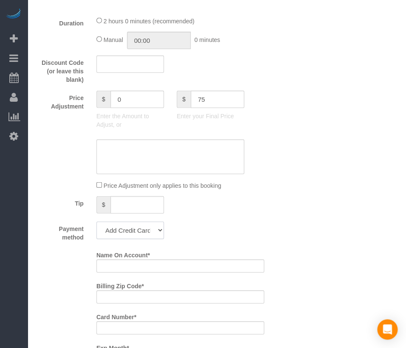
type input "-64"
select select "string:check"
click at [96, 228] on select "Add Credit Card Cash Check Paypal" at bounding box center [129, 230] width 67 height 17
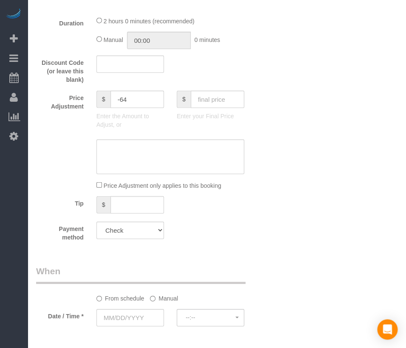
click at [224, 264] on div "Who Email* [EMAIL_ADDRESS][DOMAIN_NAME] Name * Flux 406 Where Address* [STREET_…" at bounding box center [150, 93] width 241 height 1264
drag, startPoint x: 224, startPoint y: 264, endPoint x: 200, endPoint y: 263, distance: 23.8
click at [200, 263] on div "Who Email* [EMAIL_ADDRESS][DOMAIN_NAME] Name * Flux 406 Where Address* [STREET_…" at bounding box center [150, 93] width 241 height 1264
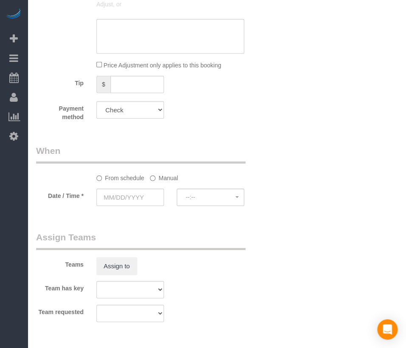
scroll to position [801, 0]
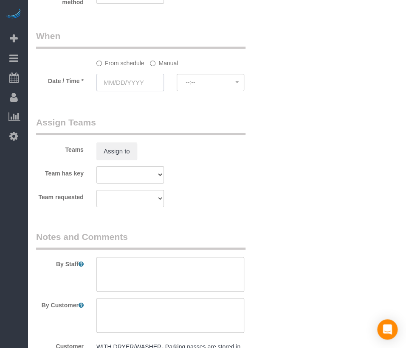
click at [139, 91] on input "text" at bounding box center [129, 82] width 67 height 17
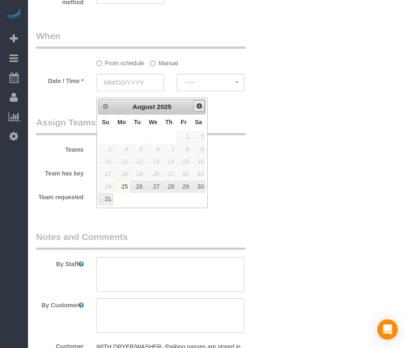
click at [200, 106] on span "Next" at bounding box center [199, 106] width 7 height 7
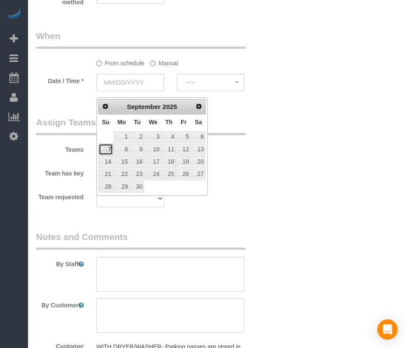
drag, startPoint x: 106, startPoint y: 151, endPoint x: 118, endPoint y: 146, distance: 12.1
click at [106, 151] on link "7" at bounding box center [105, 149] width 14 height 11
type input "[DATE]"
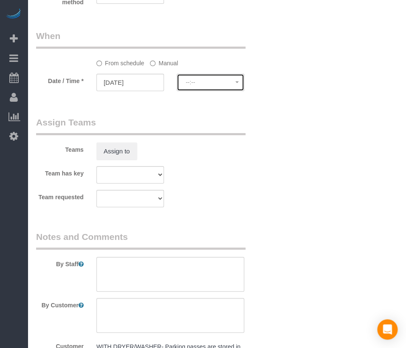
click at [194, 91] on button "--:--" at bounding box center [209, 82] width 67 height 17
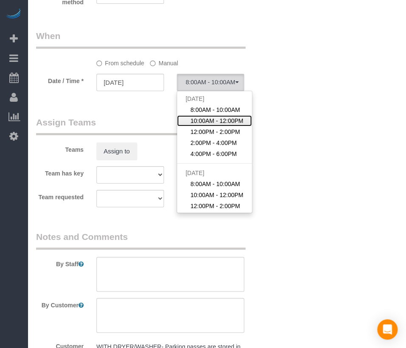
click at [206, 125] on span "10:00AM - 12:00PM" at bounding box center [216, 121] width 53 height 8
select select "spot127"
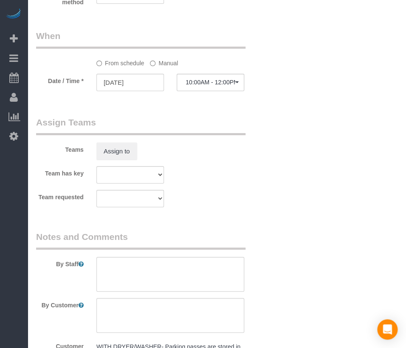
click at [176, 76] on sui-booking-spot "From schedule Manual Date / Time * [DATE] 10:00AM - 12:00PM [DATE] 8:00AM - 10:…" at bounding box center [150, 61] width 228 height 63
click at [169, 67] on label "Manual" at bounding box center [164, 61] width 28 height 11
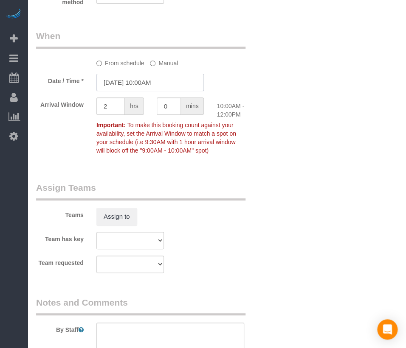
click at [158, 89] on input "[DATE] 10:00AM" at bounding box center [150, 82] width 108 height 17
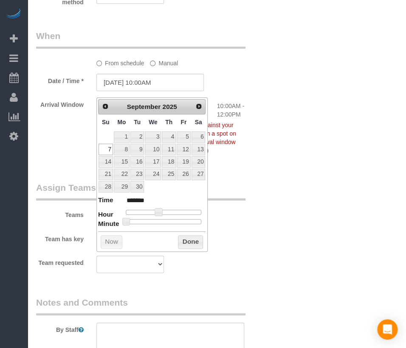
type input "[DATE] 10:30AM"
type input "*******"
click at [167, 223] on div at bounding box center [164, 221] width 76 height 5
click at [191, 243] on button "Done" at bounding box center [190, 242] width 25 height 14
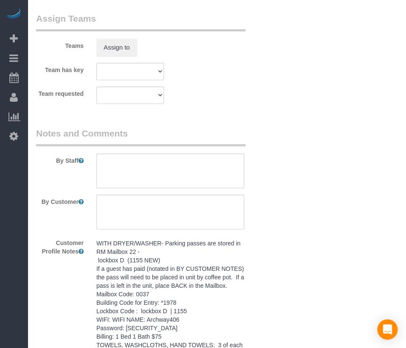
scroll to position [990, 0]
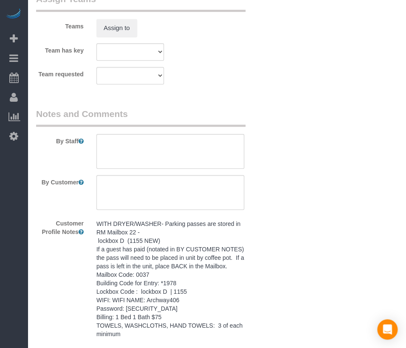
click at [217, 248] on pre "WITH DRYER/WASHER- Parking passes are stored in RM Mailbox 22 - lockbox D (1155…" at bounding box center [170, 279] width 148 height 119
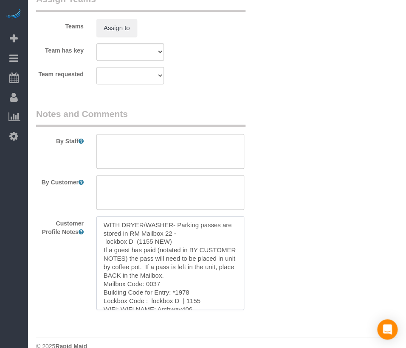
click at [217, 248] on textarea "WITH DRYER/WASHER- Parking passes are stored in RM Mailbox 22 - lockbox D (1155…" at bounding box center [170, 263] width 148 height 94
click at [215, 176] on sui-booking-comments "By Staff By Customer Customer Profile Notes WITH DRYER/WASHER- Parking passes a…" at bounding box center [150, 209] width 228 height 202
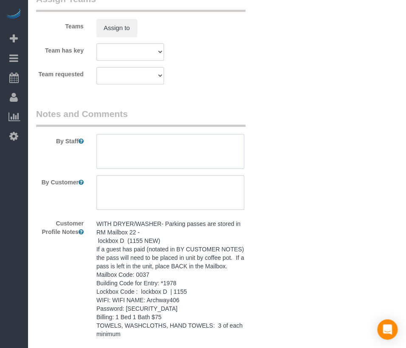
click at [216, 157] on textarea at bounding box center [170, 151] width 148 height 35
paste textarea "WITH DRYER/WASHER- Parking passes are stored in RM Mailbox 22 - lockbox D (1155…"
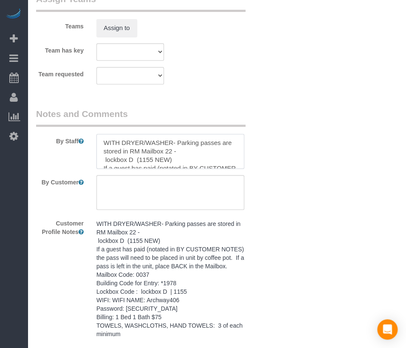
scroll to position [96, 0]
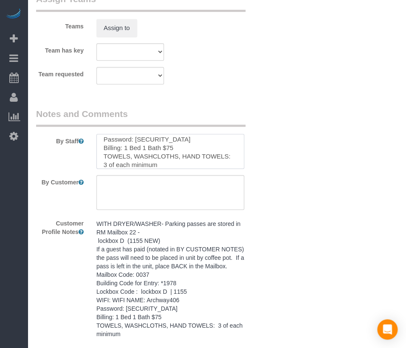
type textarea "WITH DRYER/WASHER- Parking passes are stored in RM Mailbox 22 - lockbox D (1155…"
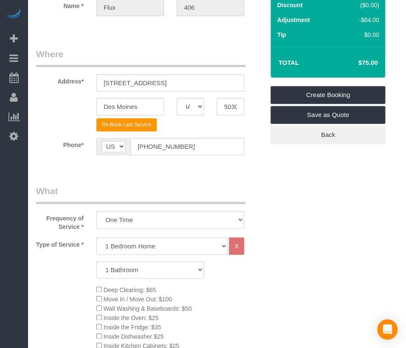
scroll to position [0, 0]
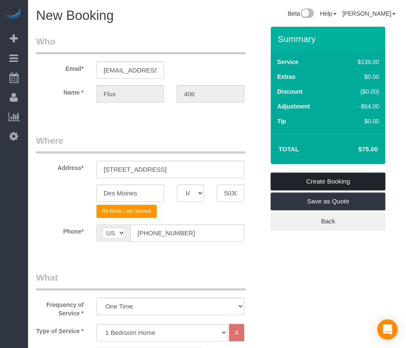
click at [310, 178] on link "Create Booking" at bounding box center [327, 182] width 115 height 18
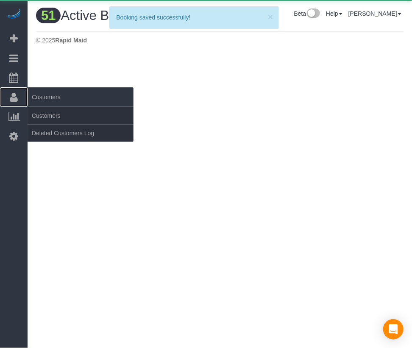
click at [21, 96] on link "Customers" at bounding box center [14, 97] width 28 height 20
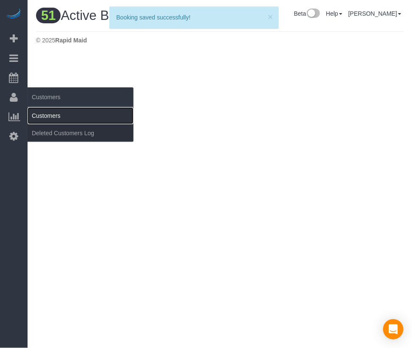
click at [48, 110] on link "Customers" at bounding box center [81, 115] width 106 height 17
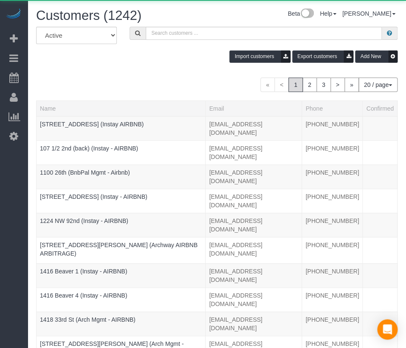
click at [146, 44] on div "All Active Archived Import customers Export customers Add New" at bounding box center [217, 48] width 374 height 42
click at [156, 78] on div "« < 1 2 3 > » 20 / page 10 / page 20 / page 30 / page 40 / page 50 / page 100 /…" at bounding box center [216, 85] width 361 height 14
drag, startPoint x: 127, startPoint y: 73, endPoint x: 108, endPoint y: 68, distance: 19.2
drag, startPoint x: 108, startPoint y: 68, endPoint x: 163, endPoint y: 53, distance: 56.7
click at [110, 67] on div "All Active Archived Import customers Export customers Add New" at bounding box center [217, 48] width 374 height 42
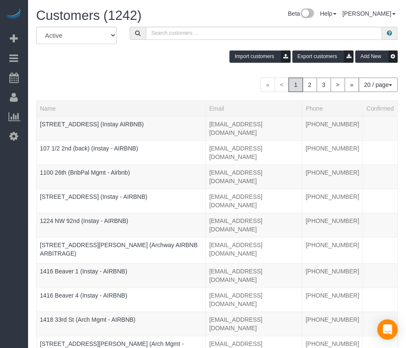
click at [163, 53] on div "Import customers Export customers Add New" at bounding box center [217, 56] width 374 height 12
click at [176, 41] on div "All Active Archived Import customers Export customers Add New" at bounding box center [217, 48] width 374 height 42
click at [179, 32] on input "text" at bounding box center [264, 33] width 236 height 13
paste input "R&T 327"
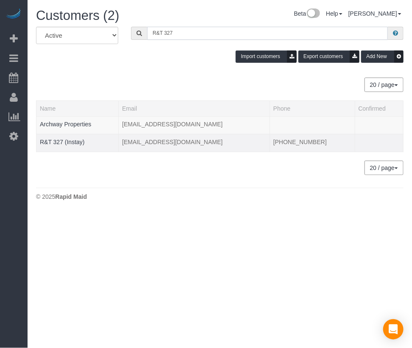
type input "R&T 327"
click at [57, 148] on td "R&T 327 (Instay)" at bounding box center [77, 143] width 82 height 18
click at [57, 142] on link "R&T 327 (Instay)" at bounding box center [62, 142] width 45 height 7
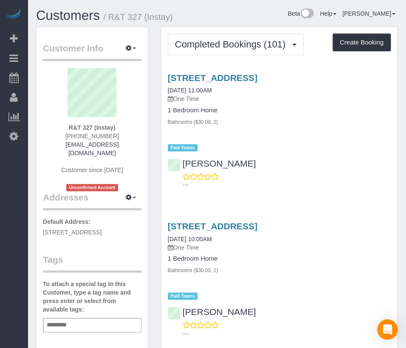
drag, startPoint x: 287, startPoint y: 20, endPoint x: 275, endPoint y: 18, distance: 12.0
drag, startPoint x: 275, startPoint y: 18, endPoint x: 243, endPoint y: 17, distance: 31.8
drag, startPoint x: 243, startPoint y: 17, endPoint x: 287, endPoint y: 26, distance: 45.1
click at [243, 17] on div "Beta Help Help Docs Take a Tour Contact Support [PERSON_NAME] My Account Change…" at bounding box center [294, 15] width 218 height 15
click at [342, 40] on button "Create Booking" at bounding box center [361, 43] width 58 height 18
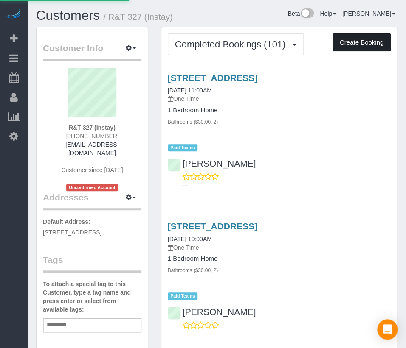
select select "IA"
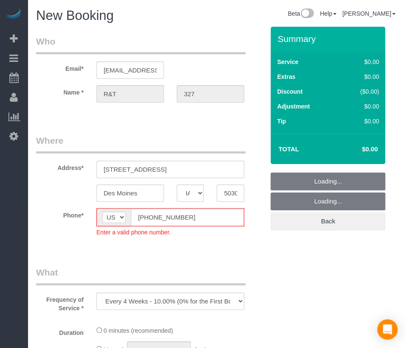
select select "object:60183"
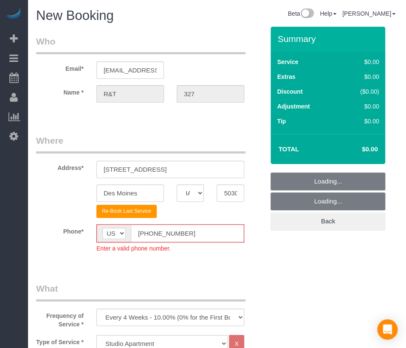
click at [148, 238] on input "[PHONE_NUMBER]" at bounding box center [187, 233] width 113 height 17
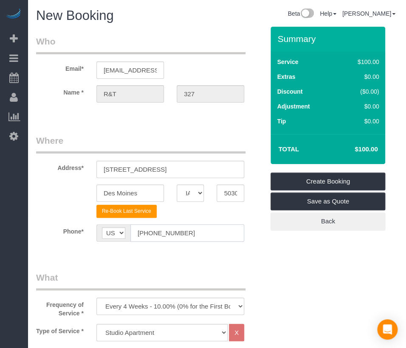
type input "[PHONE_NUMBER]"
click at [192, 251] on fieldset "Where Address* [STREET_ADDRESS] [GEOGRAPHIC_DATA] AK AL AR AZ CA CO CT DC DE [G…" at bounding box center [150, 194] width 228 height 120
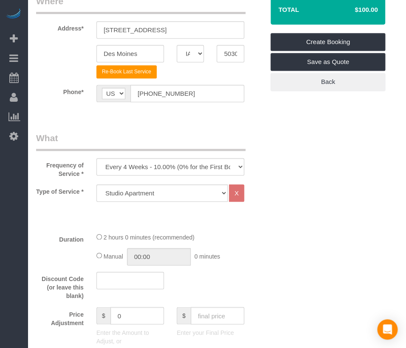
scroll to position [141, 0]
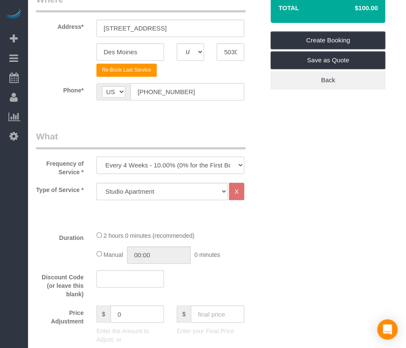
click at [190, 157] on select "Every 6 Weeks (0% for the First Booking) One Time Every 8 Weeks (0% for the Fir…" at bounding box center [170, 165] width 148 height 17
select select "object:60185"
click at [96, 157] on select "Every 6 Weeks (0% for the First Booking) One Time Every 8 Weeks (0% for the Fir…" at bounding box center [170, 165] width 148 height 17
drag, startPoint x: 312, startPoint y: 207, endPoint x: 233, endPoint y: 233, distance: 83.0
click at [233, 233] on div "2 hours 0 minutes (recommended)" at bounding box center [170, 235] width 148 height 9
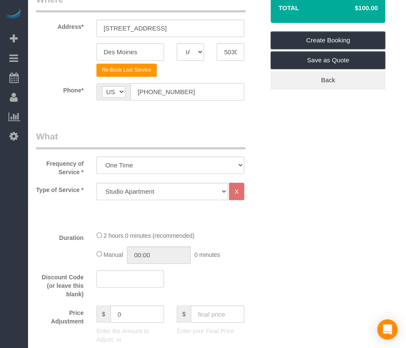
click at [195, 200] on div "Type of Service * Studio Apartment 1 Bedroom Home 2 Bedroom Home 3 Bedroom Home…" at bounding box center [150, 191] width 241 height 17
click at [147, 185] on select "Studio Apartment 1 Bedroom Home 2 Bedroom Home 3 Bedroom Home 4 Bedroom Home 5 …" at bounding box center [161, 191] width 131 height 17
click at [96, 183] on select "Studio Apartment 1 Bedroom Home 2 Bedroom Home 3 Bedroom Home 4 Bedroom Home 5 …" at bounding box center [161, 191] width 131 height 17
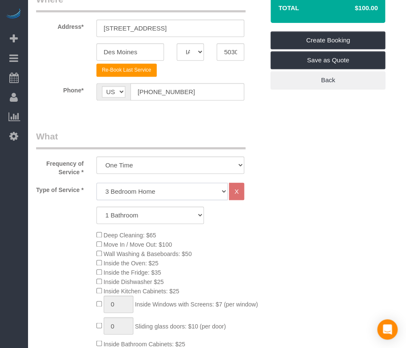
click at [178, 193] on select "Studio Apartment 1 Bedroom Home 2 Bedroom Home 3 Bedroom Home 4 Bedroom Home 5 …" at bounding box center [161, 191] width 131 height 17
select select "18"
click at [96, 183] on select "Studio Apartment 1 Bedroom Home 2 Bedroom Home 3 Bedroom Home 4 Bedroom Home 5 …" at bounding box center [161, 191] width 131 height 17
drag, startPoint x: 157, startPoint y: 209, endPoint x: 155, endPoint y: 214, distance: 5.2
click at [157, 209] on select "1 Bathroom 2 Bathrooms 3 Bathrooms 4 Bathrooms 5 Bathrooms 6 Bathrooms" at bounding box center [150, 215] width 108 height 17
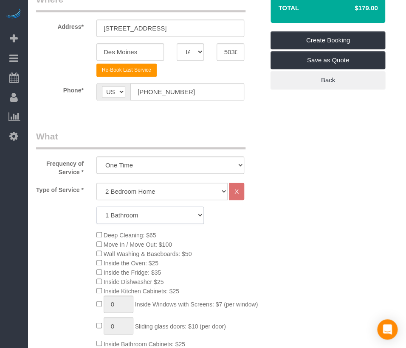
select select "2"
click at [96, 208] on select "1 Bathroom 2 Bathrooms 3 Bathrooms 4 Bathrooms 5 Bathrooms 6 Bathrooms" at bounding box center [150, 215] width 108 height 17
click at [239, 249] on div "Deep Cleaning: $65 Move In / Move Out: $100 Wall Washing & Baseboards: $50 Insi…" at bounding box center [180, 323] width 180 height 186
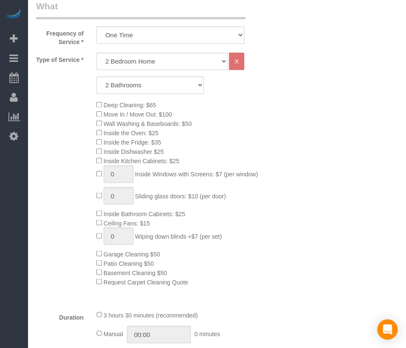
scroll to position [424, 0]
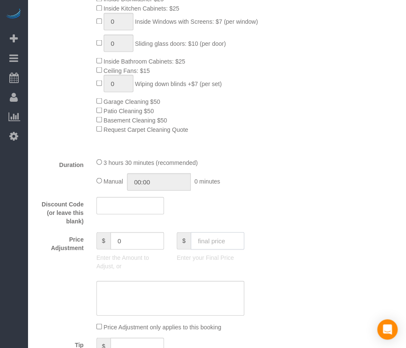
drag, startPoint x: 195, startPoint y: 249, endPoint x: 203, endPoint y: 245, distance: 9.1
click at [196, 249] on input "text" at bounding box center [216, 240] width 53 height 17
type input "95"
type input "-94"
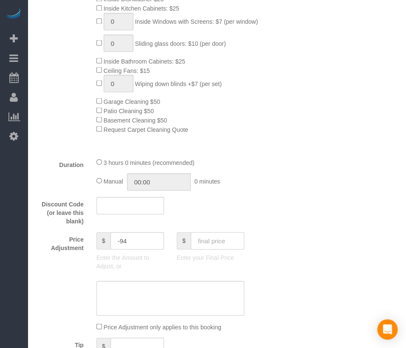
click at [230, 240] on input "text" at bounding box center [216, 240] width 53 height 17
type input "95"
click at [255, 252] on div "Price Adjustment $ -94 Enter the Amount to Adjust, or $ 95 Enter your Final Pri…" at bounding box center [150, 253] width 241 height 42
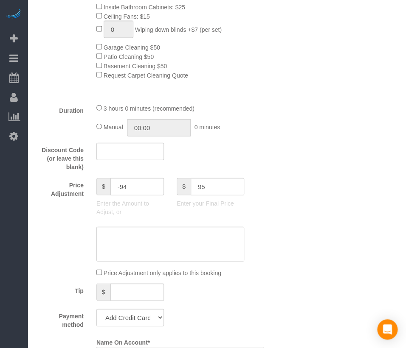
scroll to position [754, 0]
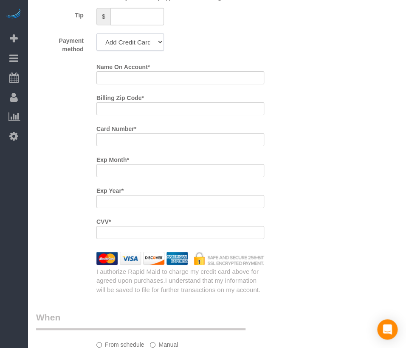
click at [156, 50] on select "Add Credit Card Cash Check Paypal" at bounding box center [129, 42] width 67 height 17
select select "string:check"
click at [96, 39] on select "Add Credit Card Cash Check Paypal" at bounding box center [129, 42] width 67 height 17
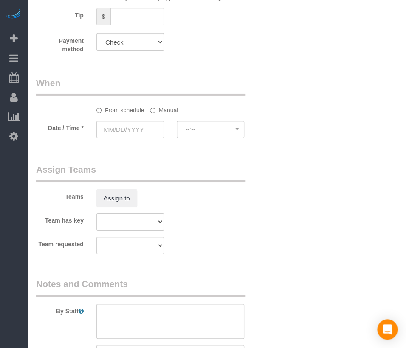
click at [250, 86] on div "From schedule Manual" at bounding box center [150, 96] width 241 height 38
click at [148, 138] on input "text" at bounding box center [129, 129] width 67 height 17
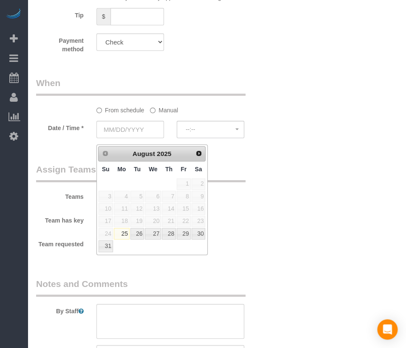
click at [200, 151] on span "Next" at bounding box center [198, 153] width 7 height 7
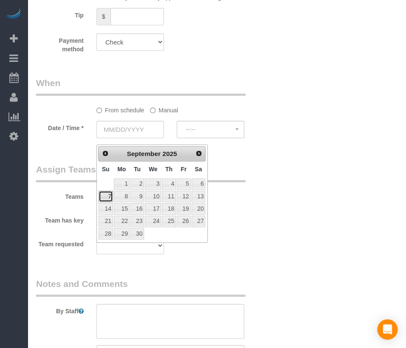
drag, startPoint x: 109, startPoint y: 194, endPoint x: 126, endPoint y: 187, distance: 19.4
click at [109, 194] on link "7" at bounding box center [105, 196] width 14 height 11
type input "[DATE]"
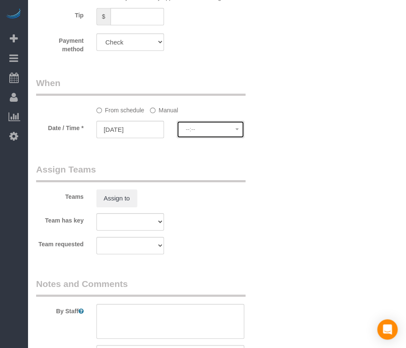
click at [206, 138] on button "--:--" at bounding box center [209, 129] width 67 height 17
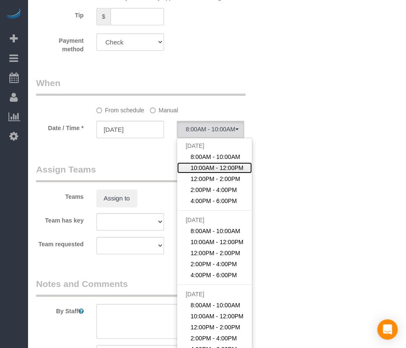
click at [201, 172] on span "10:00AM - 12:00PM" at bounding box center [216, 168] width 53 height 8
select select "spot152"
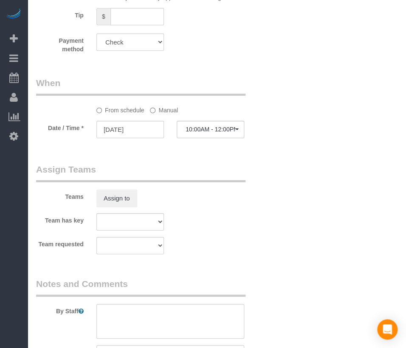
click at [174, 112] on label "Manual" at bounding box center [164, 108] width 28 height 11
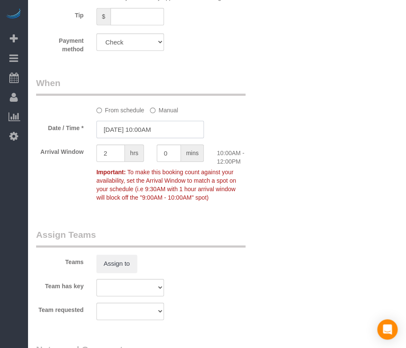
click at [149, 134] on input "[DATE] 10:00AM" at bounding box center [150, 129] width 108 height 17
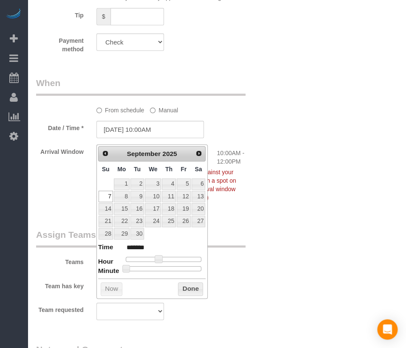
type input "[DATE] 10:30AM"
type input "*******"
drag, startPoint x: 170, startPoint y: 268, endPoint x: 173, endPoint y: 276, distance: 8.4
click at [170, 268] on div at bounding box center [164, 268] width 76 height 5
click at [184, 292] on button "Done" at bounding box center [190, 290] width 25 height 14
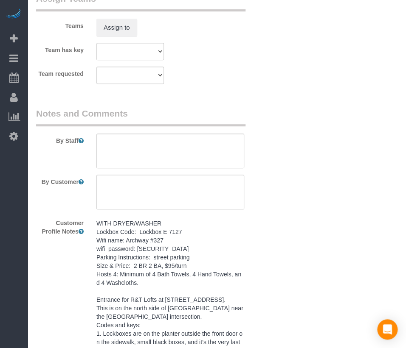
scroll to position [990, 0]
click at [194, 251] on pre "WITH DRYER/WASHER Lockbox Code: Lockbox E 7127 Wifi name: Archway #327 wifi_pas…" at bounding box center [170, 296] width 148 height 153
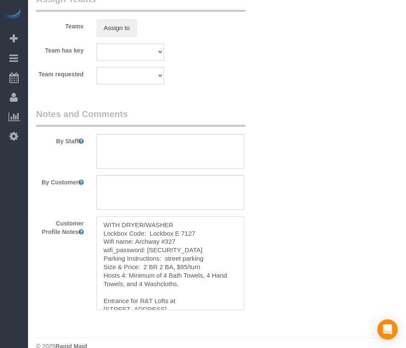
click at [193, 251] on textarea "WITH DRYER/WASHER Lockbox Code: Lockbox E 7127 Wifi name: Archway #327 wifi_pas…" at bounding box center [170, 263] width 148 height 94
click at [202, 157] on textarea at bounding box center [170, 151] width 148 height 35
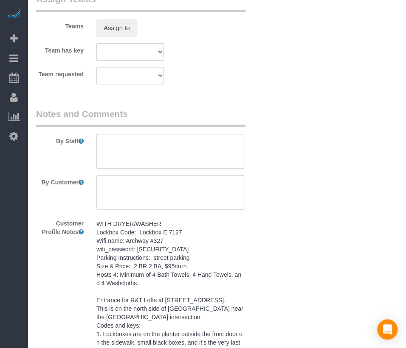
paste textarea "WITH DRYER/WASHER Lockbox Code: Lockbox E 7127 Wifi name: Archway #327 wifi_pas…"
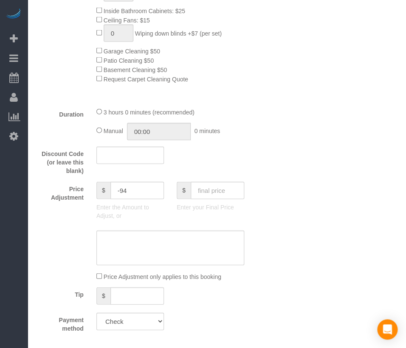
scroll to position [0, 0]
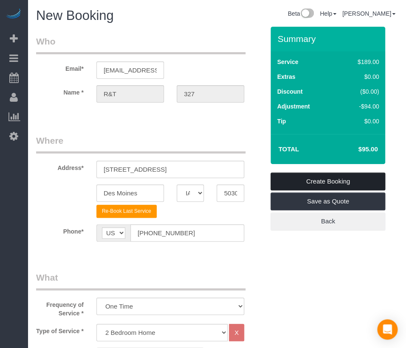
type textarea "WITH DRYER/WASHER Lockbox Code: Lockbox E 7127 Wifi name: Archway #327 wifi_pas…"
click at [322, 181] on link "Create Booking" at bounding box center [327, 182] width 115 height 18
